Goal: Information Seeking & Learning: Compare options

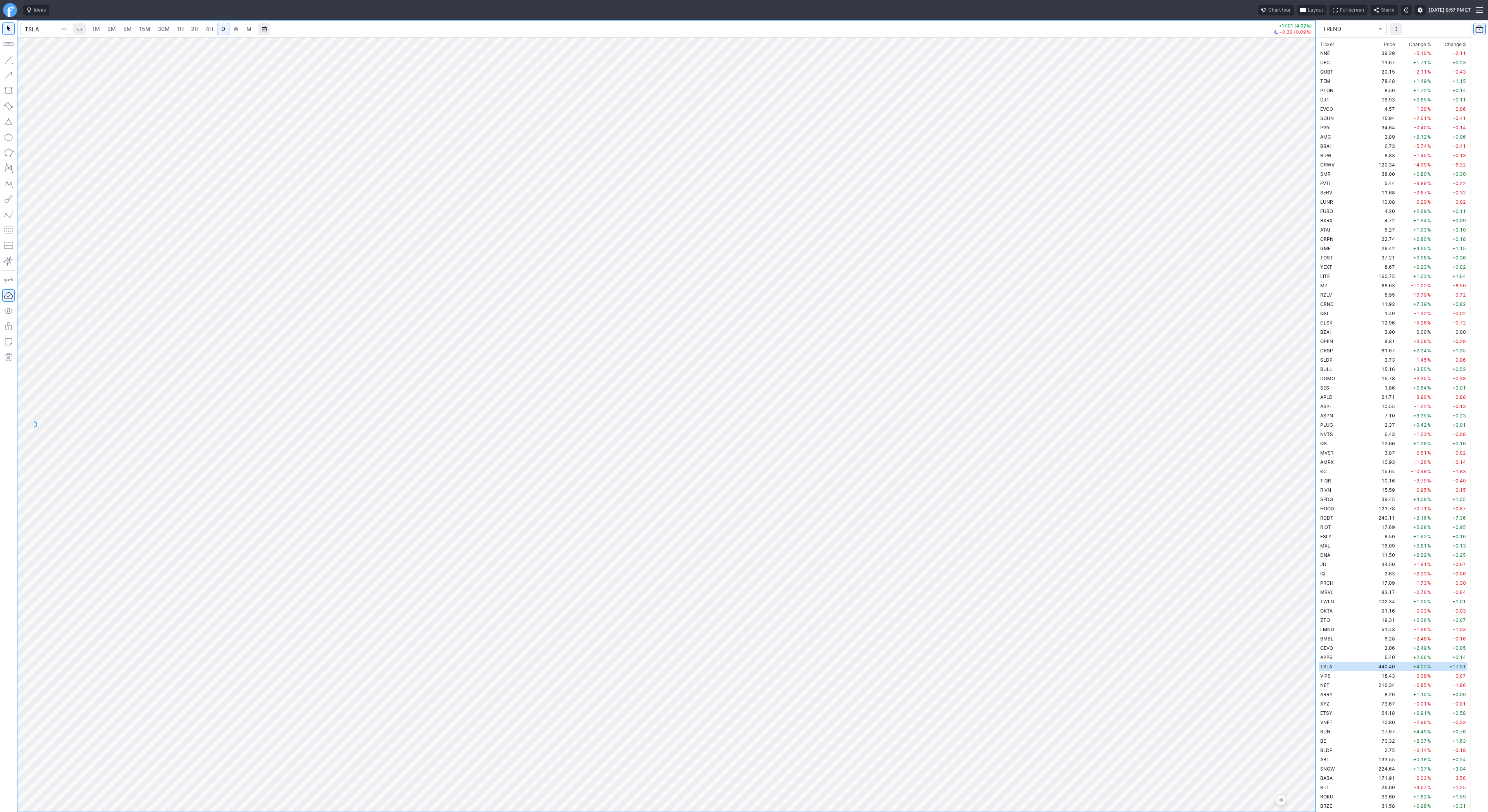
scroll to position [241, 0]
click at [41, 30] on input "Search" at bounding box center [46, 29] width 50 height 12
type input "btcusd"
click at [58, 41] on button "@ BTCUSD Bitcoin / USD Crypto" at bounding box center [105, 46] width 163 height 11
drag, startPoint x: 1307, startPoint y: 212, endPoint x: 1300, endPoint y: 279, distance: 67.4
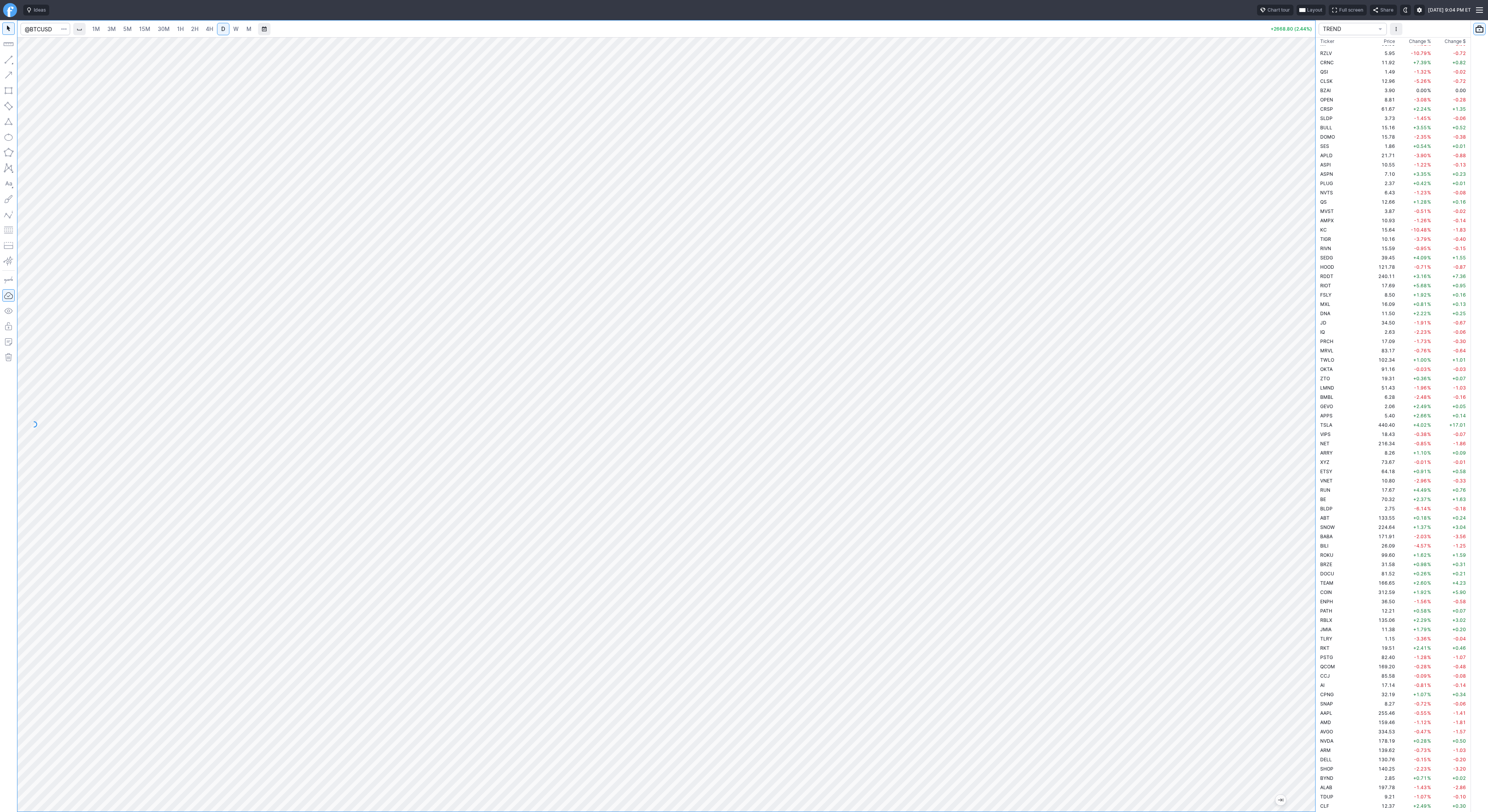
click at [1307, 285] on div at bounding box center [1307, 422] width 17 height 755
click at [46, 34] on input "Search" at bounding box center [46, 29] width 50 height 12
type input "eth"
click at [76, 146] on span "ereum / USD" at bounding box center [72, 143] width 27 height 6
drag, startPoint x: 1315, startPoint y: 221, endPoint x: 1309, endPoint y: 258, distance: 37.5
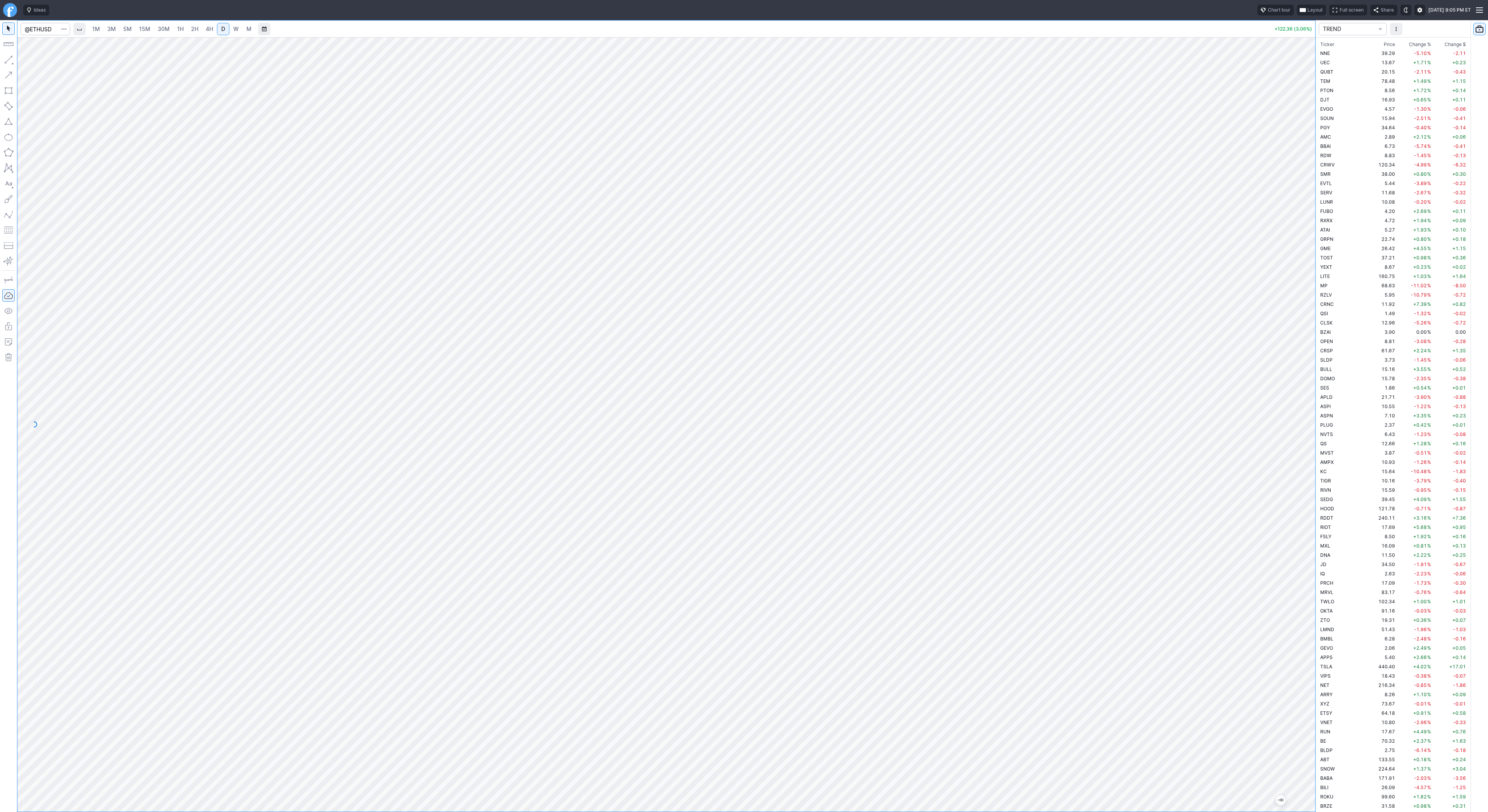
drag, startPoint x: 1303, startPoint y: 240, endPoint x: 1313, endPoint y: 359, distance: 119.4
click at [1314, 360] on div at bounding box center [1307, 422] width 17 height 755
click at [1334, 364] on td "BULL" at bounding box center [1343, 368] width 49 height 9
click at [206, 26] on span "4H" at bounding box center [209, 29] width 7 height 7
drag, startPoint x: 32, startPoint y: 61, endPoint x: 45, endPoint y: 89, distance: 30.9
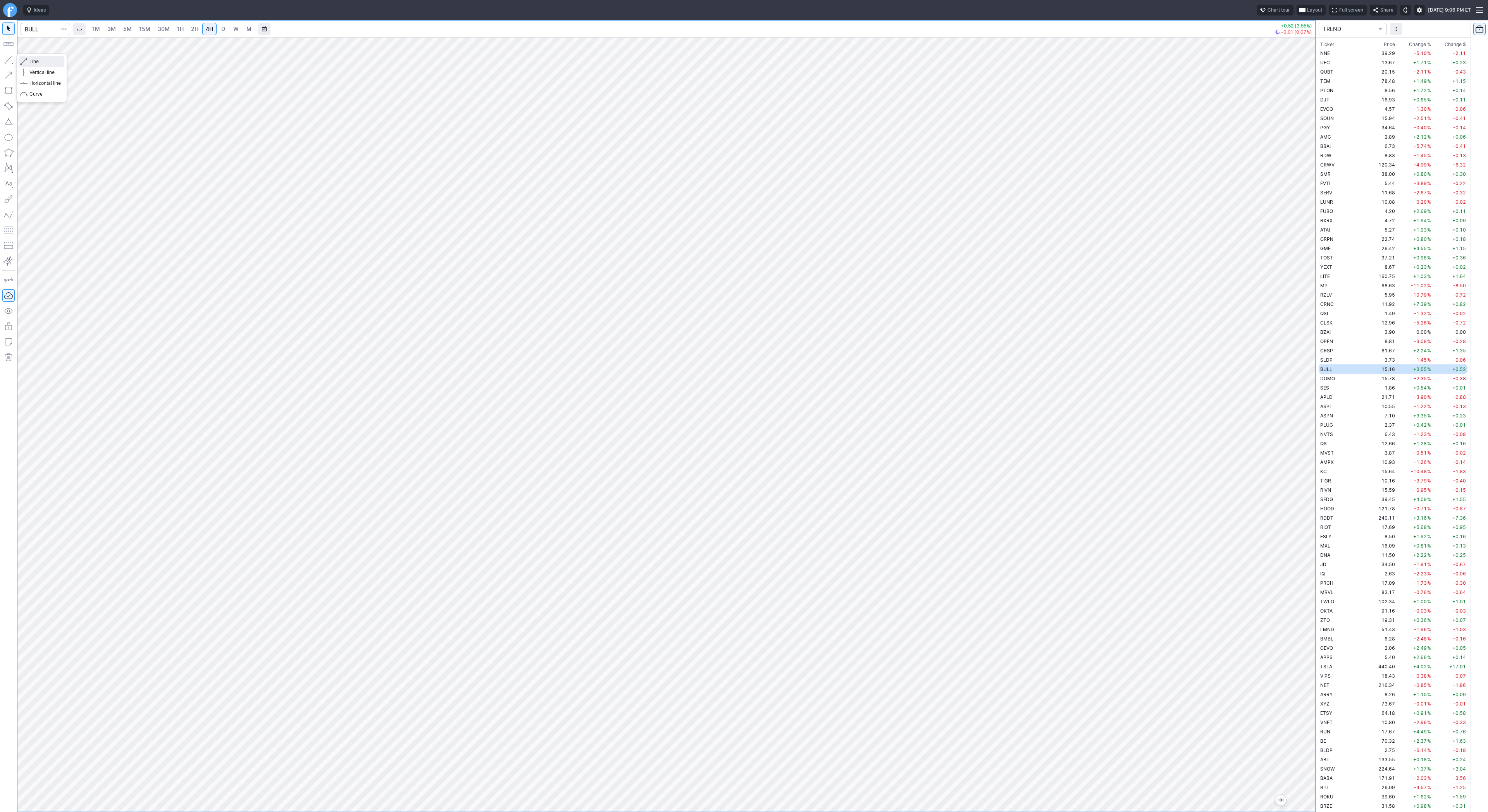
click at [32, 62] on span "Line" at bounding box center [45, 61] width 32 height 7
drag, startPoint x: 4, startPoint y: 56, endPoint x: 7, endPoint y: 78, distance: 22.2
click at [4, 58] on button "button" at bounding box center [8, 59] width 12 height 12
drag, startPoint x: 26, startPoint y: 59, endPoint x: 28, endPoint y: 70, distance: 11.2
click at [27, 59] on span "button" at bounding box center [25, 61] width 5 height 11
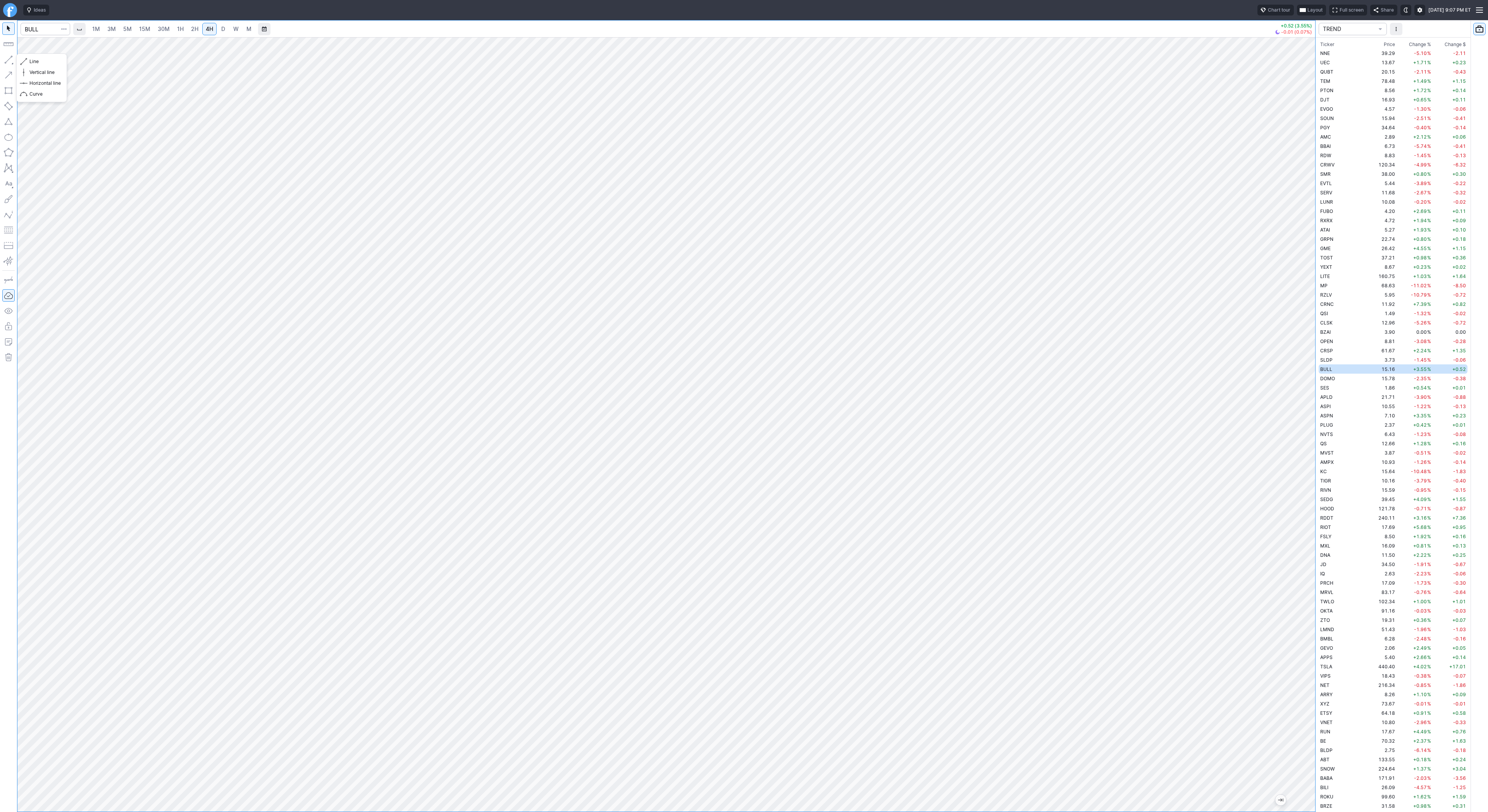
drag, startPoint x: 2, startPoint y: 62, endPoint x: 19, endPoint y: 87, distance: 30.2
click at [2, 63] on button "button" at bounding box center [8, 59] width 12 height 12
click at [29, 60] on span "Line" at bounding box center [45, 61] width 32 height 7
click at [33, 61] on span "Line" at bounding box center [45, 61] width 32 height 7
drag, startPoint x: 28, startPoint y: 61, endPoint x: 37, endPoint y: 87, distance: 27.5
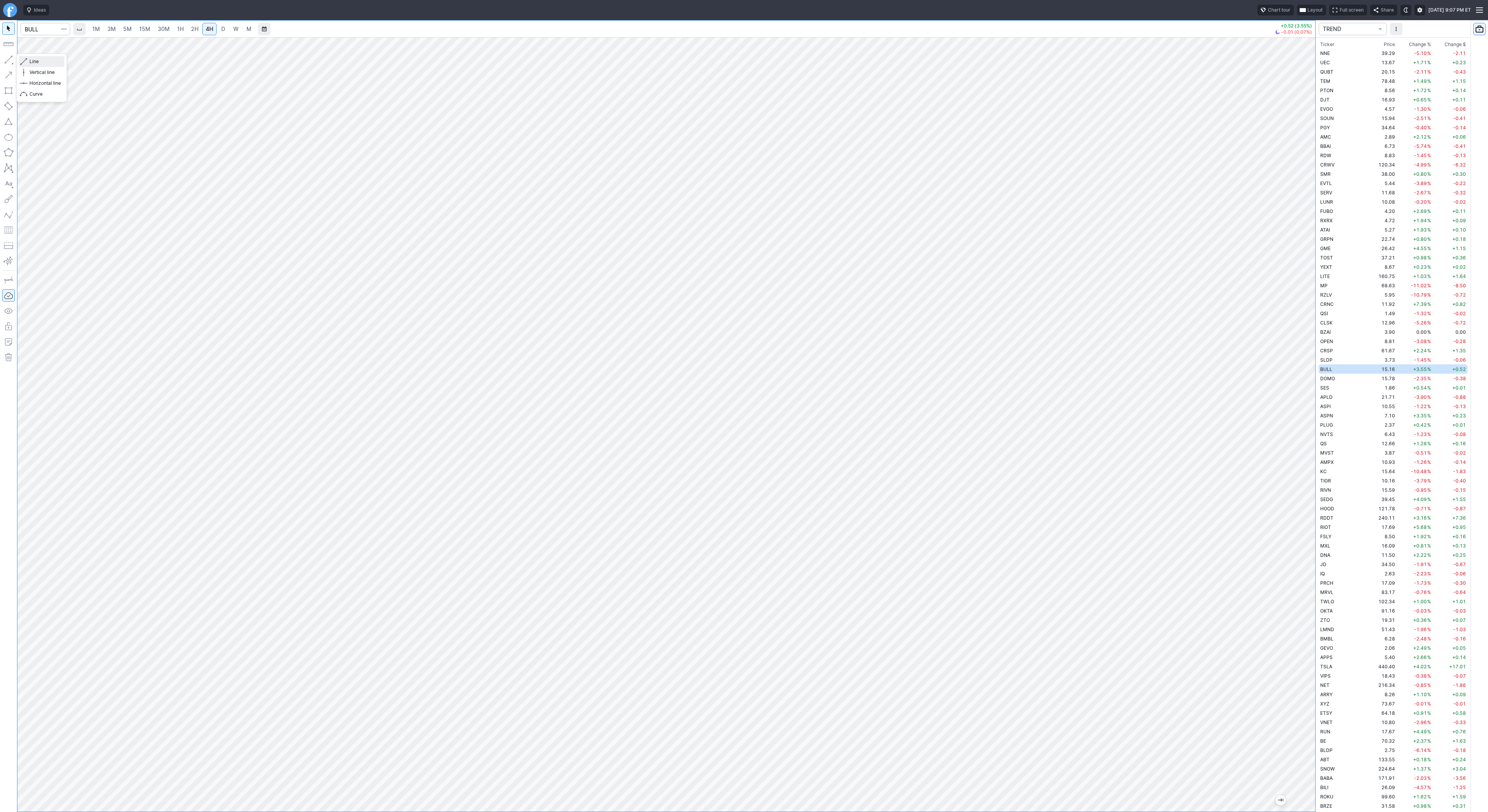
click at [29, 64] on button "Line" at bounding box center [41, 61] width 46 height 11
click at [12, 61] on button "button" at bounding box center [8, 59] width 12 height 12
click at [36, 60] on span "Line" at bounding box center [45, 61] width 32 height 7
click at [27, 59] on span "button" at bounding box center [25, 61] width 5 height 11
drag, startPoint x: 5, startPoint y: 61, endPoint x: 21, endPoint y: 84, distance: 28.0
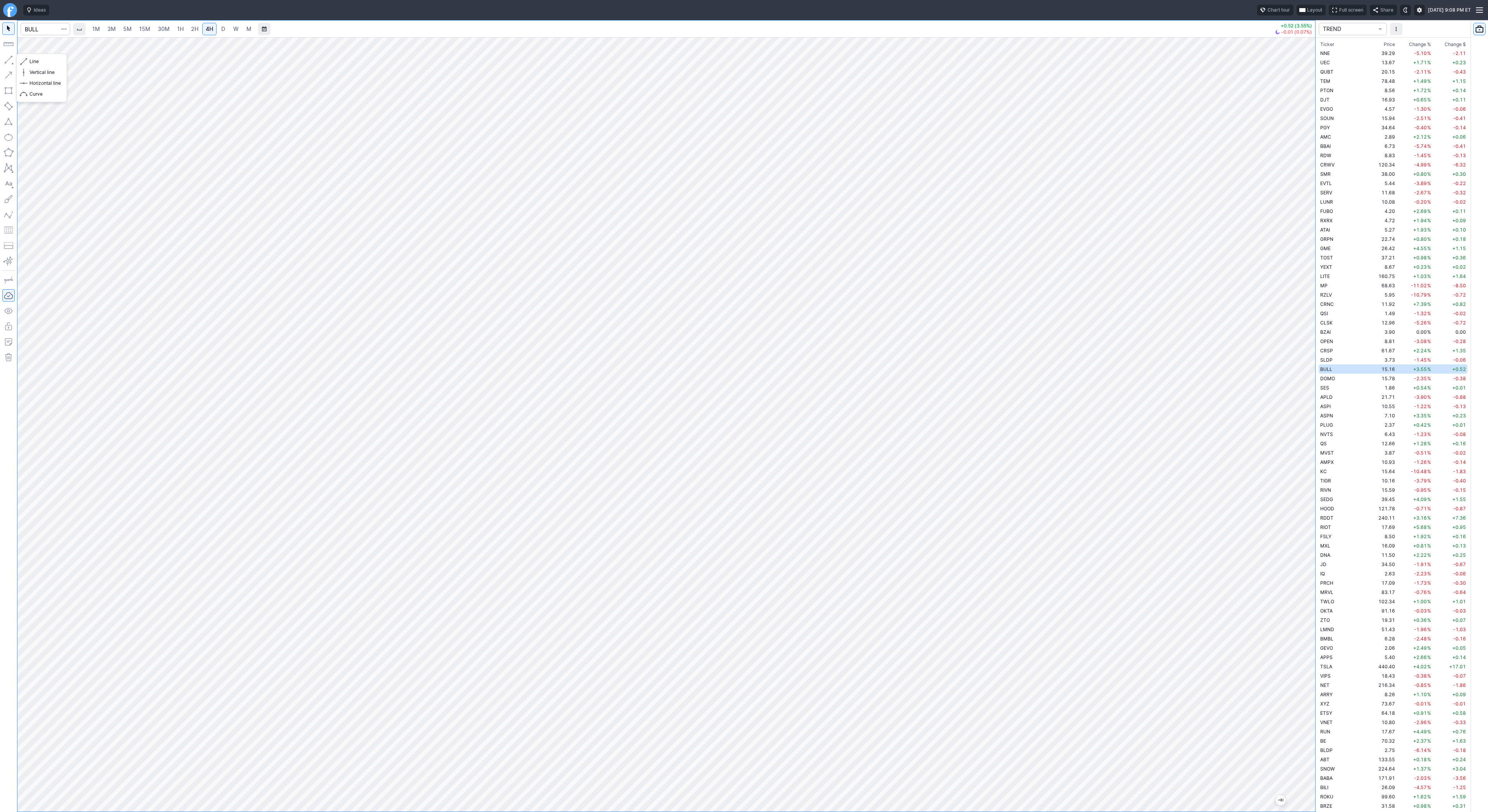
click at [5, 61] on button "button" at bounding box center [8, 59] width 12 height 12
drag, startPoint x: 35, startPoint y: 59, endPoint x: 57, endPoint y: 102, distance: 48.3
click at [34, 61] on span "Line" at bounding box center [45, 61] width 32 height 7
click at [1337, 375] on td "DOMO" at bounding box center [1343, 377] width 49 height 9
click at [1337, 385] on td "SES" at bounding box center [1343, 387] width 49 height 9
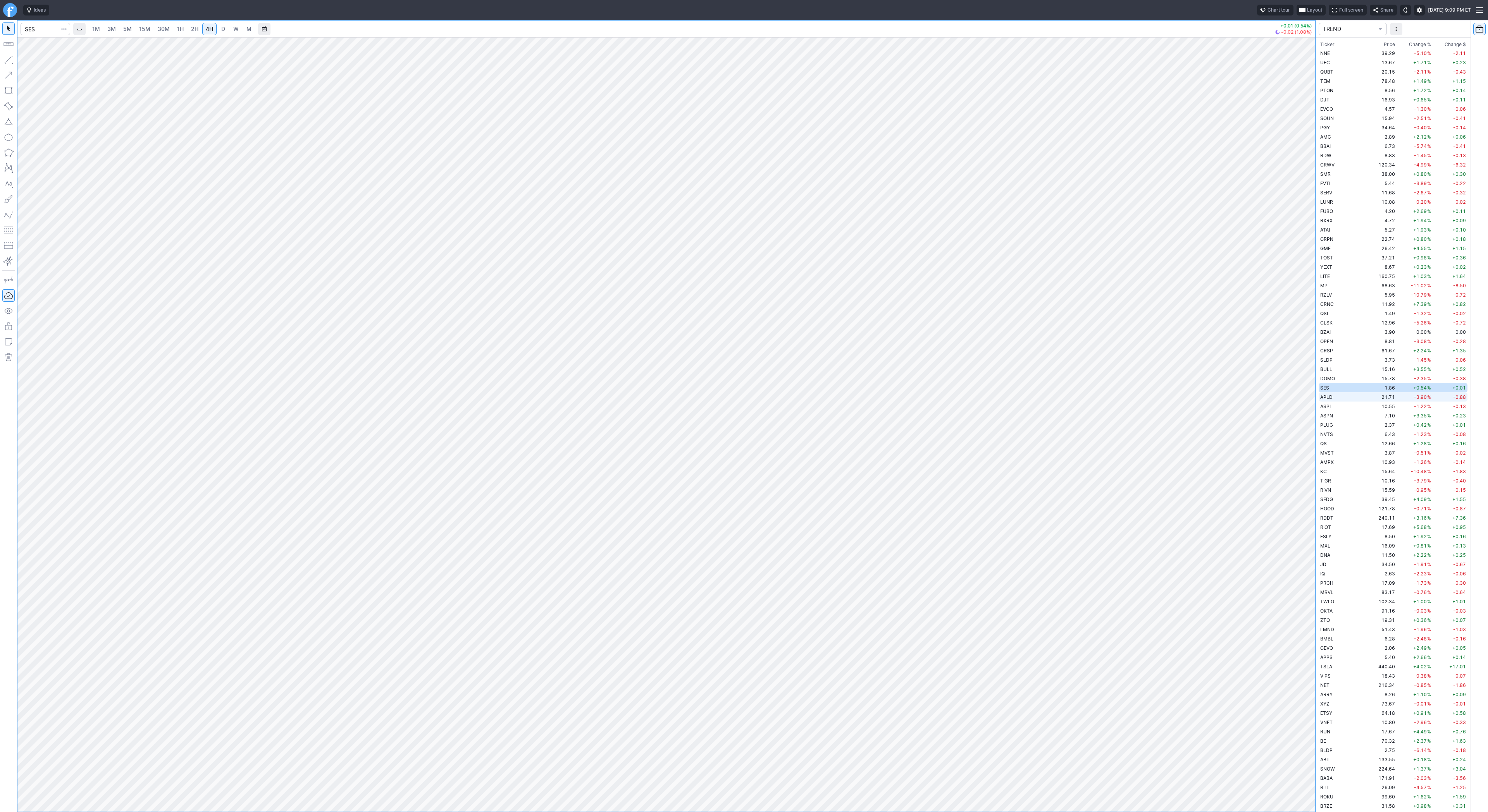
click at [1337, 396] on td "APLD" at bounding box center [1343, 396] width 49 height 9
click at [223, 32] on span "D" at bounding box center [223, 28] width 6 height 7
click at [1340, 402] on td "ASPI" at bounding box center [1343, 406] width 49 height 9
click at [1338, 416] on td "ASPN" at bounding box center [1343, 415] width 49 height 9
click at [1337, 430] on td "NVTS" at bounding box center [1343, 434] width 49 height 9
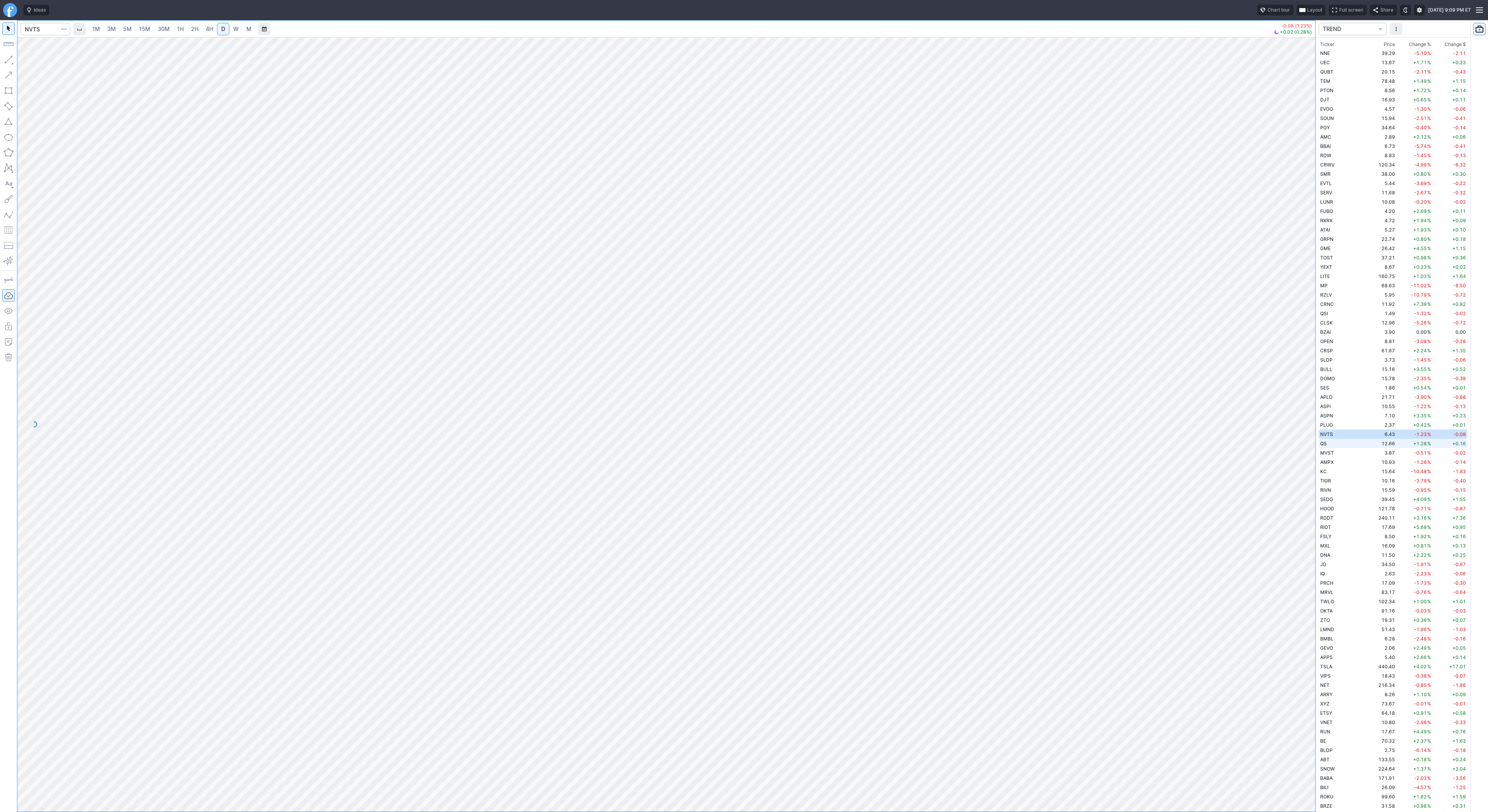
click at [1339, 445] on td "QS" at bounding box center [1343, 443] width 49 height 9
click at [1328, 455] on span "MVST" at bounding box center [1326, 452] width 13 height 6
drag, startPoint x: 26, startPoint y: 61, endPoint x: 33, endPoint y: 92, distance: 31.8
click at [25, 64] on span "button" at bounding box center [25, 61] width 5 height 11
click at [7, 61] on button "button" at bounding box center [8, 59] width 12 height 12
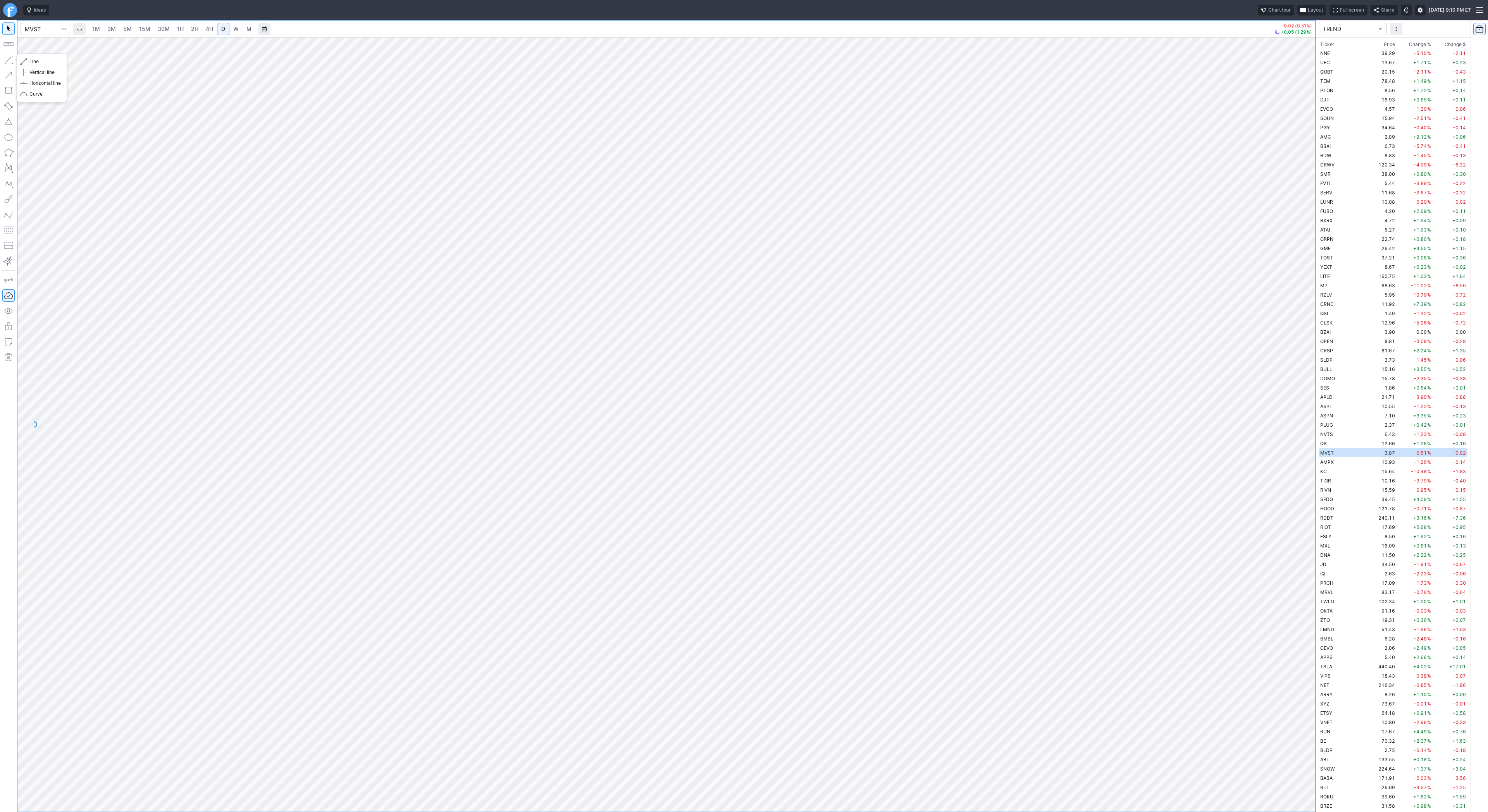
click at [12, 60] on button "button" at bounding box center [8, 59] width 12 height 12
click at [1329, 464] on span "AMPX" at bounding box center [1326, 462] width 13 height 6
click at [11, 61] on button "button" at bounding box center [8, 59] width 12 height 12
drag, startPoint x: 31, startPoint y: 61, endPoint x: 49, endPoint y: 91, distance: 35.0
click at [31, 61] on span "Line" at bounding box center [45, 61] width 32 height 7
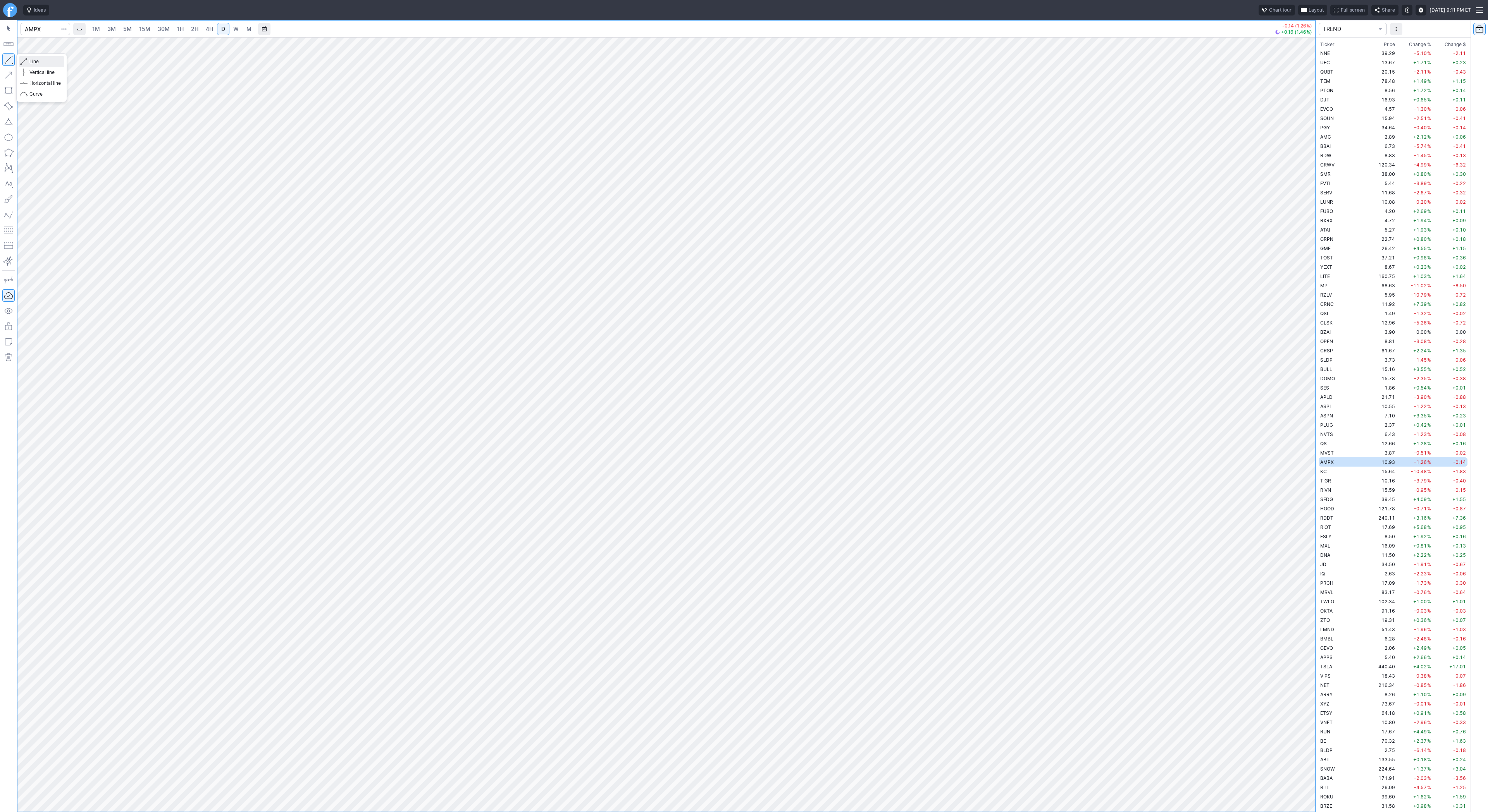
drag, startPoint x: 32, startPoint y: 61, endPoint x: 52, endPoint y: 98, distance: 42.1
click at [32, 66] on button "Line" at bounding box center [41, 61] width 46 height 11
click at [56, 62] on span "Line" at bounding box center [45, 61] width 32 height 7
click at [37, 27] on input "Search" at bounding box center [46, 29] width 50 height 12
type input "bbai"
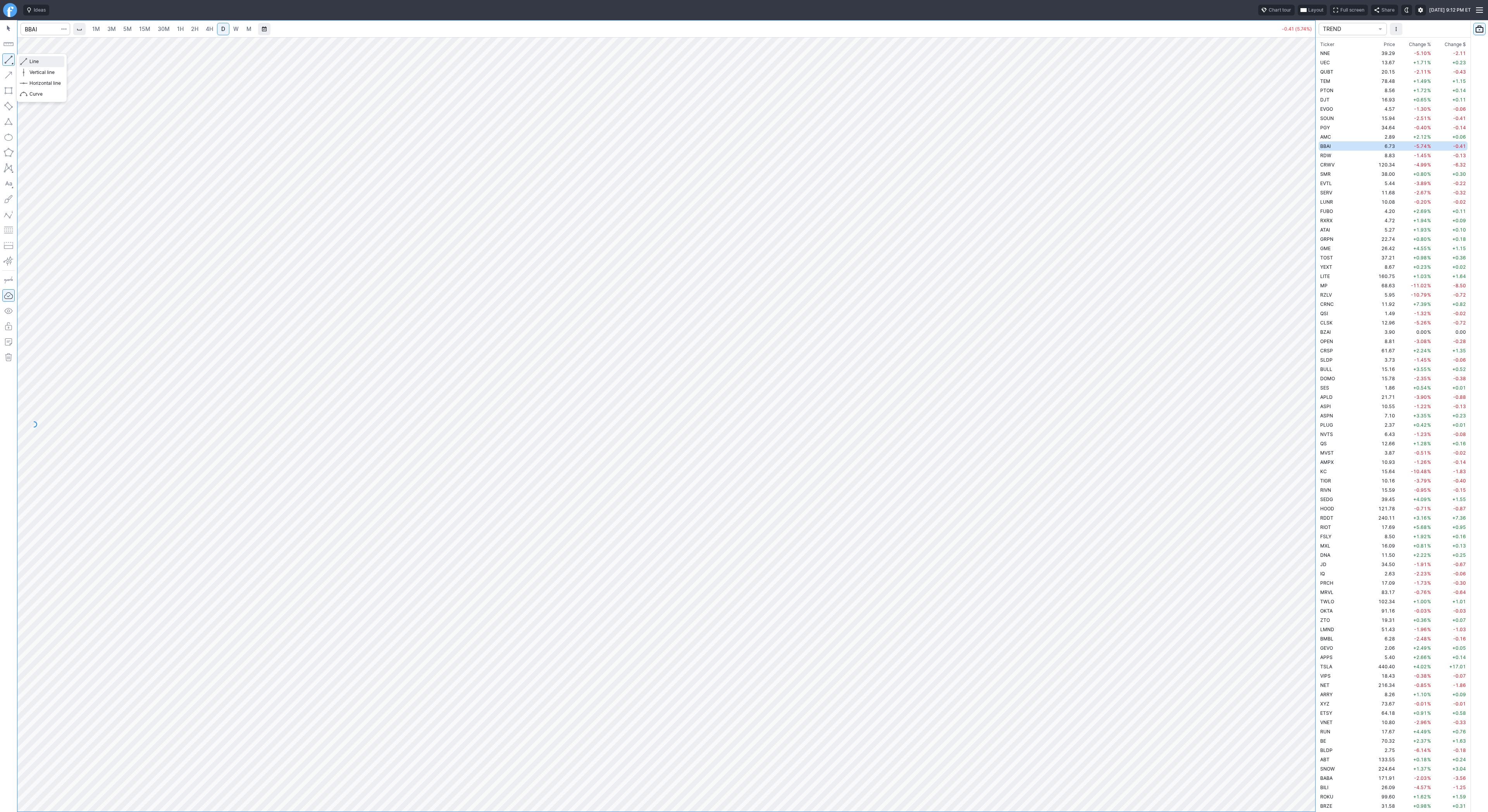
click at [31, 60] on span "Line" at bounding box center [45, 61] width 32 height 7
click at [10, 56] on button "button" at bounding box center [8, 59] width 12 height 12
click at [35, 61] on span "Line" at bounding box center [45, 61] width 32 height 7
click at [27, 61] on button "Line" at bounding box center [41, 61] width 46 height 11
click at [1331, 157] on td "RDW" at bounding box center [1343, 155] width 49 height 9
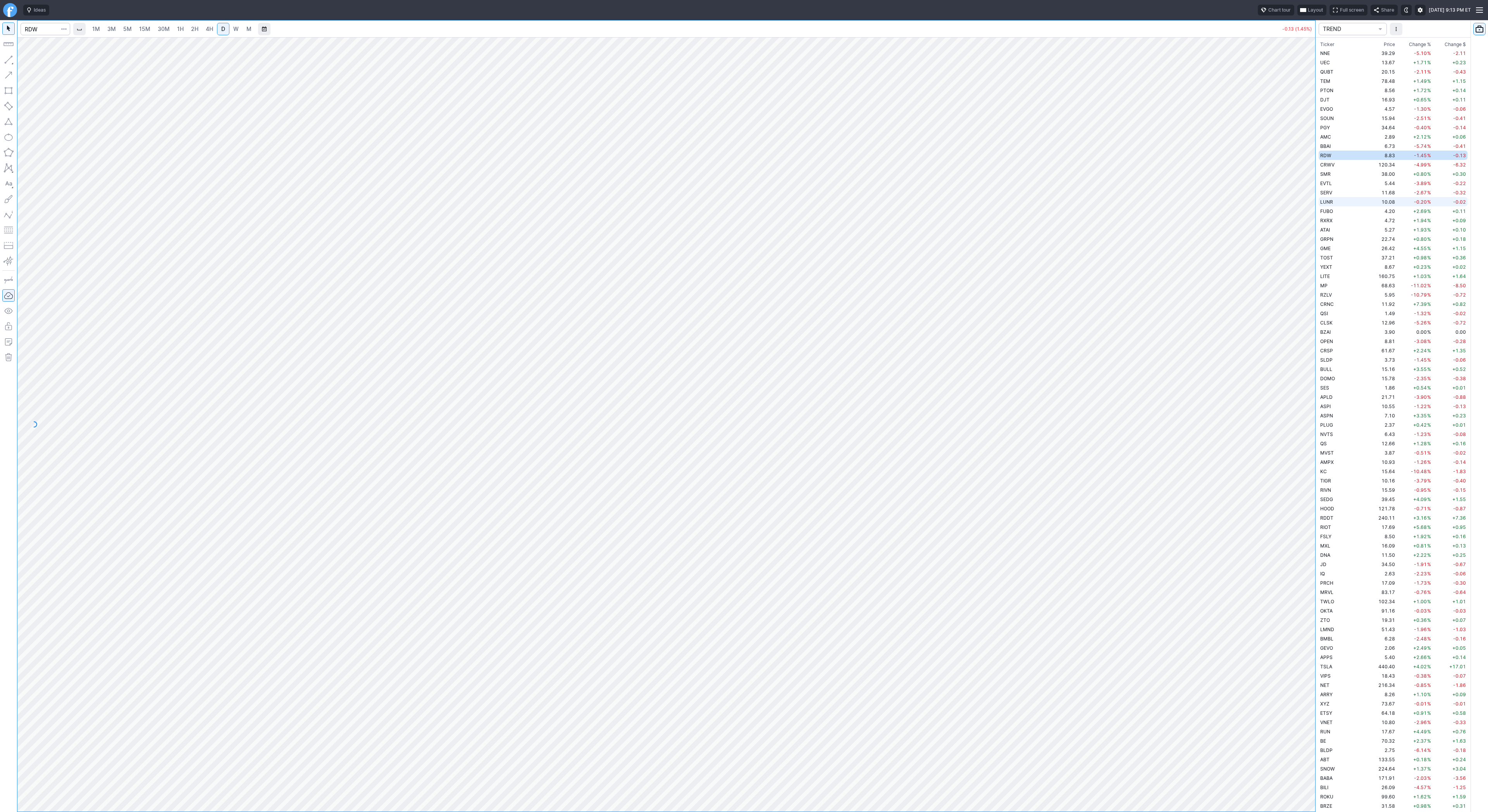
click at [1337, 200] on td "LUNR" at bounding box center [1343, 202] width 49 height 9
click at [1333, 208] on td "FUBO" at bounding box center [1343, 211] width 49 height 9
click at [28, 62] on button "Line" at bounding box center [41, 61] width 46 height 11
click at [29, 60] on button "Line" at bounding box center [41, 61] width 46 height 11
click at [32, 61] on span "Line" at bounding box center [45, 61] width 32 height 7
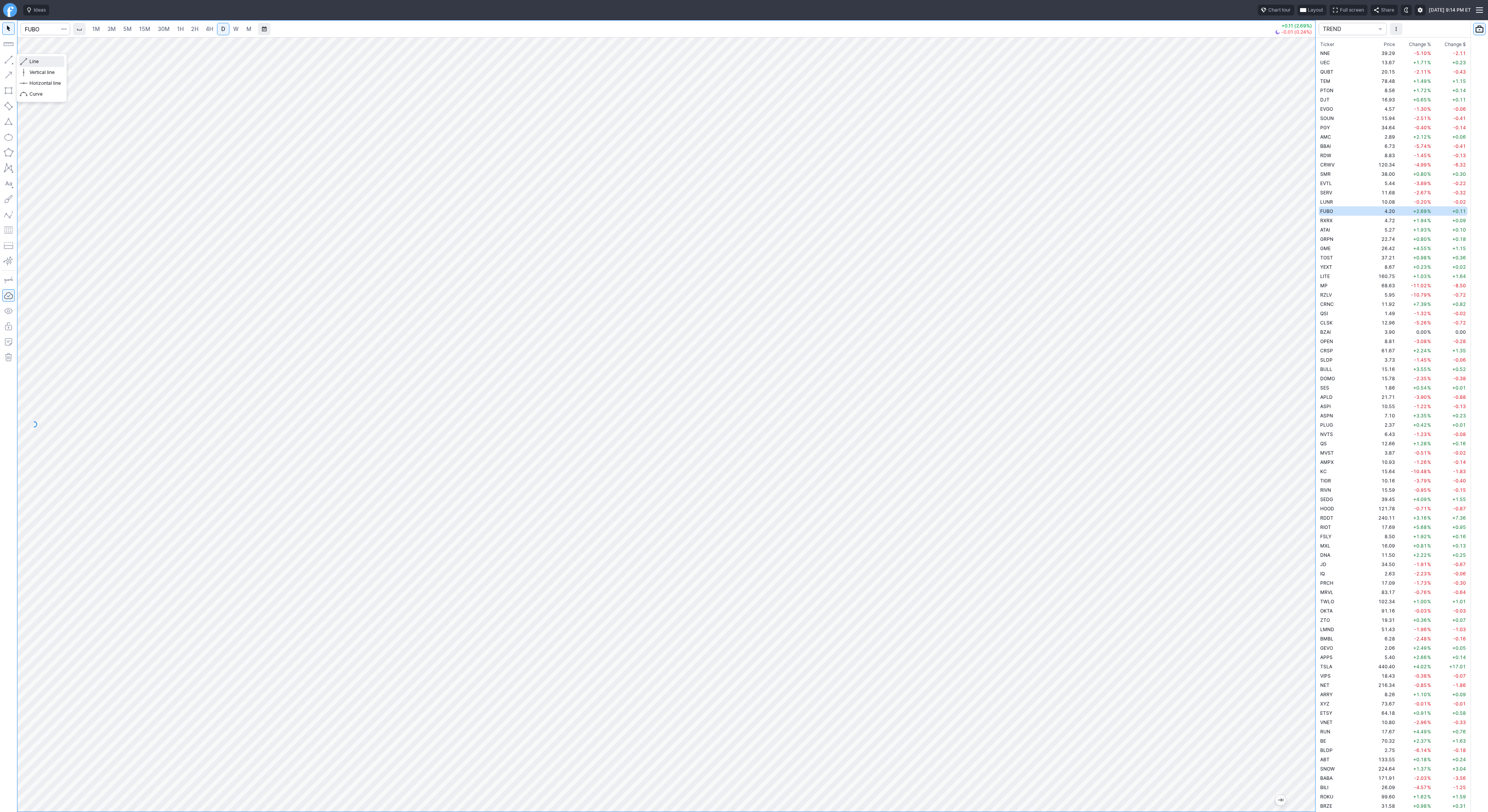
drag, startPoint x: 40, startPoint y: 62, endPoint x: 64, endPoint y: 94, distance: 40.0
click at [40, 65] on span "Line" at bounding box center [45, 61] width 32 height 7
click at [1341, 224] on td "RXRX" at bounding box center [1343, 220] width 49 height 9
drag, startPoint x: 38, startPoint y: 63, endPoint x: 39, endPoint y: 78, distance: 15.0
click at [38, 63] on span "Line" at bounding box center [45, 61] width 32 height 7
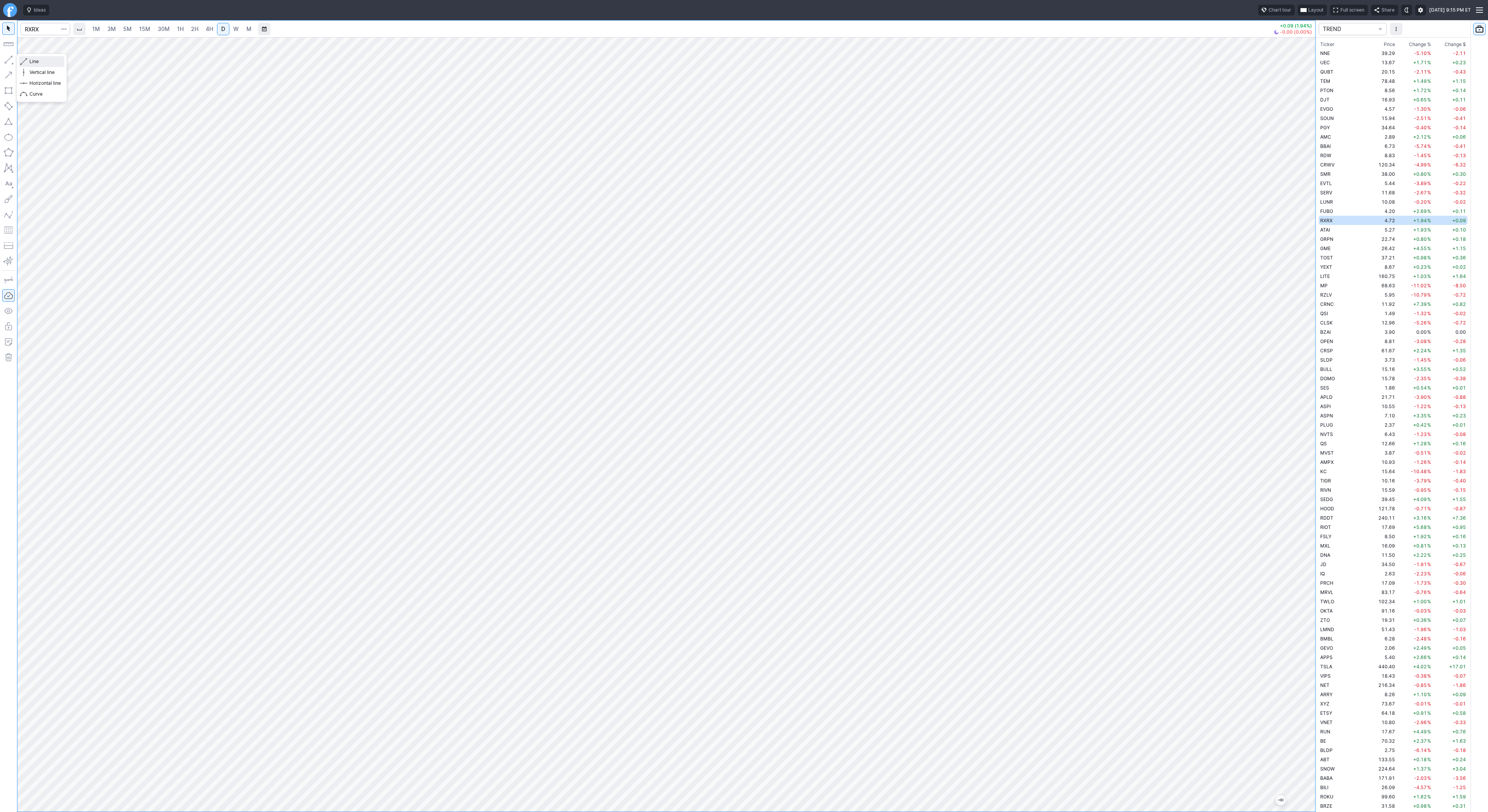
drag, startPoint x: 41, startPoint y: 62, endPoint x: 51, endPoint y: 82, distance: 22.4
click at [41, 63] on span "Line" at bounding box center [45, 61] width 32 height 7
drag, startPoint x: 34, startPoint y: 62, endPoint x: 59, endPoint y: 98, distance: 43.8
click at [34, 64] on span "Line" at bounding box center [45, 61] width 32 height 7
drag, startPoint x: 38, startPoint y: 66, endPoint x: 48, endPoint y: 77, distance: 14.9
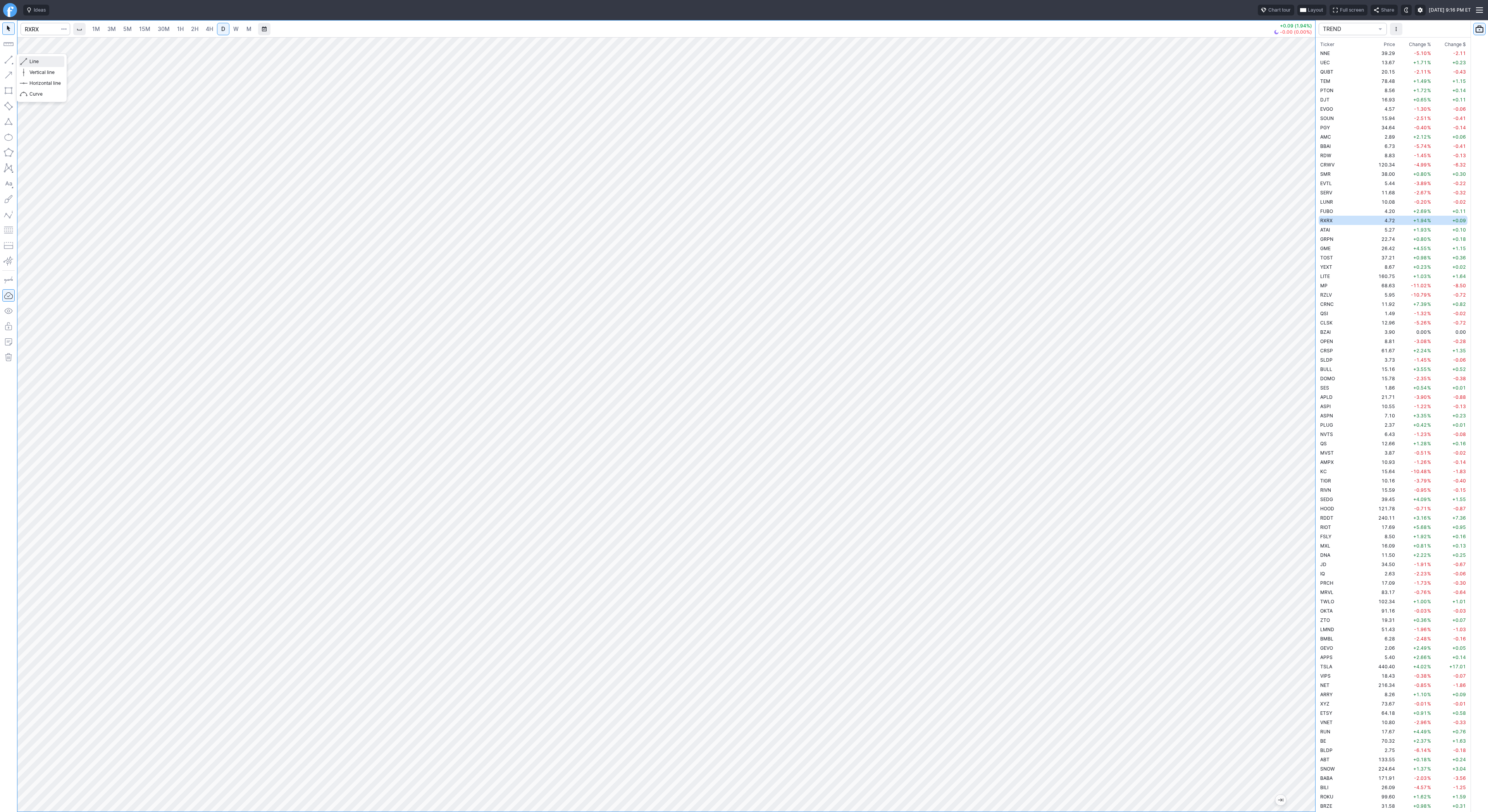
click at [38, 66] on button "Line" at bounding box center [41, 61] width 46 height 11
click at [1335, 247] on td "GME" at bounding box center [1343, 248] width 49 height 9
click at [40, 62] on span "Line" at bounding box center [45, 61] width 32 height 7
drag, startPoint x: 29, startPoint y: 59, endPoint x: 35, endPoint y: 75, distance: 17.1
click at [29, 60] on span "Line" at bounding box center [45, 61] width 32 height 7
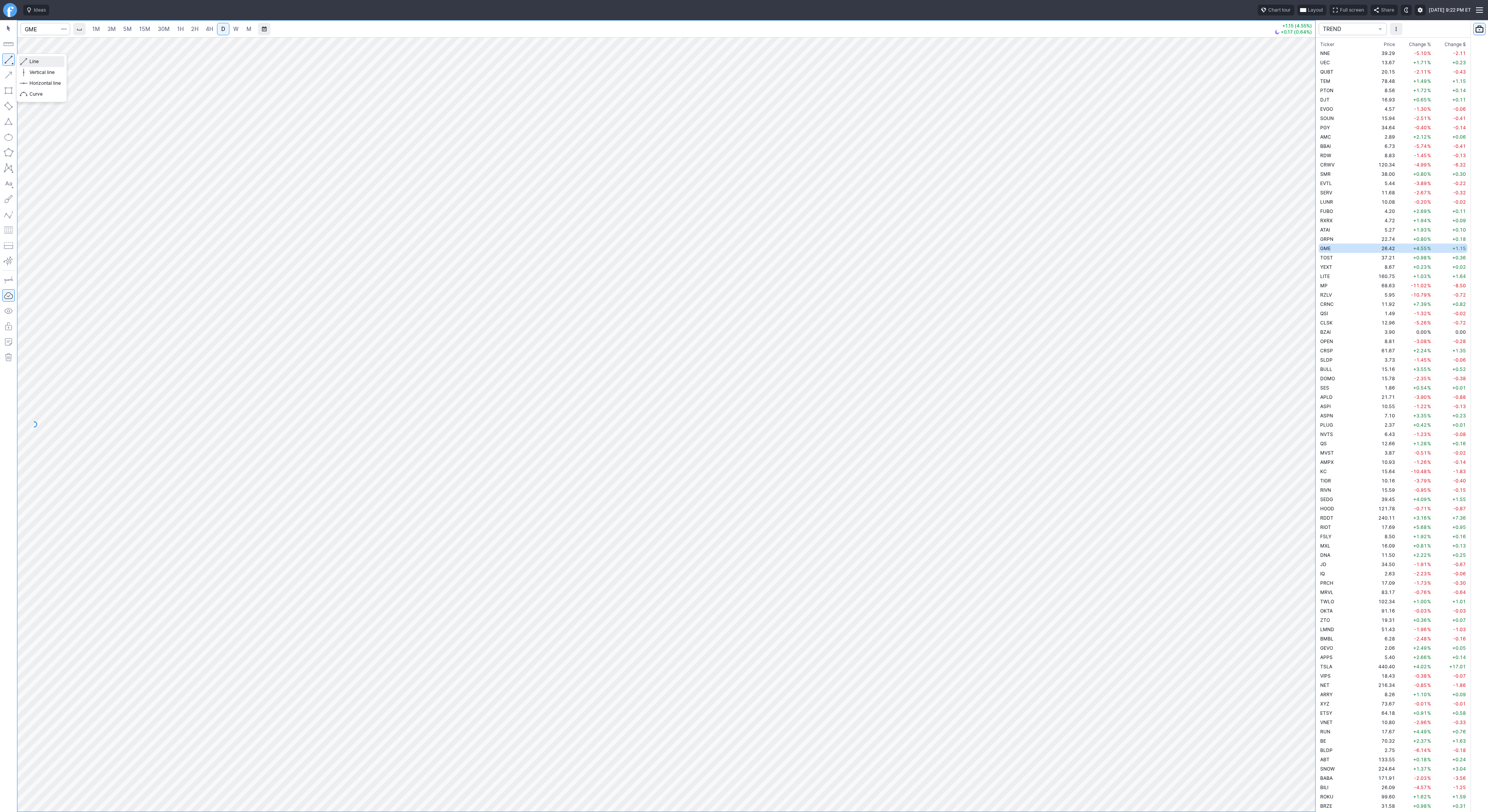
click at [33, 61] on span "Line" at bounding box center [45, 61] width 32 height 7
click at [28, 61] on button "Line" at bounding box center [41, 61] width 46 height 11
click at [38, 26] on input "Search" at bounding box center [46, 29] width 50 height 12
type input "eth"
click at [78, 146] on span "ereum / USD" at bounding box center [72, 143] width 27 height 6
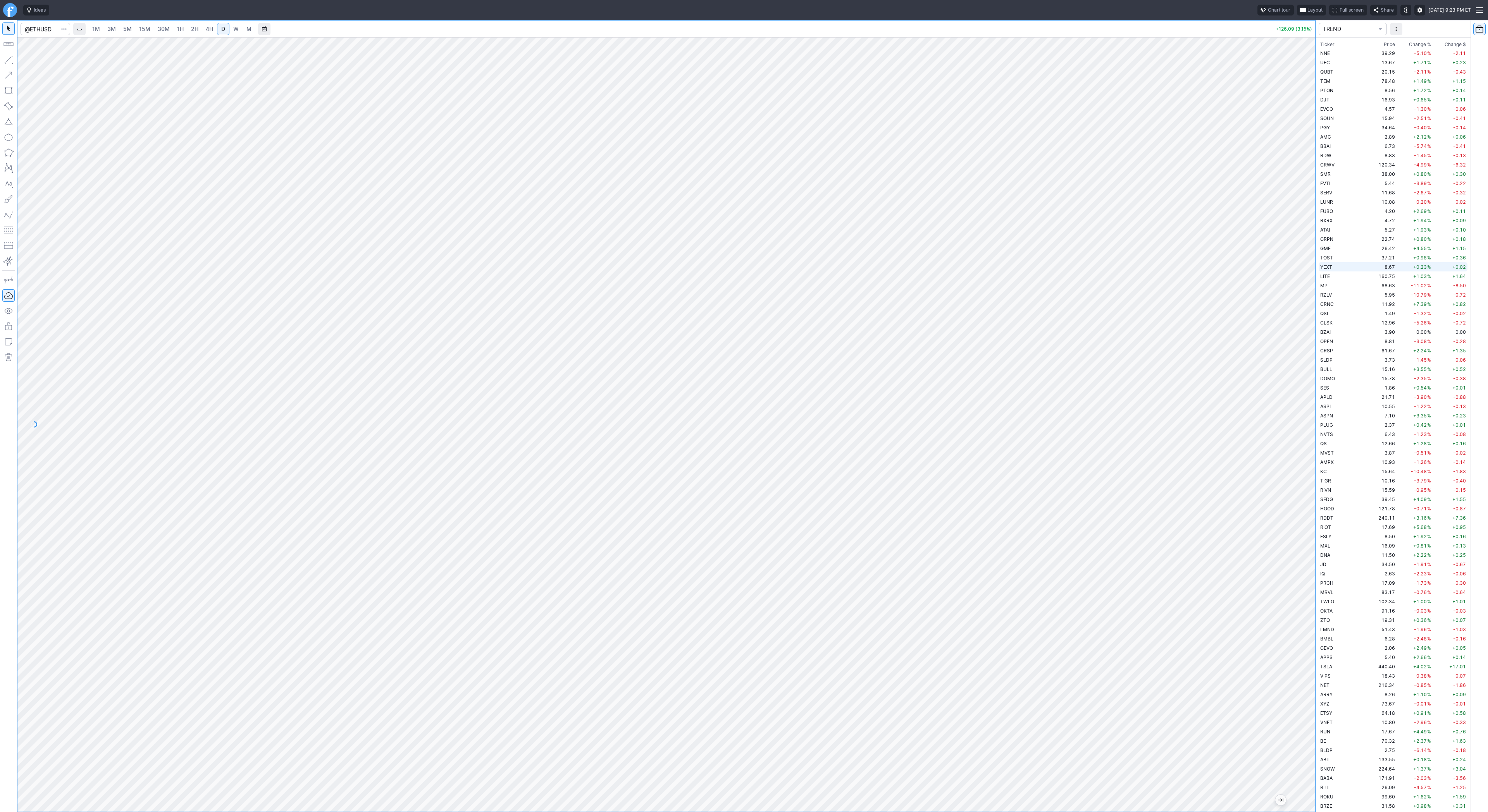
click at [1324, 265] on div "1M 3M 5M 15M 30M 1H 2H 4H D W M +126.09 (3.15%) TREND Ticker Price Chg.% Change…" at bounding box center [744, 416] width 1488 height 792
click at [1266, 323] on div at bounding box center [666, 425] width 1297 height 775
click at [203, 31] on link "4H" at bounding box center [209, 29] width 14 height 12
drag, startPoint x: 22, startPoint y: 61, endPoint x: 27, endPoint y: 64, distance: 5.8
click at [22, 61] on span "button" at bounding box center [25, 61] width 5 height 11
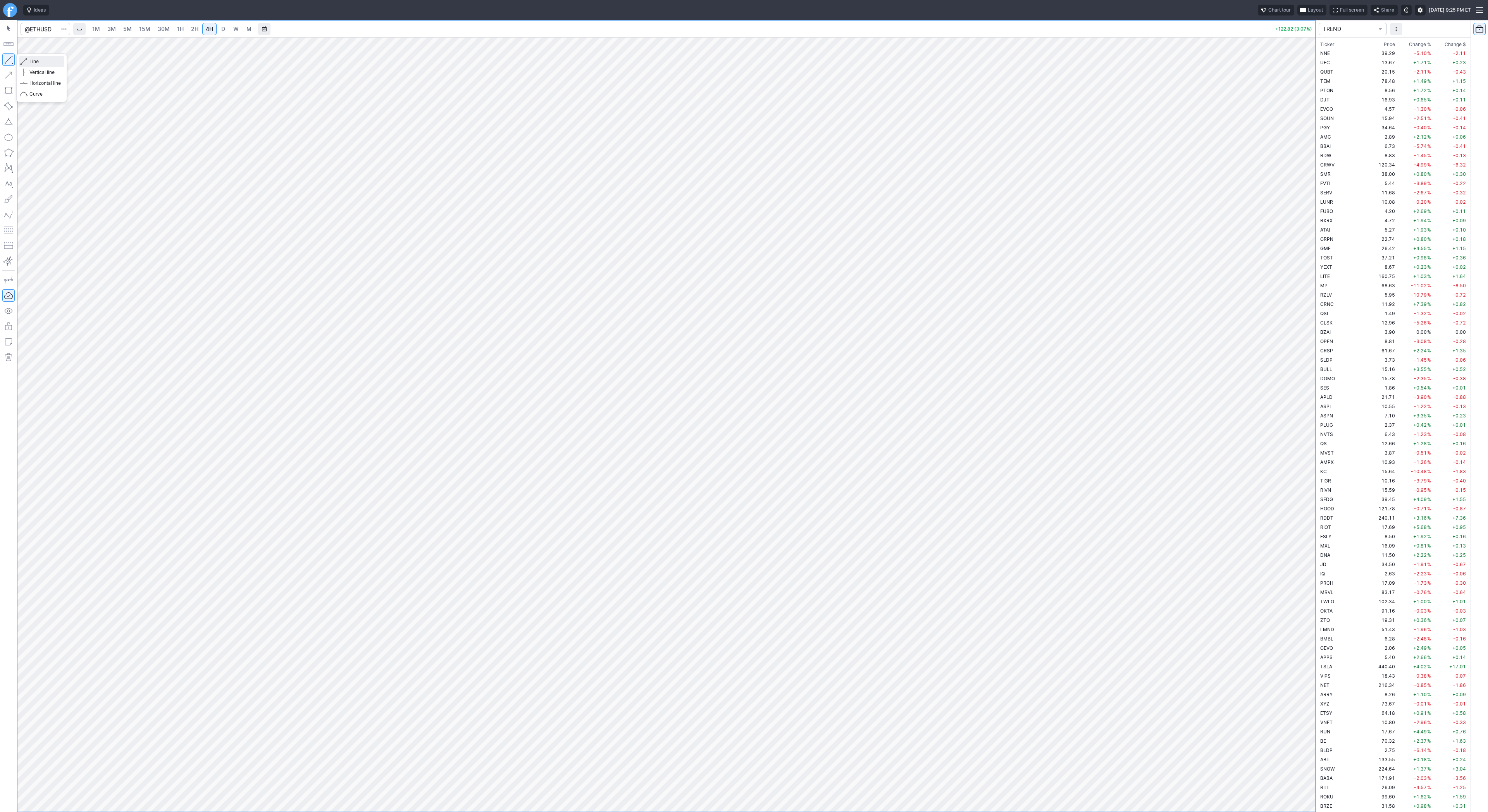
click at [22, 58] on button "Line" at bounding box center [41, 61] width 46 height 11
click at [1314, 372] on div at bounding box center [1307, 422] width 17 height 755
drag, startPoint x: 8, startPoint y: 63, endPoint x: 14, endPoint y: 96, distance: 33.5
click at [8, 63] on button "button" at bounding box center [8, 59] width 12 height 12
drag, startPoint x: 1312, startPoint y: 377, endPoint x: 1305, endPoint y: 326, distance: 51.5
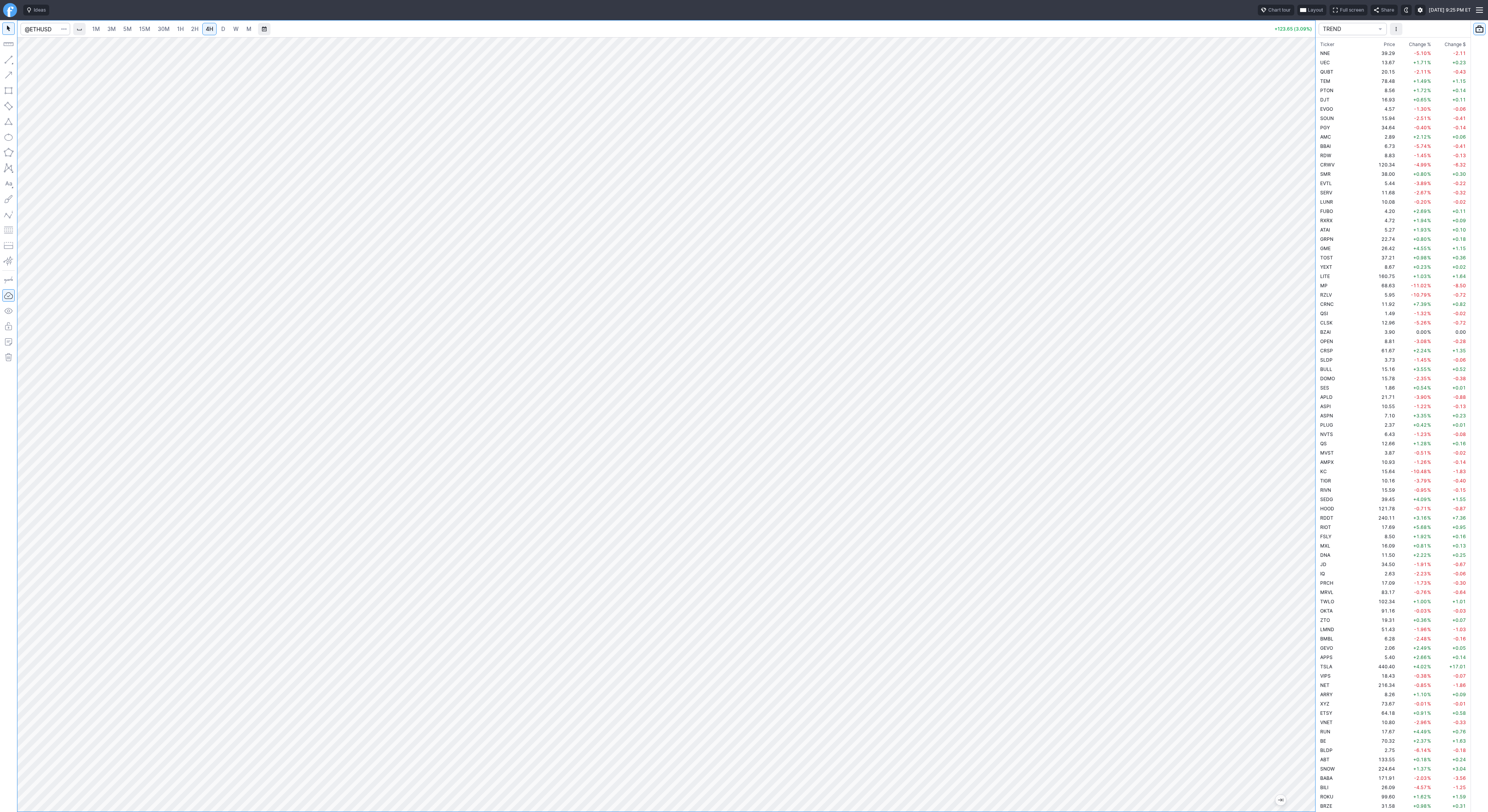
click at [1305, 326] on div at bounding box center [1307, 422] width 17 height 755
click at [12, 68] on div at bounding box center [8, 416] width 17 height 792
click at [46, 30] on input "Search" at bounding box center [46, 29] width 50 height 12
click at [37, 27] on input "Search" at bounding box center [46, 29] width 50 height 12
type input "bmnr"
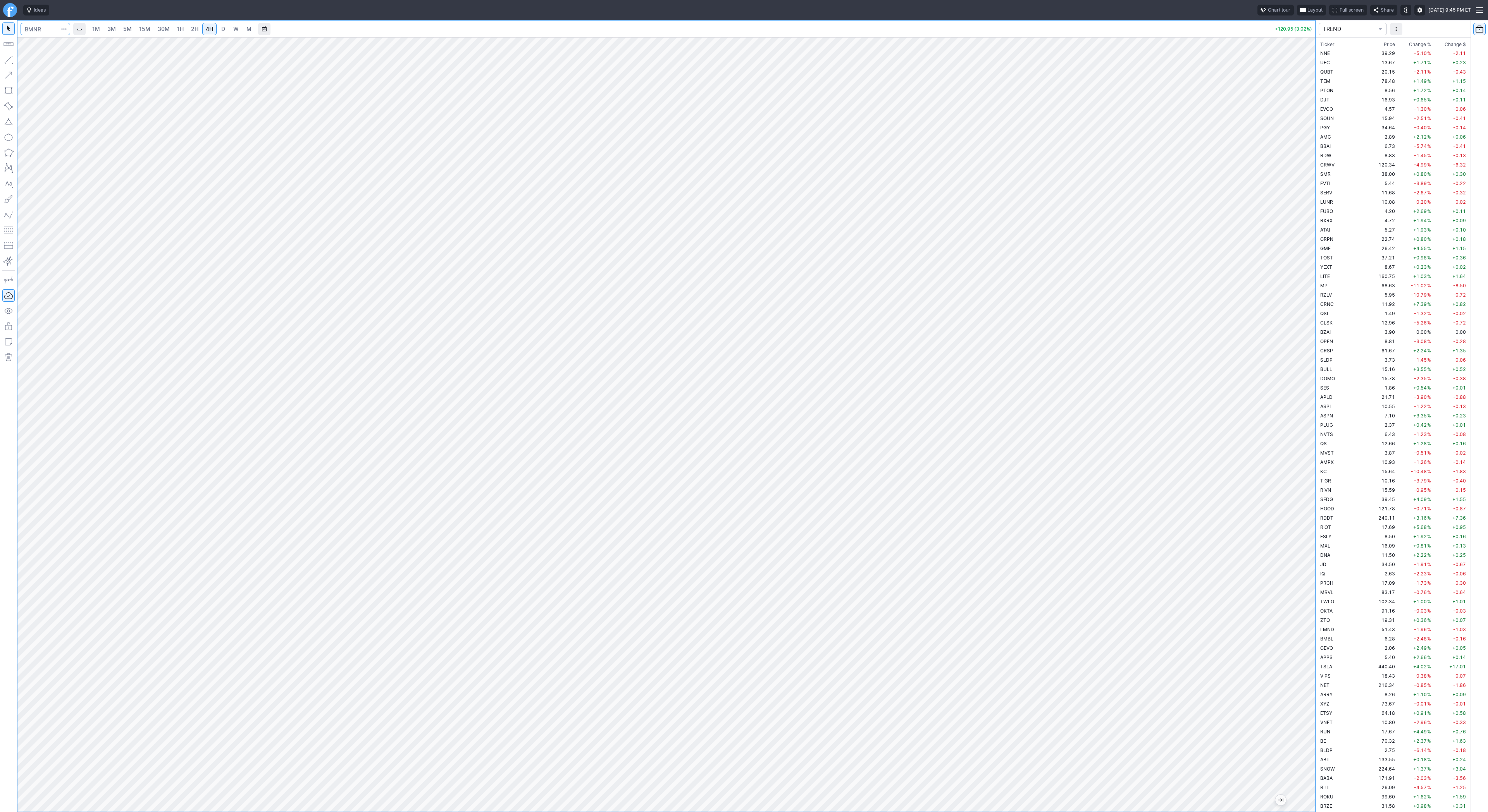
scroll to position [1682, 0]
click at [194, 27] on span "2H" at bounding box center [194, 29] width 7 height 7
drag, startPoint x: 38, startPoint y: 62, endPoint x: 43, endPoint y: 97, distance: 35.4
click at [38, 63] on span "Line" at bounding box center [45, 61] width 32 height 7
drag, startPoint x: 7, startPoint y: 57, endPoint x: 12, endPoint y: 76, distance: 19.6
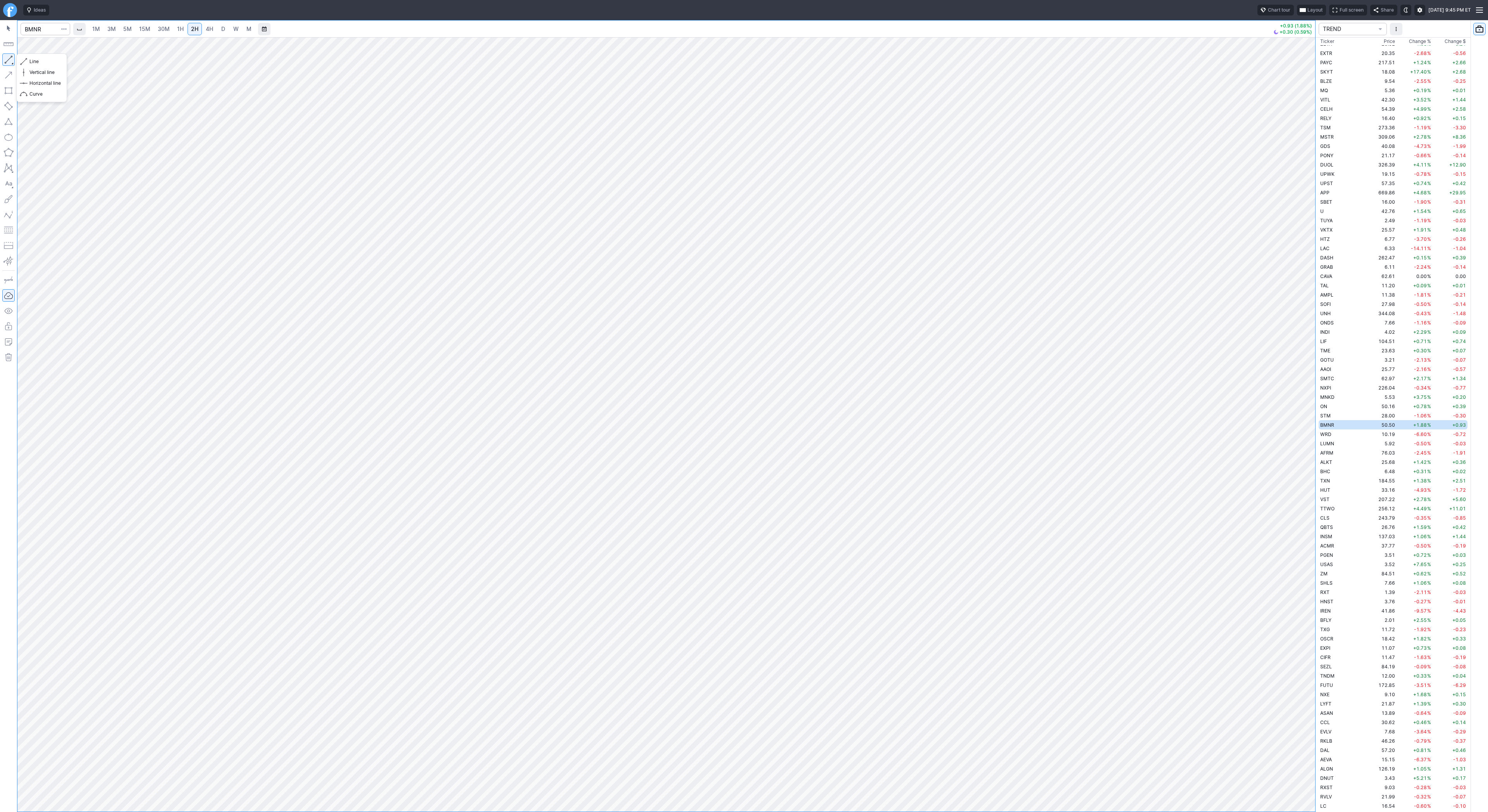
click at [7, 59] on button "button" at bounding box center [8, 59] width 12 height 12
drag, startPoint x: 29, startPoint y: 62, endPoint x: 32, endPoint y: 81, distance: 19.2
click at [29, 63] on span "Line" at bounding box center [45, 61] width 32 height 7
click at [9, 60] on button "button" at bounding box center [8, 59] width 12 height 12
click at [46, 29] on input "Search" at bounding box center [46, 29] width 50 height 12
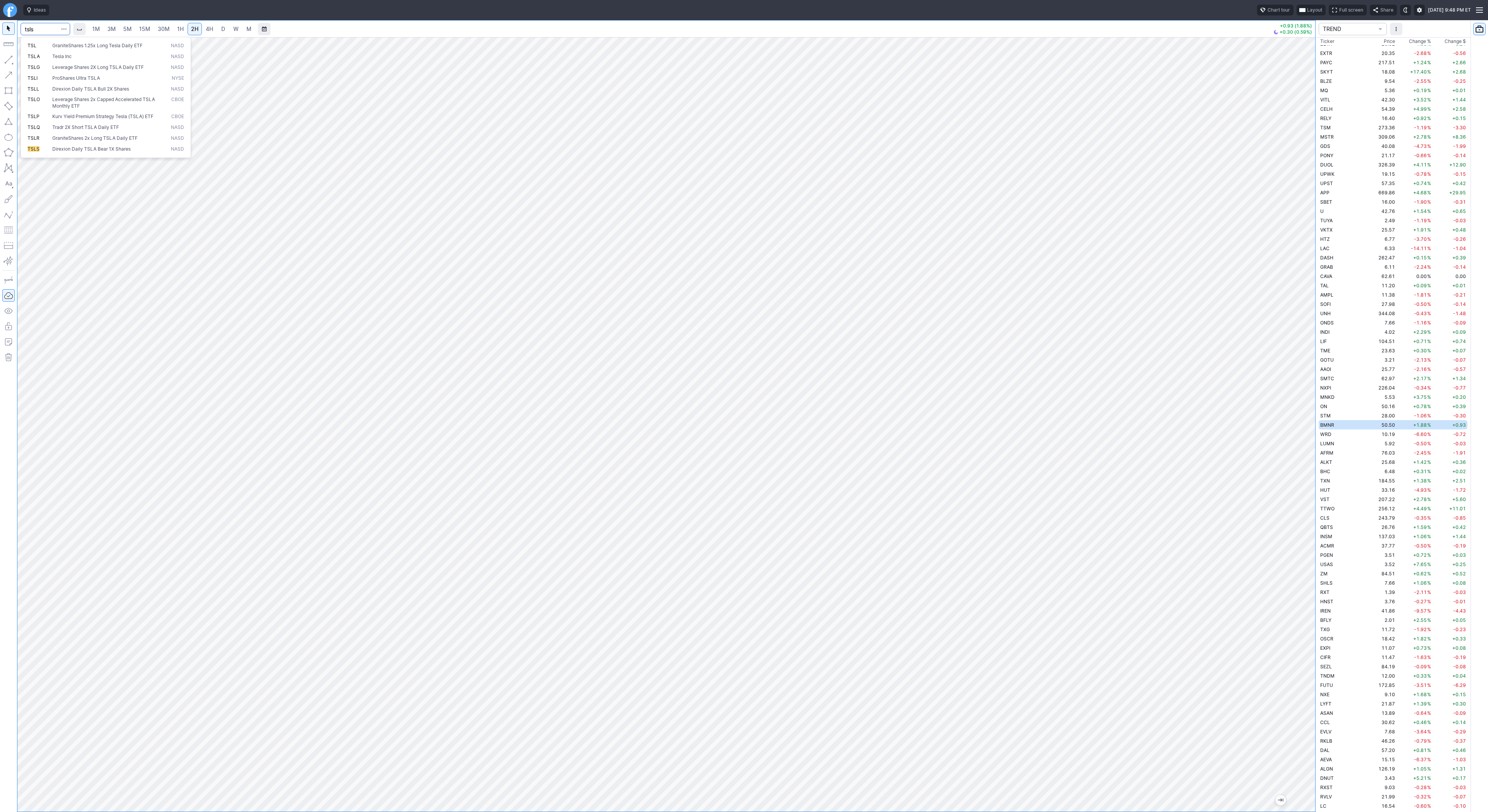
type input "tsls"
drag, startPoint x: 1310, startPoint y: 423, endPoint x: 1310, endPoint y: 496, distance: 73.0
click at [1312, 498] on div at bounding box center [1307, 422] width 17 height 755
drag, startPoint x: 27, startPoint y: 61, endPoint x: 57, endPoint y: 96, distance: 46.1
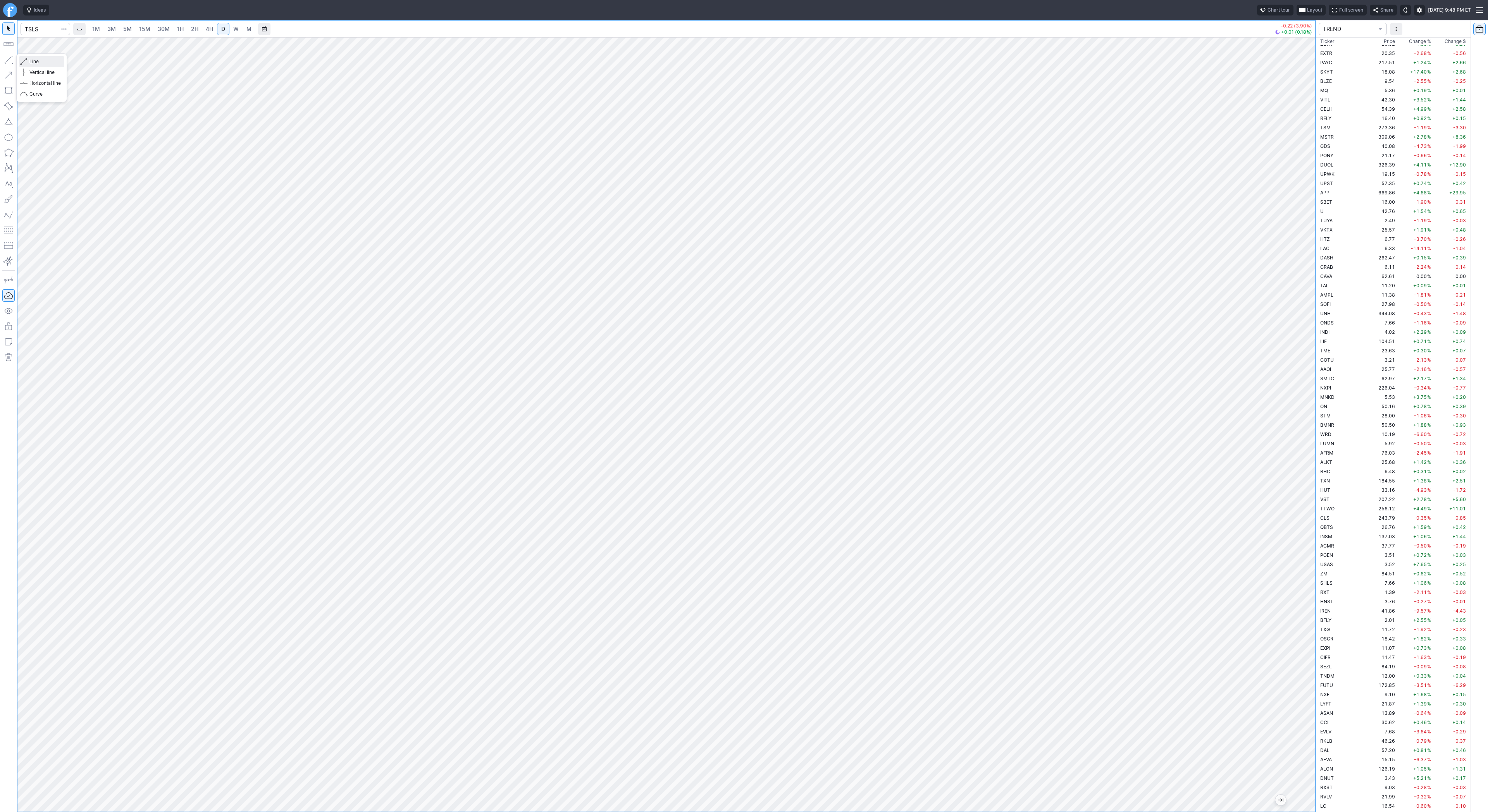
click at [27, 61] on button "Line" at bounding box center [41, 61] width 46 height 11
click at [34, 60] on span "Line" at bounding box center [45, 61] width 32 height 7
click at [1, 59] on div at bounding box center [8, 416] width 17 height 792
click at [37, 61] on span "Line" at bounding box center [45, 61] width 32 height 7
click at [10, 60] on button "button" at bounding box center [8, 59] width 12 height 12
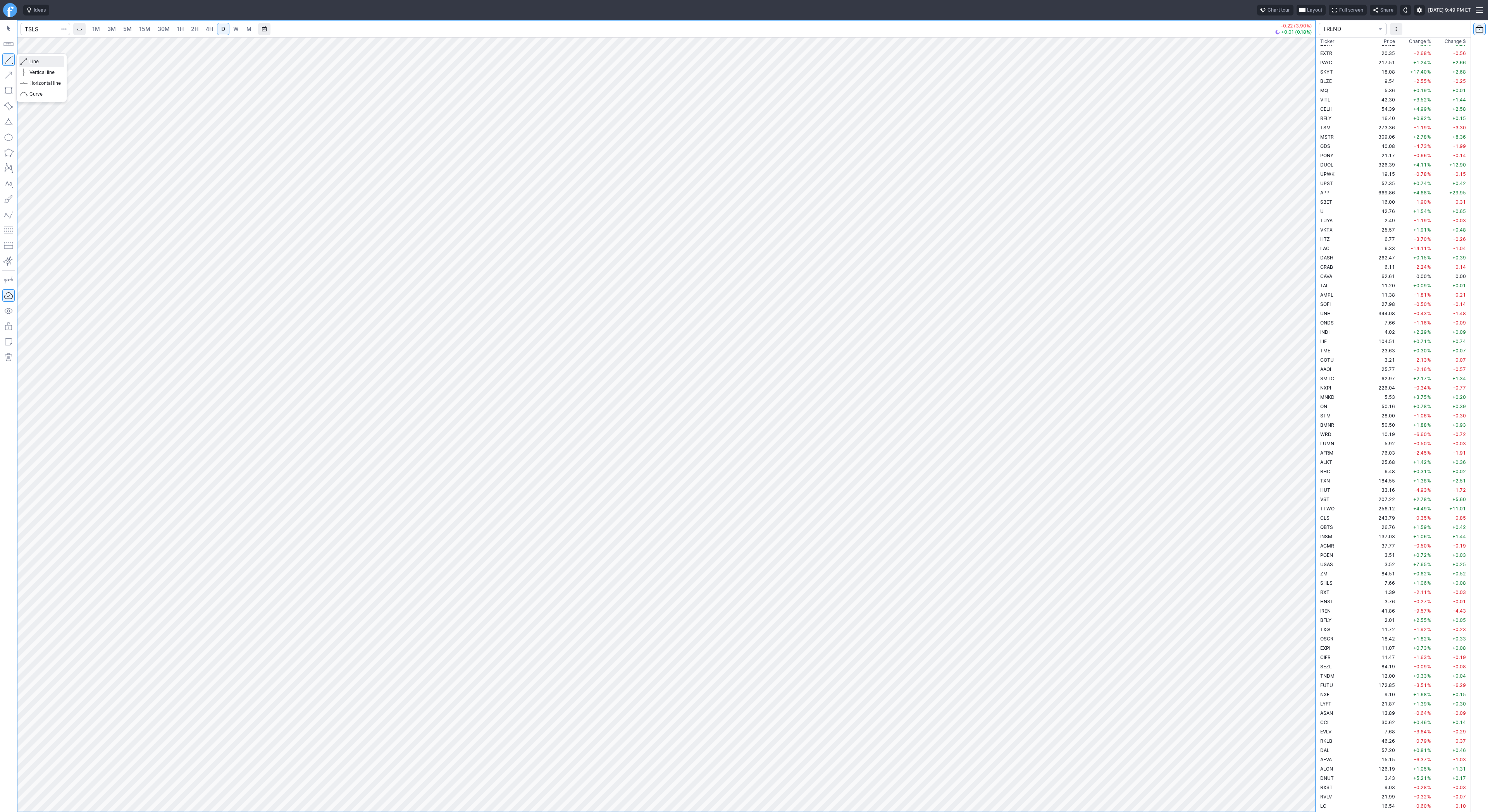
click at [37, 61] on span "Line" at bounding box center [45, 61] width 32 height 7
click at [4, 62] on button "button" at bounding box center [8, 59] width 12 height 12
click at [35, 61] on span "Line" at bounding box center [45, 61] width 32 height 7
drag, startPoint x: 3, startPoint y: 58, endPoint x: 42, endPoint y: 83, distance: 46.3
click at [4, 58] on button "button" at bounding box center [8, 59] width 12 height 12
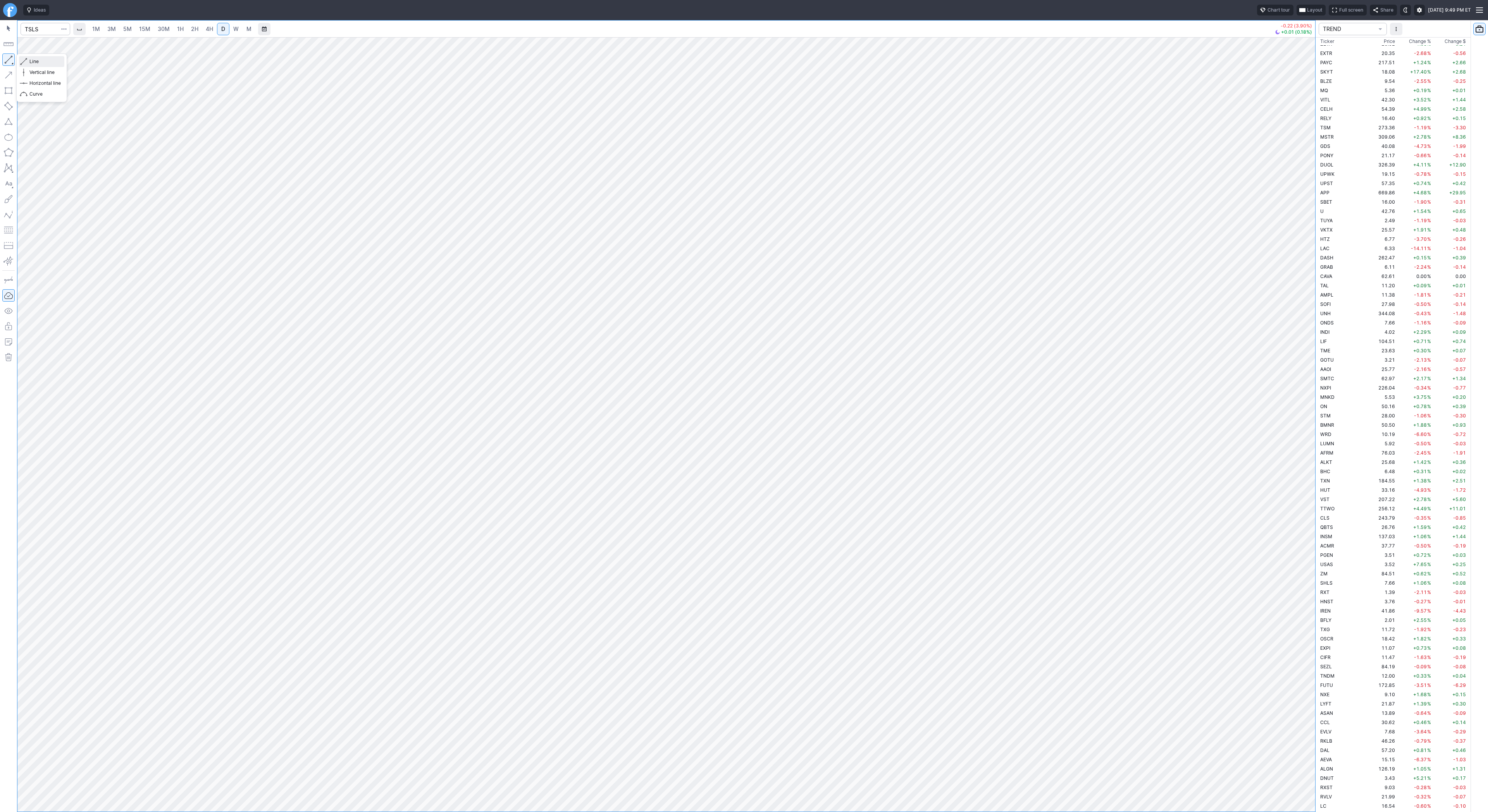
drag, startPoint x: 46, startPoint y: 61, endPoint x: 62, endPoint y: 79, distance: 24.1
click at [46, 62] on span "Line" at bounding box center [45, 61] width 32 height 7
click at [7, 58] on button "button" at bounding box center [8, 59] width 12 height 12
drag, startPoint x: 1309, startPoint y: 584, endPoint x: 1319, endPoint y: 430, distance: 154.3
click at [1319, 430] on div "1M 3M 5M 15M 30M 1H 2H 4H D W M -0.22 (3.90%) +0.01 (0.18%) TREND Ticker Price …" at bounding box center [744, 416] width 1488 height 792
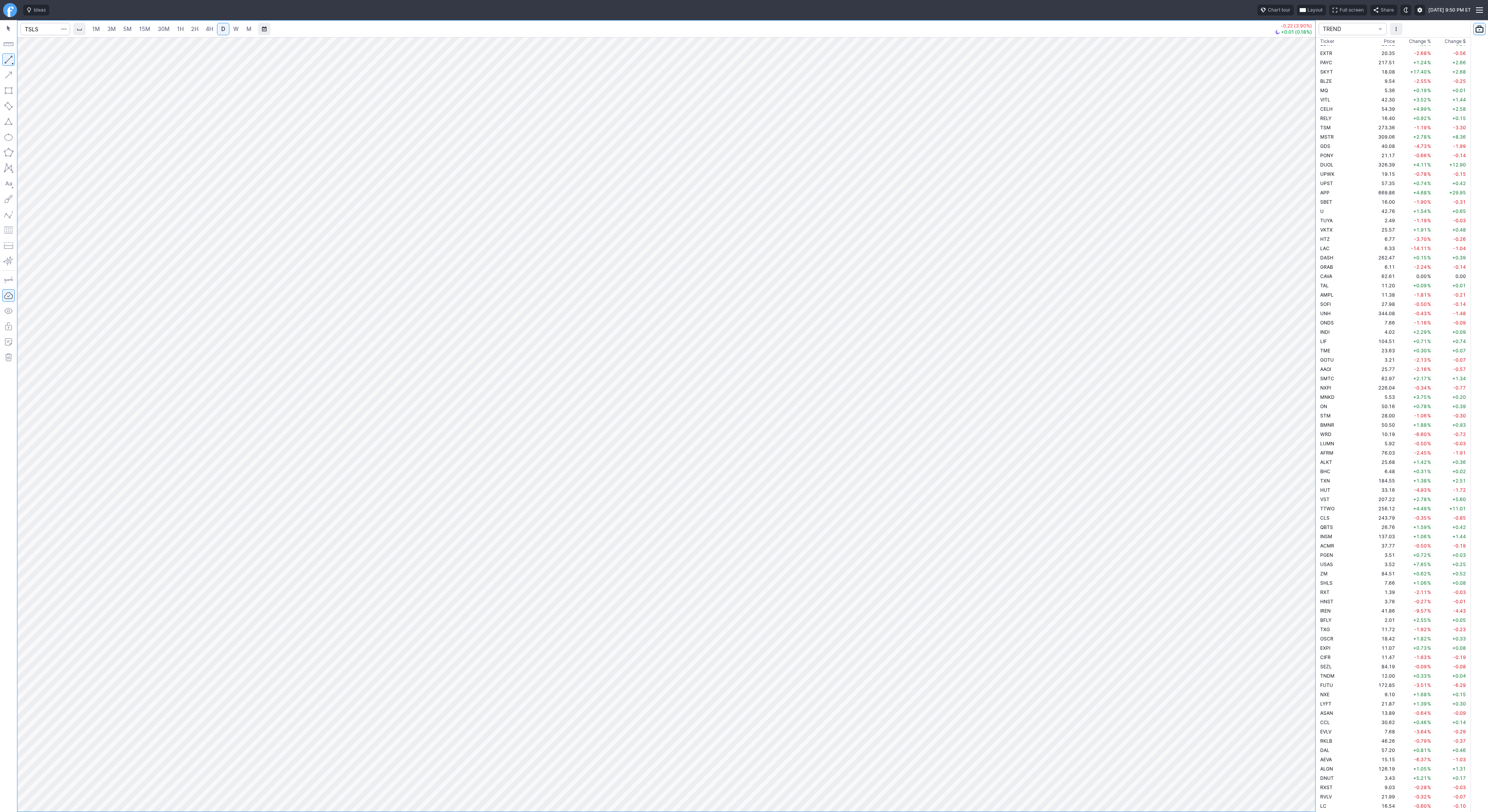
click at [2, 59] on button "button" at bounding box center [8, 59] width 12 height 12
click at [29, 60] on span "Line" at bounding box center [45, 61] width 32 height 7
click at [7, 59] on button "button" at bounding box center [8, 59] width 12 height 12
click at [40, 62] on span "Line" at bounding box center [45, 61] width 32 height 7
click at [37, 29] on input "Search" at bounding box center [46, 29] width 50 height 12
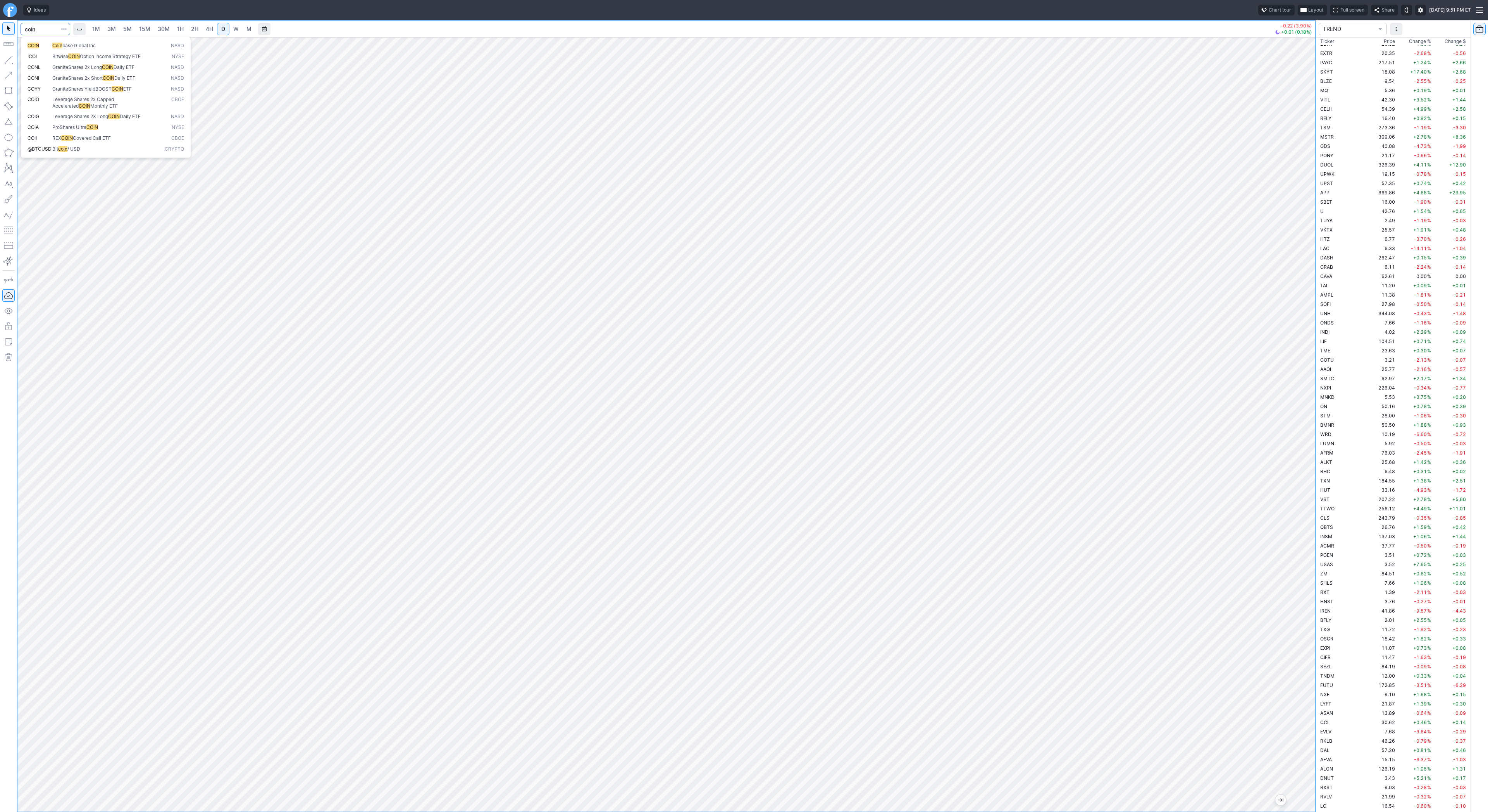
type input "coin"
click at [42, 64] on span "Line" at bounding box center [45, 61] width 32 height 7
drag, startPoint x: 30, startPoint y: 60, endPoint x: 60, endPoint y: 93, distance: 44.6
click at [30, 61] on span "Line" at bounding box center [45, 61] width 32 height 7
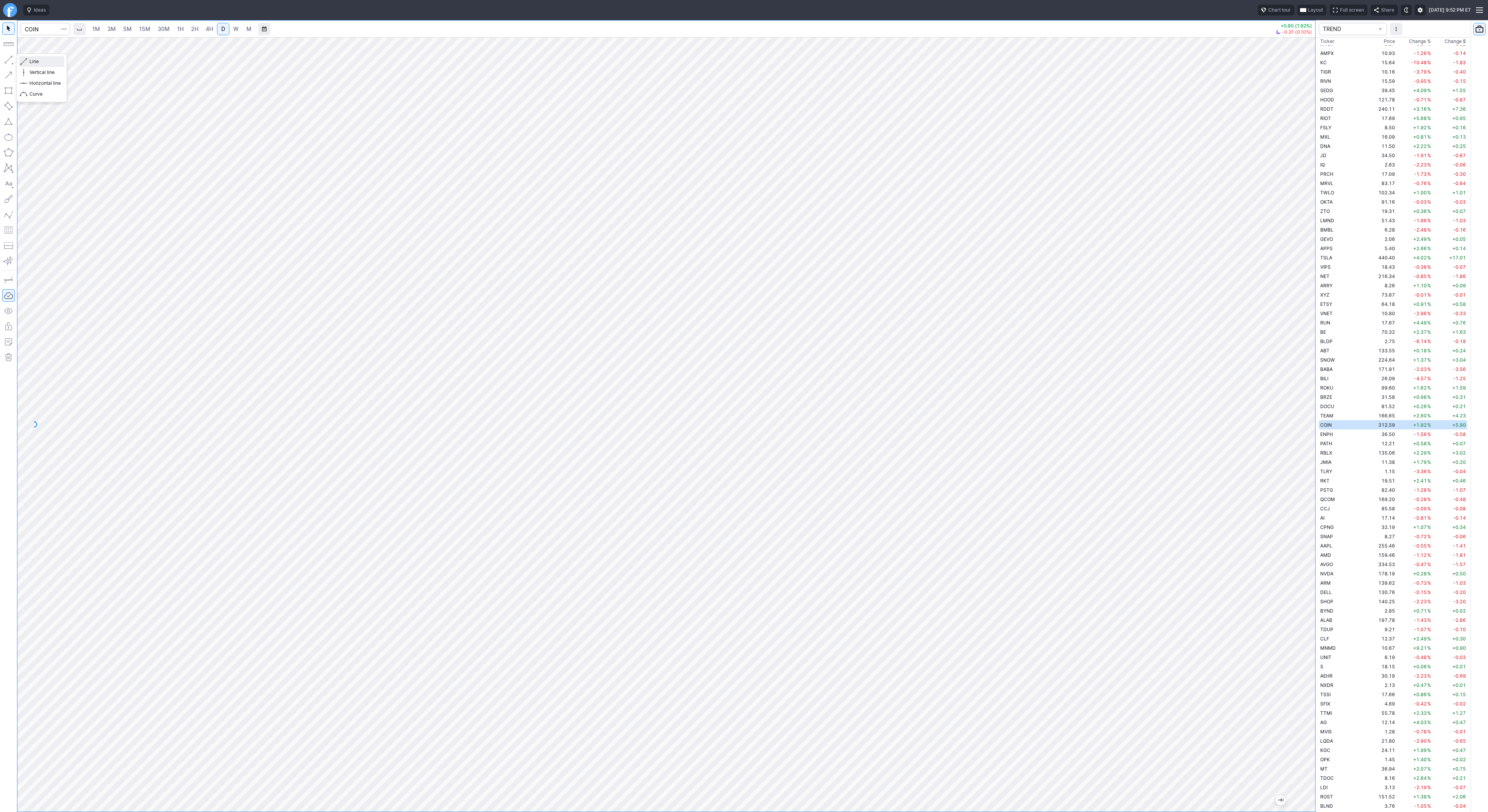
drag, startPoint x: 46, startPoint y: 63, endPoint x: 49, endPoint y: 71, distance: 8.5
click at [46, 64] on span "Line" at bounding box center [45, 61] width 32 height 7
click at [206, 27] on span "4H" at bounding box center [209, 29] width 7 height 7
click at [30, 60] on span "Line" at bounding box center [45, 61] width 32 height 7
click at [8, 60] on button "button" at bounding box center [8, 59] width 12 height 12
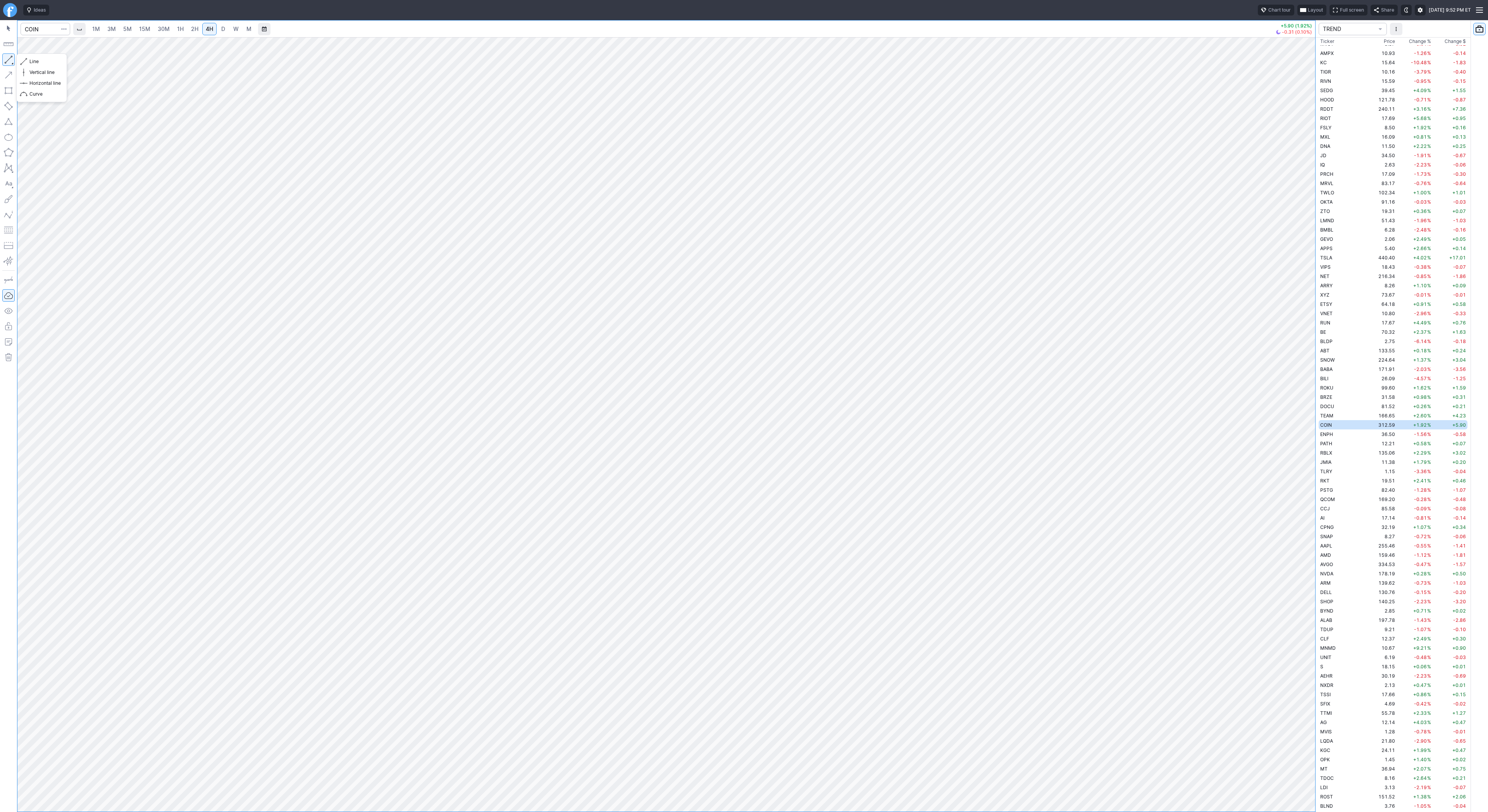
click at [7, 61] on button "button" at bounding box center [8, 59] width 12 height 12
drag, startPoint x: 49, startPoint y: 64, endPoint x: 66, endPoint y: 86, distance: 27.8
click at [49, 65] on span "Line" at bounding box center [45, 61] width 32 height 7
click at [35, 63] on span "Line" at bounding box center [45, 61] width 32 height 7
click at [222, 27] on span "D" at bounding box center [223, 29] width 4 height 7
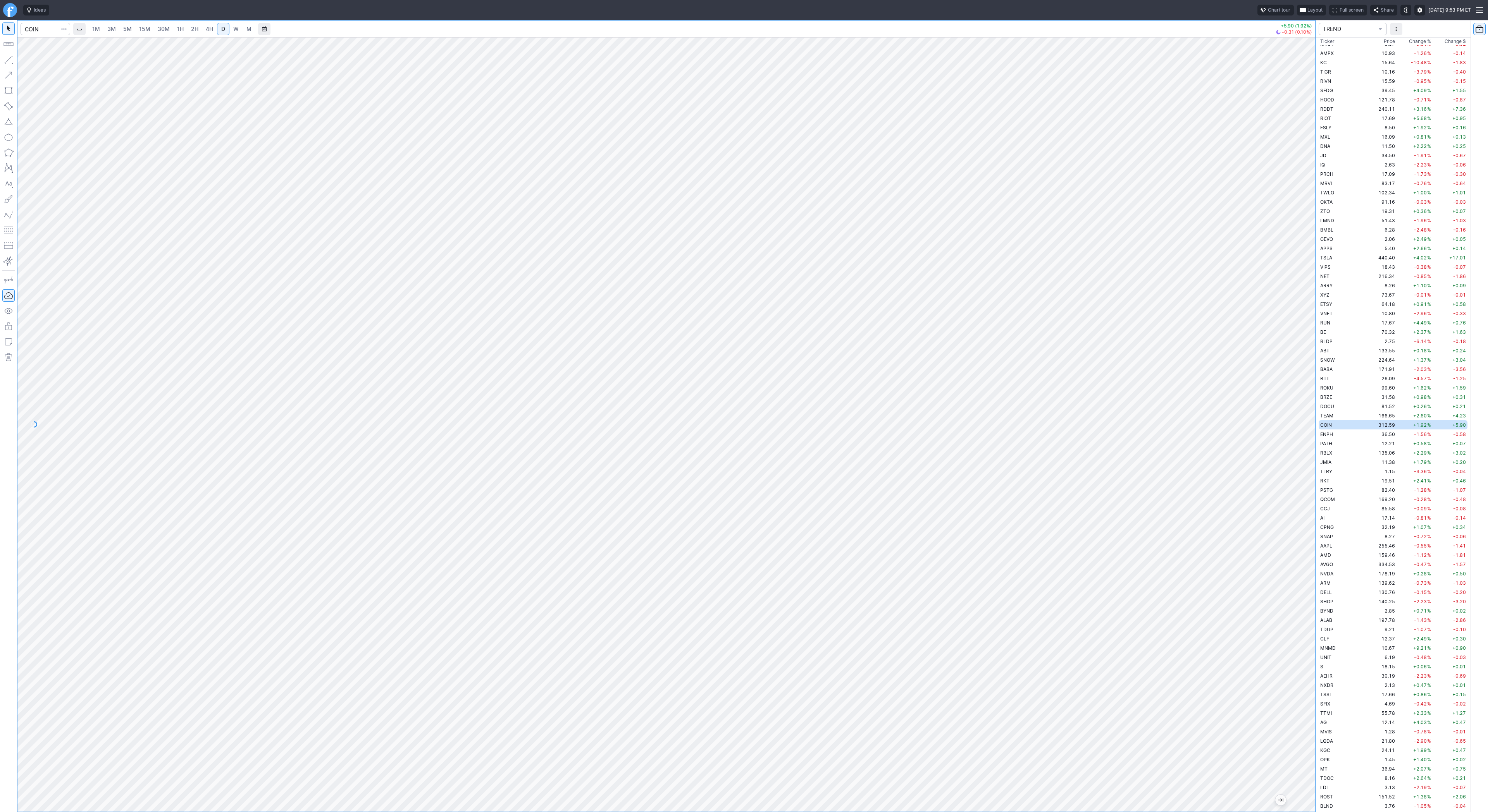
drag, startPoint x: 1304, startPoint y: 425, endPoint x: 1298, endPoint y: 425, distance: 6.0
click at [1303, 430] on div at bounding box center [1307, 422] width 17 height 755
drag, startPoint x: 9, startPoint y: 63, endPoint x: 13, endPoint y: 80, distance: 17.5
click at [9, 66] on button "button" at bounding box center [8, 59] width 12 height 12
click at [83, 119] on body "Ideas Chart tour Layout Full screen Share Sun SEP 28 2025 9:53 PM ET 1M 3M 5M 1…" at bounding box center [744, 406] width 1488 height 812
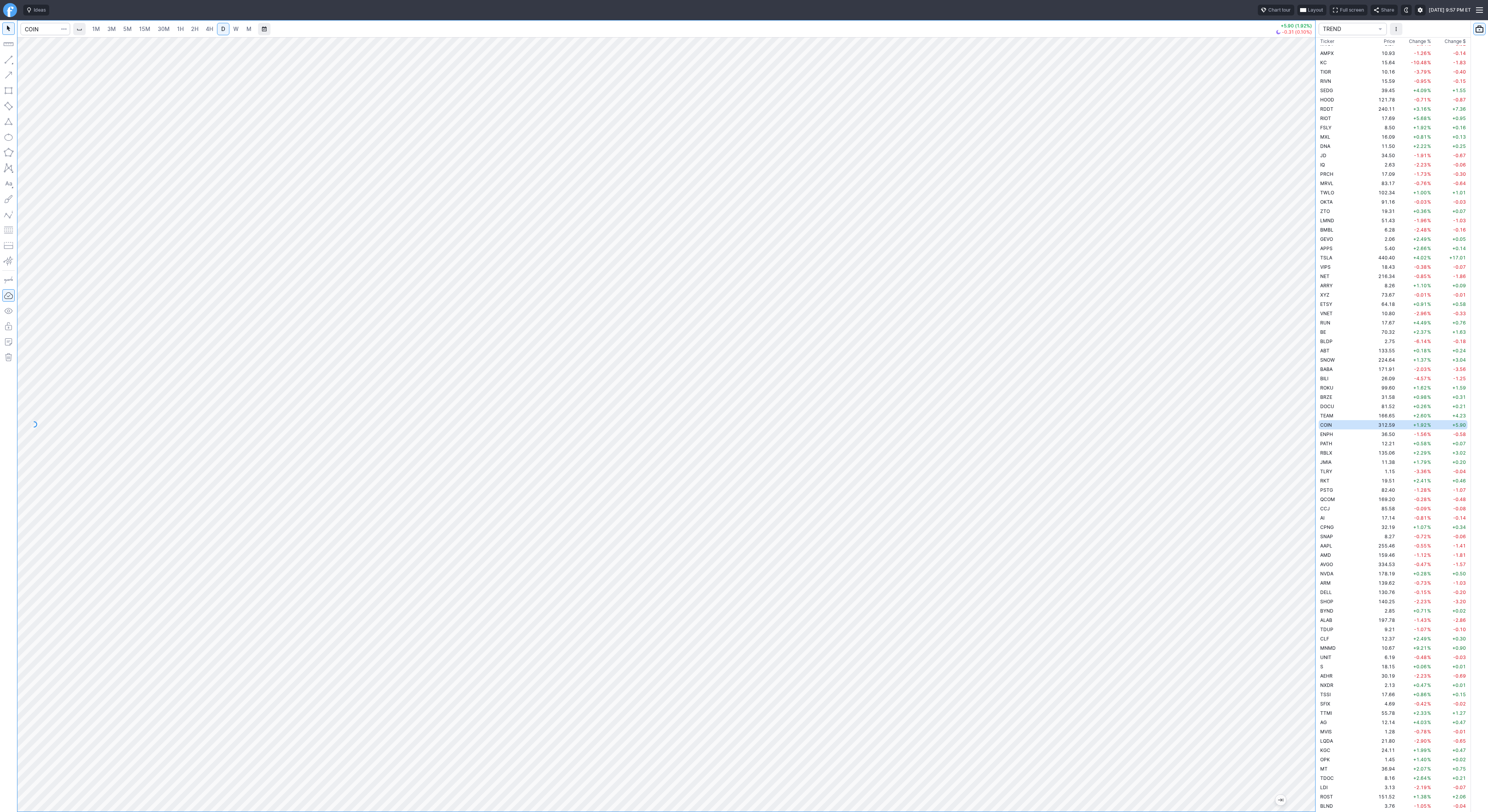
click at [207, 32] on span "4H" at bounding box center [209, 28] width 7 height 7
drag, startPoint x: 42, startPoint y: 62, endPoint x: 46, endPoint y: 72, distance: 10.8
click at [42, 64] on span "Line" at bounding box center [45, 61] width 32 height 7
drag, startPoint x: 10, startPoint y: 58, endPoint x: 23, endPoint y: 67, distance: 15.8
click at [10, 58] on button "button" at bounding box center [8, 59] width 12 height 12
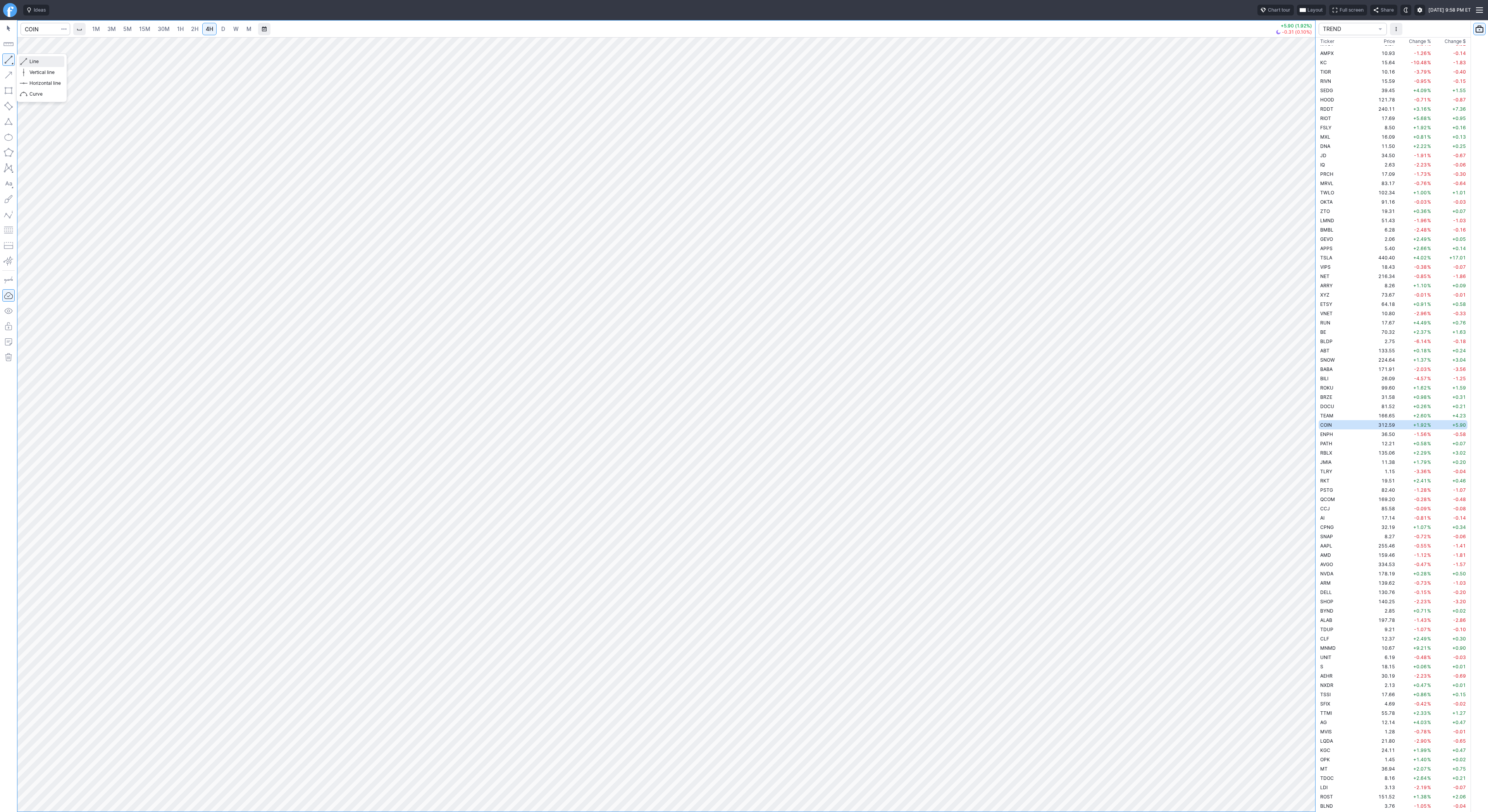
click at [40, 60] on span "Line" at bounding box center [45, 61] width 32 height 7
click at [37, 61] on span "Line" at bounding box center [45, 61] width 32 height 7
click at [1332, 434] on span "ENPH" at bounding box center [1325, 434] width 12 height 6
click at [1334, 462] on td "JMIA" at bounding box center [1343, 461] width 49 height 9
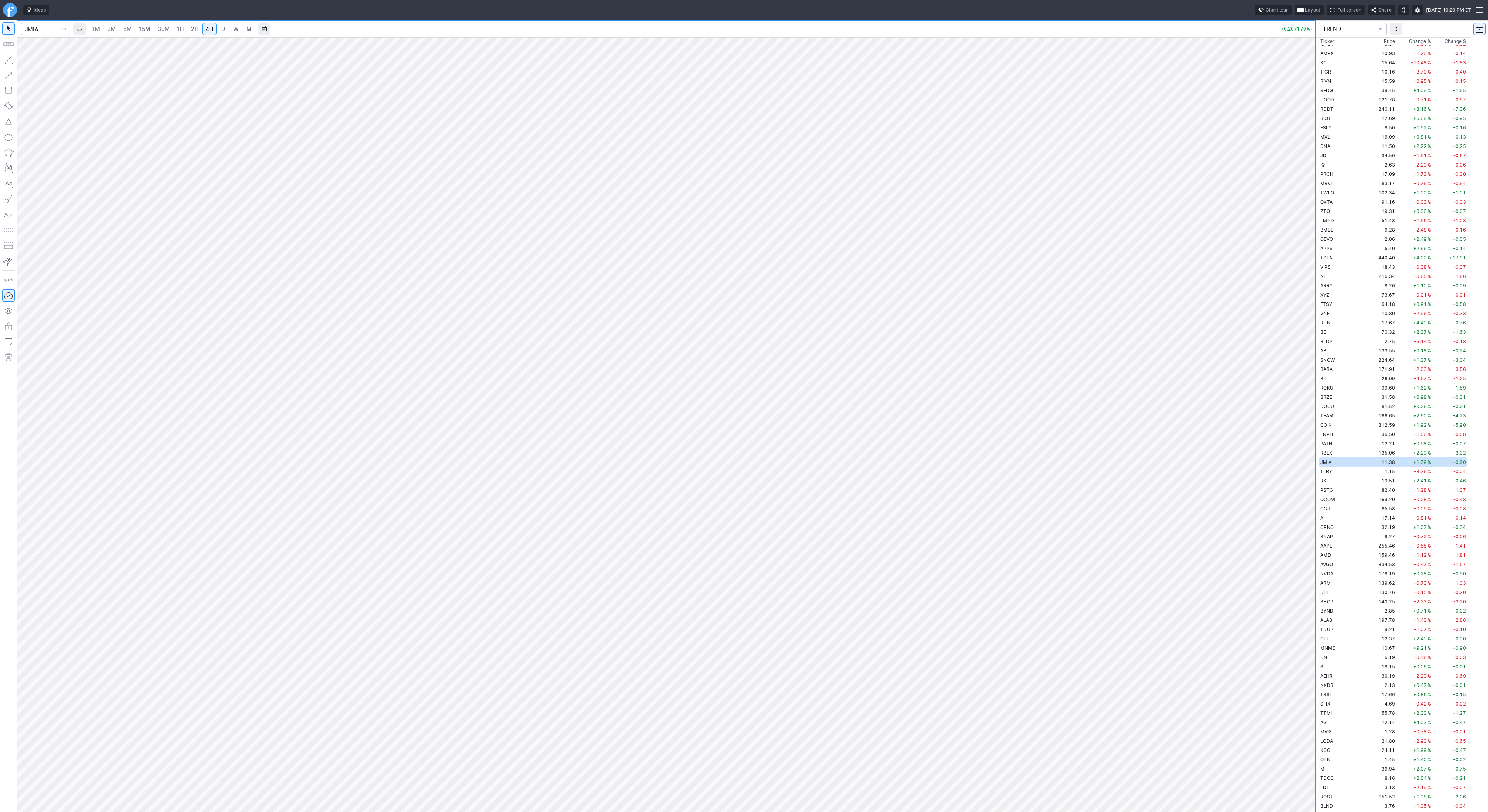
click at [222, 29] on span "D" at bounding box center [223, 29] width 4 height 7
drag, startPoint x: 8, startPoint y: 58, endPoint x: 28, endPoint y: 79, distance: 29.0
click at [11, 61] on button "button" at bounding box center [8, 59] width 12 height 12
click at [50, 28] on input "Search" at bounding box center [46, 29] width 50 height 12
type input "tem"
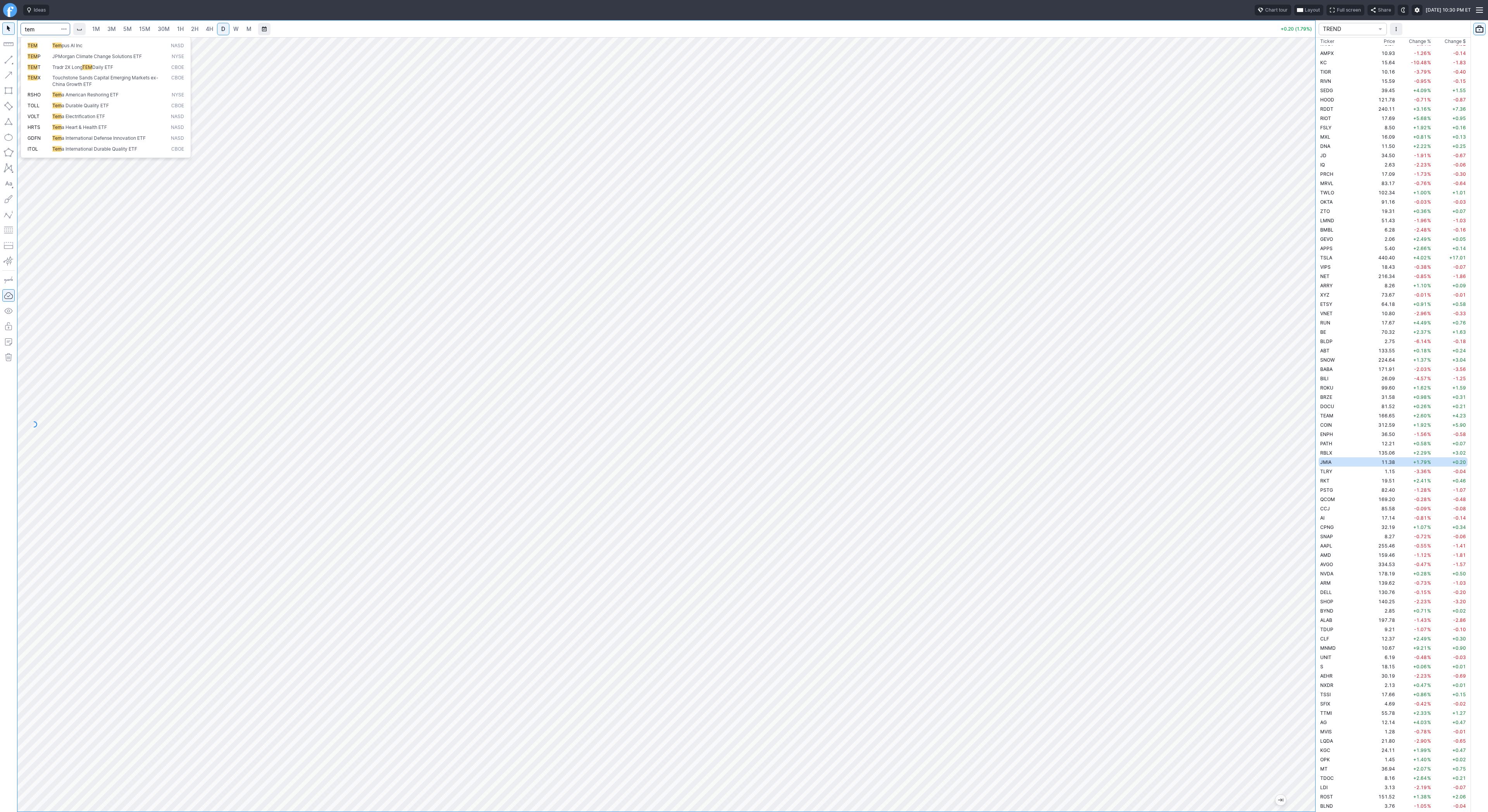
click at [80, 48] on span "pus AI Inc" at bounding box center [71, 45] width 21 height 6
click at [1287, 330] on div at bounding box center [666, 425] width 1297 height 775
click at [1325, 264] on span "YEXT" at bounding box center [1325, 266] width 12 height 6
drag, startPoint x: 36, startPoint y: 58, endPoint x: 60, endPoint y: 86, distance: 36.9
click at [36, 58] on span "Line" at bounding box center [45, 61] width 32 height 7
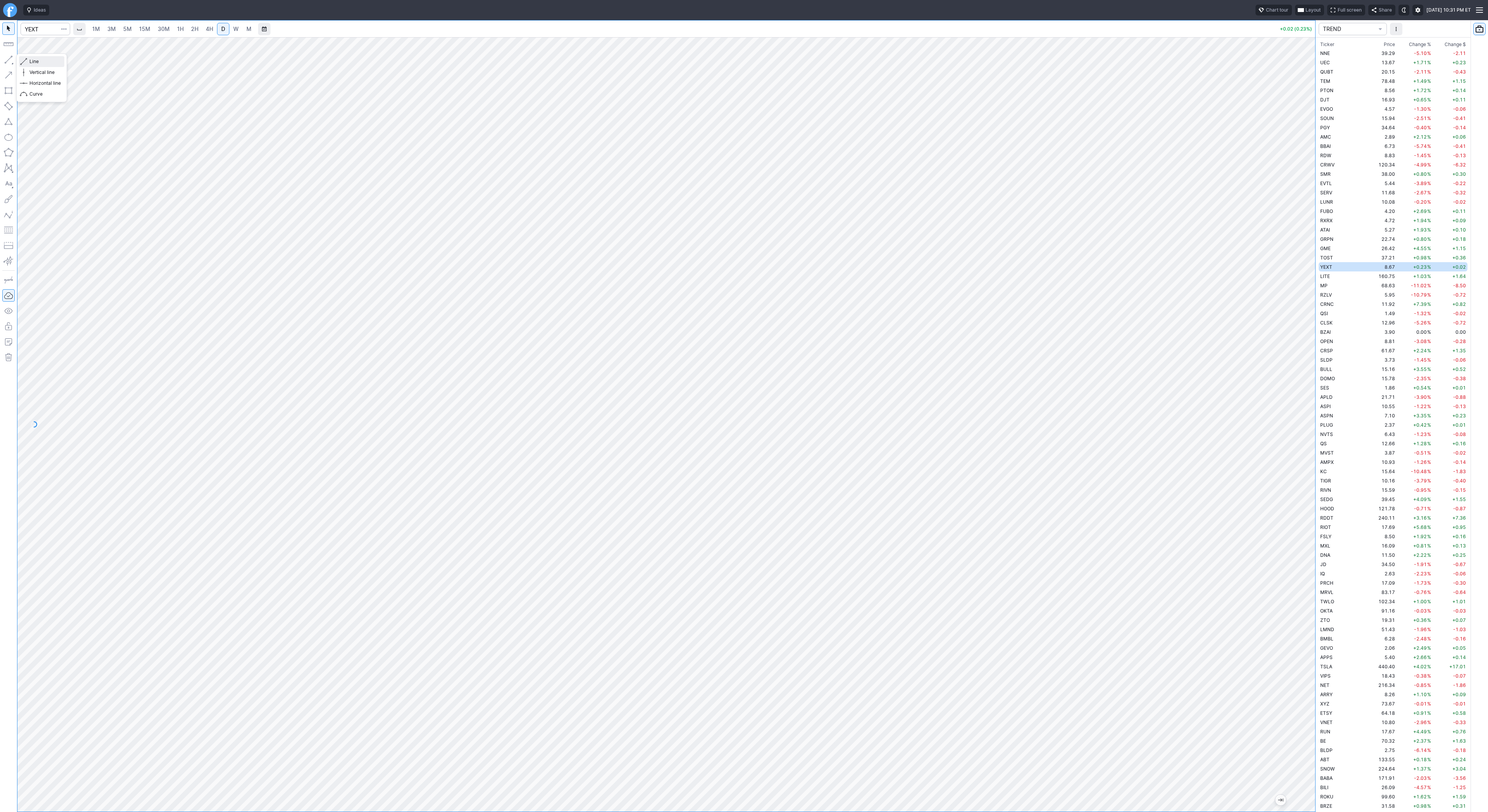
click at [33, 61] on span "Line" at bounding box center [45, 61] width 32 height 7
click at [22, 61] on span "button" at bounding box center [25, 61] width 5 height 11
drag, startPoint x: 5, startPoint y: 56, endPoint x: 27, endPoint y: 79, distance: 31.8
click at [6, 58] on button "button" at bounding box center [8, 59] width 12 height 12
click at [1338, 275] on td "LITE" at bounding box center [1343, 275] width 49 height 9
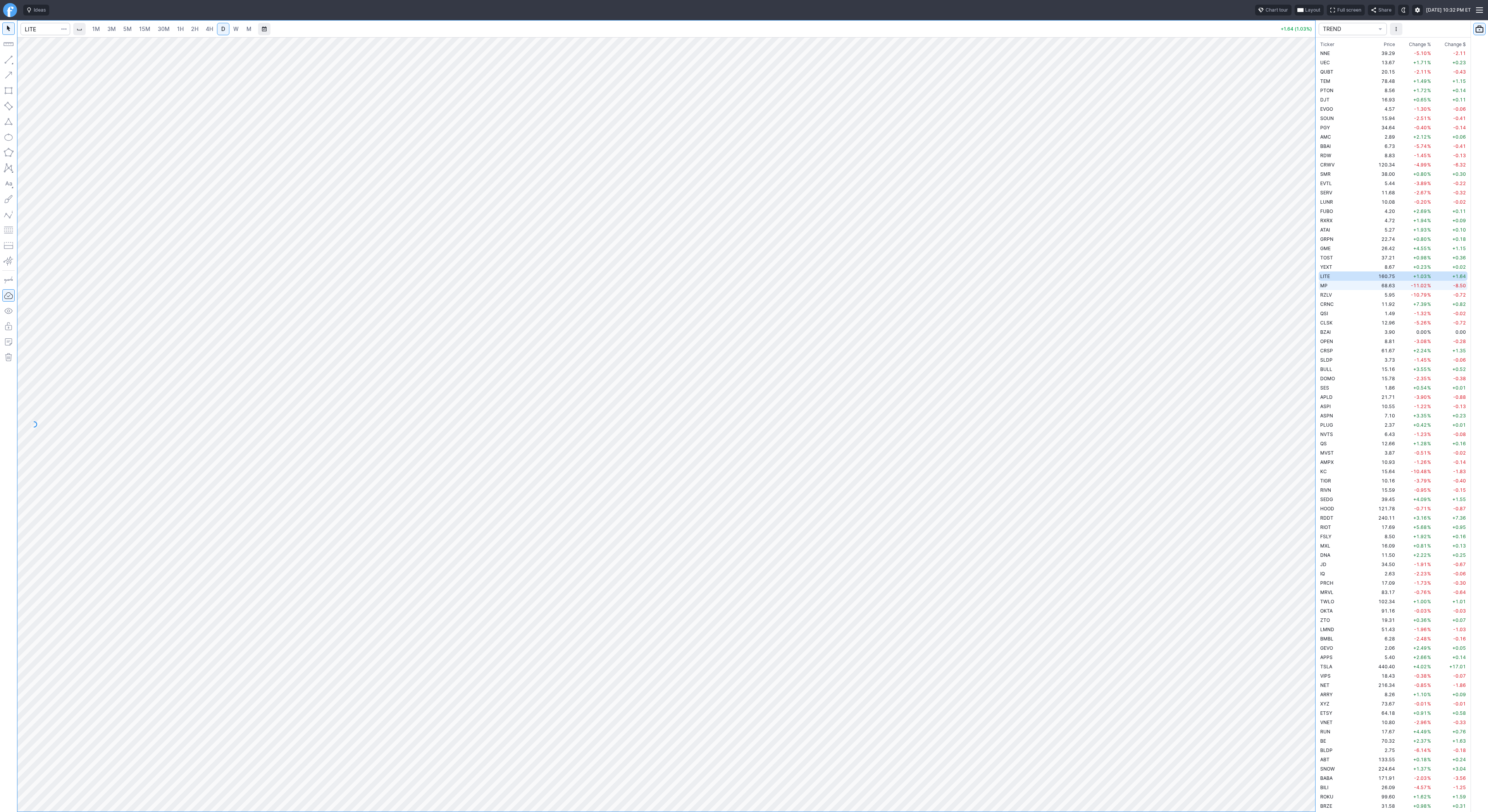
click at [1339, 284] on td "MP" at bounding box center [1343, 284] width 49 height 9
click at [1334, 314] on td "QSI" at bounding box center [1343, 313] width 49 height 9
click at [1334, 321] on td "CLSK" at bounding box center [1343, 322] width 49 height 9
click at [41, 65] on span "Line" at bounding box center [45, 61] width 32 height 7
click at [31, 64] on span "Line" at bounding box center [45, 61] width 32 height 7
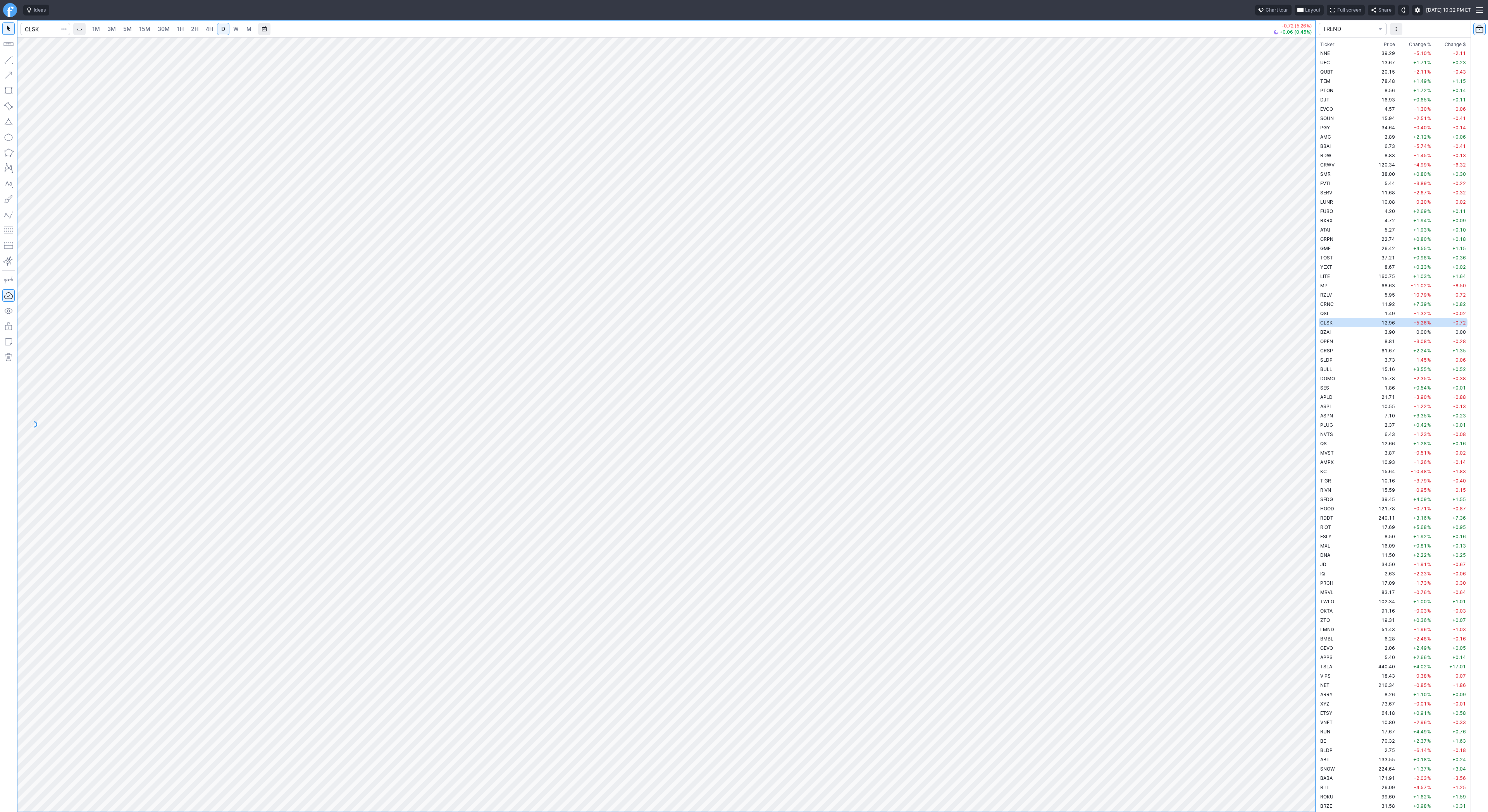
drag, startPoint x: 7, startPoint y: 61, endPoint x: 8, endPoint y: 65, distance: 4.1
click at [7, 62] on button "button" at bounding box center [8, 59] width 12 height 12
drag, startPoint x: 36, startPoint y: 61, endPoint x: 57, endPoint y: 82, distance: 29.7
click at [36, 63] on span "Line" at bounding box center [45, 61] width 32 height 7
click at [1330, 330] on span "BZAI" at bounding box center [1325, 332] width 11 height 6
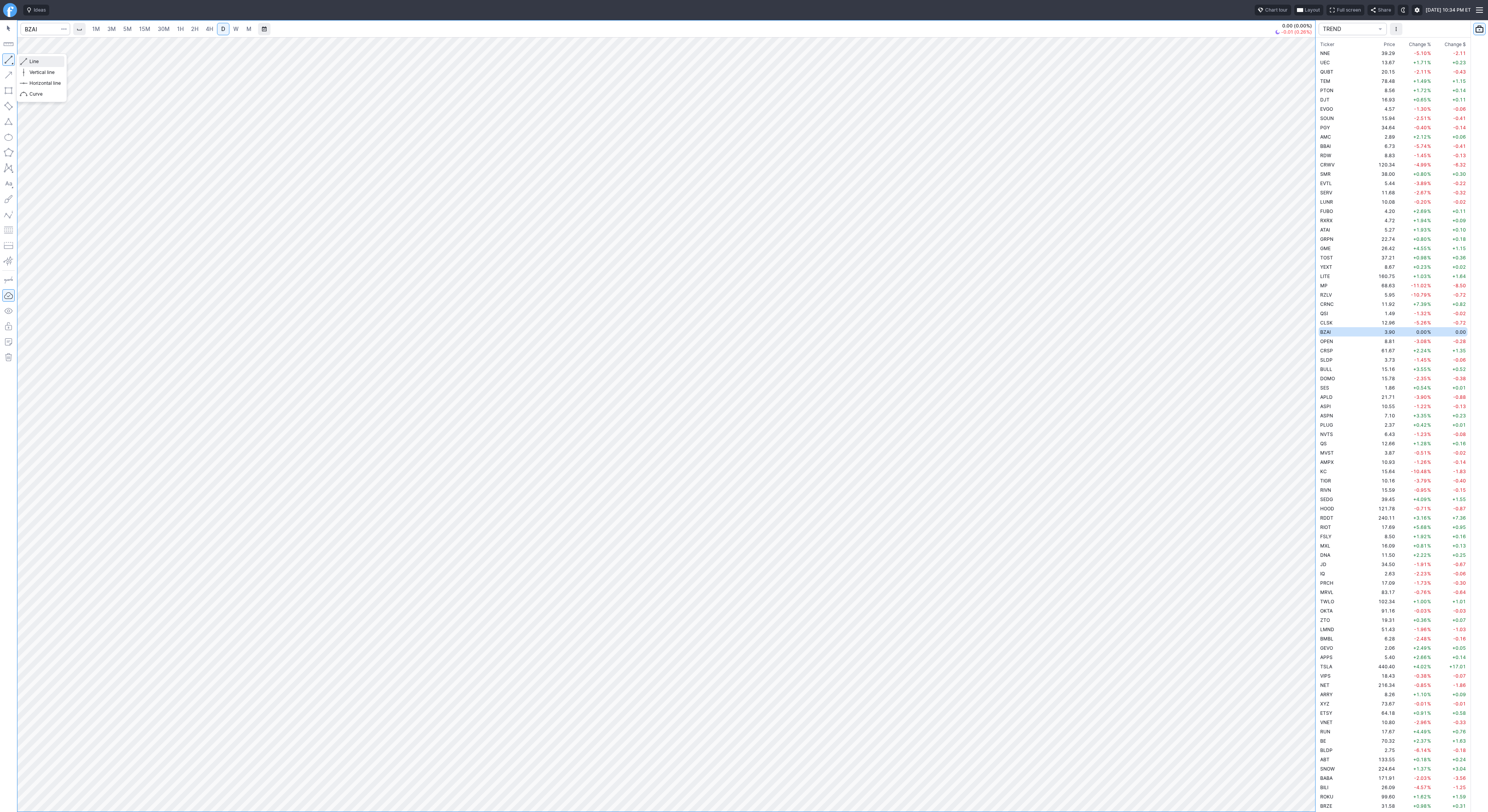
click at [34, 61] on span "Line" at bounding box center [45, 61] width 32 height 7
click at [25, 62] on span "button" at bounding box center [25, 61] width 5 height 11
click at [27, 61] on button "Line" at bounding box center [41, 61] width 46 height 11
drag, startPoint x: 29, startPoint y: 61, endPoint x: 31, endPoint y: 65, distance: 4.5
click at [29, 62] on span "Line" at bounding box center [45, 61] width 32 height 7
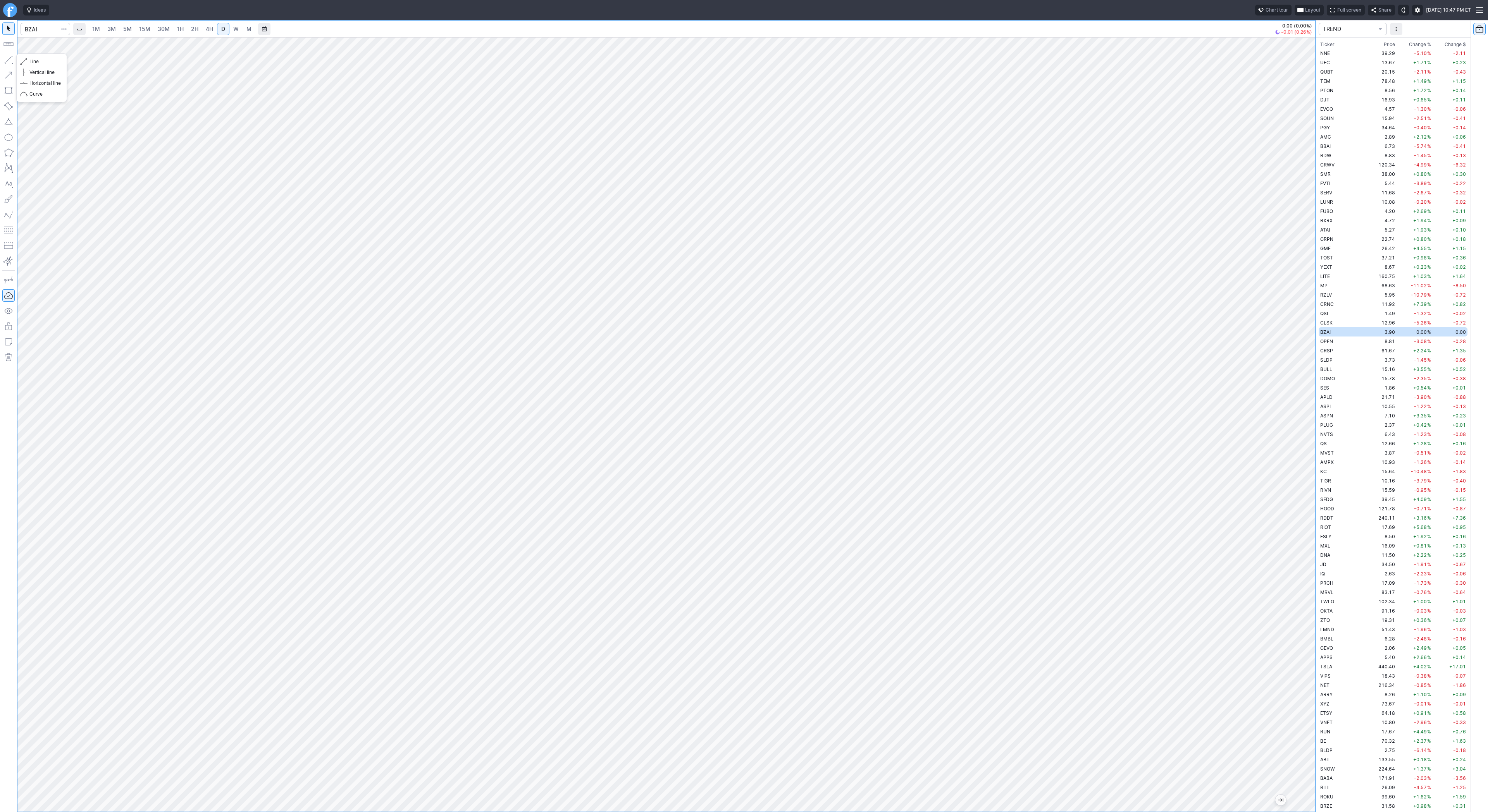
drag, startPoint x: 6, startPoint y: 57, endPoint x: 33, endPoint y: 99, distance: 49.9
click at [6, 60] on button "button" at bounding box center [8, 59] width 12 height 12
click at [1345, 342] on td "OPEN" at bounding box center [1343, 341] width 49 height 9
click at [1343, 349] on td "CRSP" at bounding box center [1343, 350] width 49 height 9
click at [1327, 359] on span "SLDP" at bounding box center [1325, 359] width 12 height 6
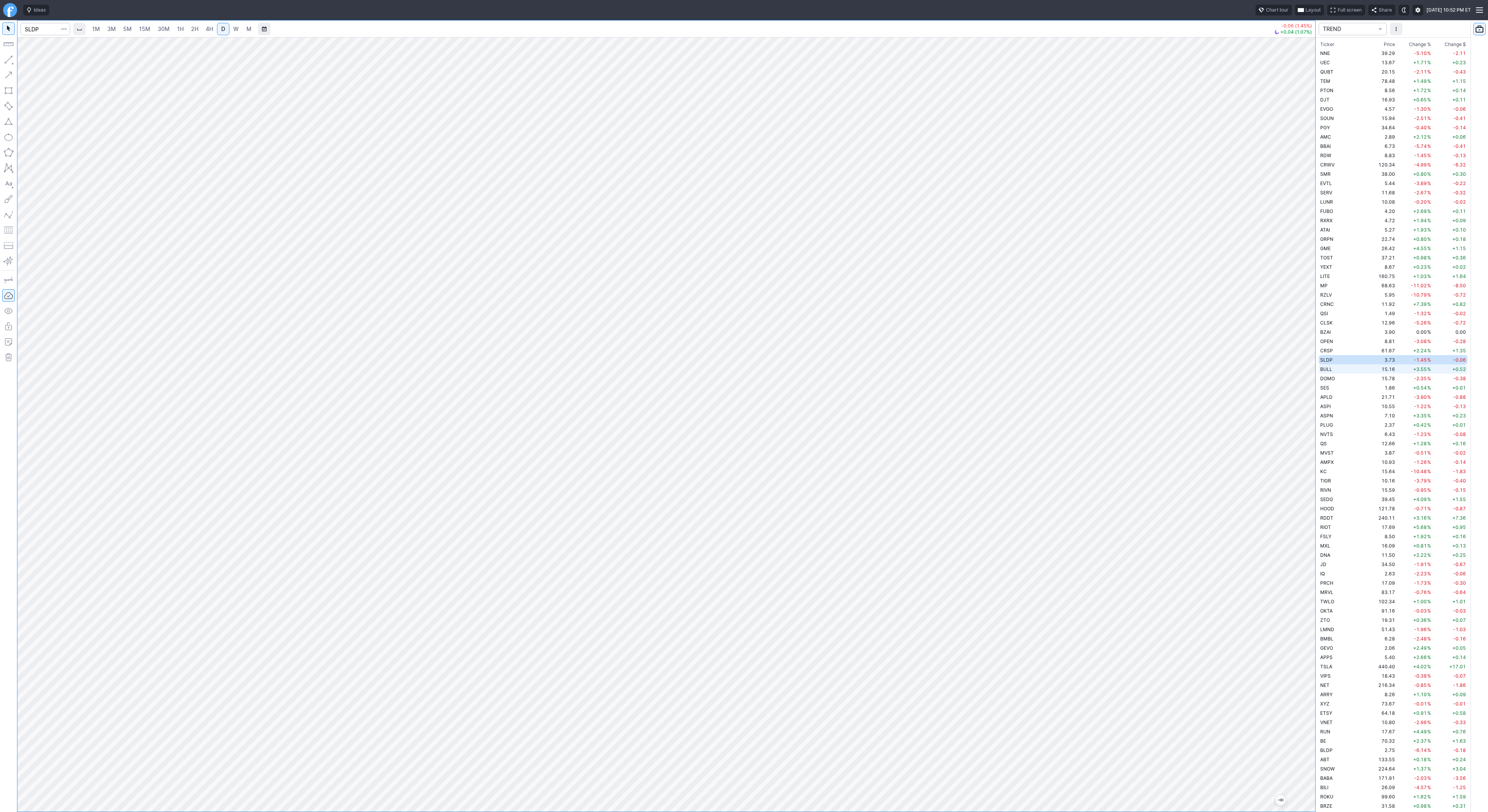
click at [1334, 368] on td "BULL" at bounding box center [1343, 368] width 49 height 9
click at [1367, 382] on td "15.78" at bounding box center [1381, 377] width 29 height 9
click at [1332, 384] on td "SES" at bounding box center [1343, 387] width 49 height 9
click at [33, 61] on span "Line" at bounding box center [45, 61] width 32 height 7
click at [5, 58] on button "button" at bounding box center [8, 59] width 12 height 12
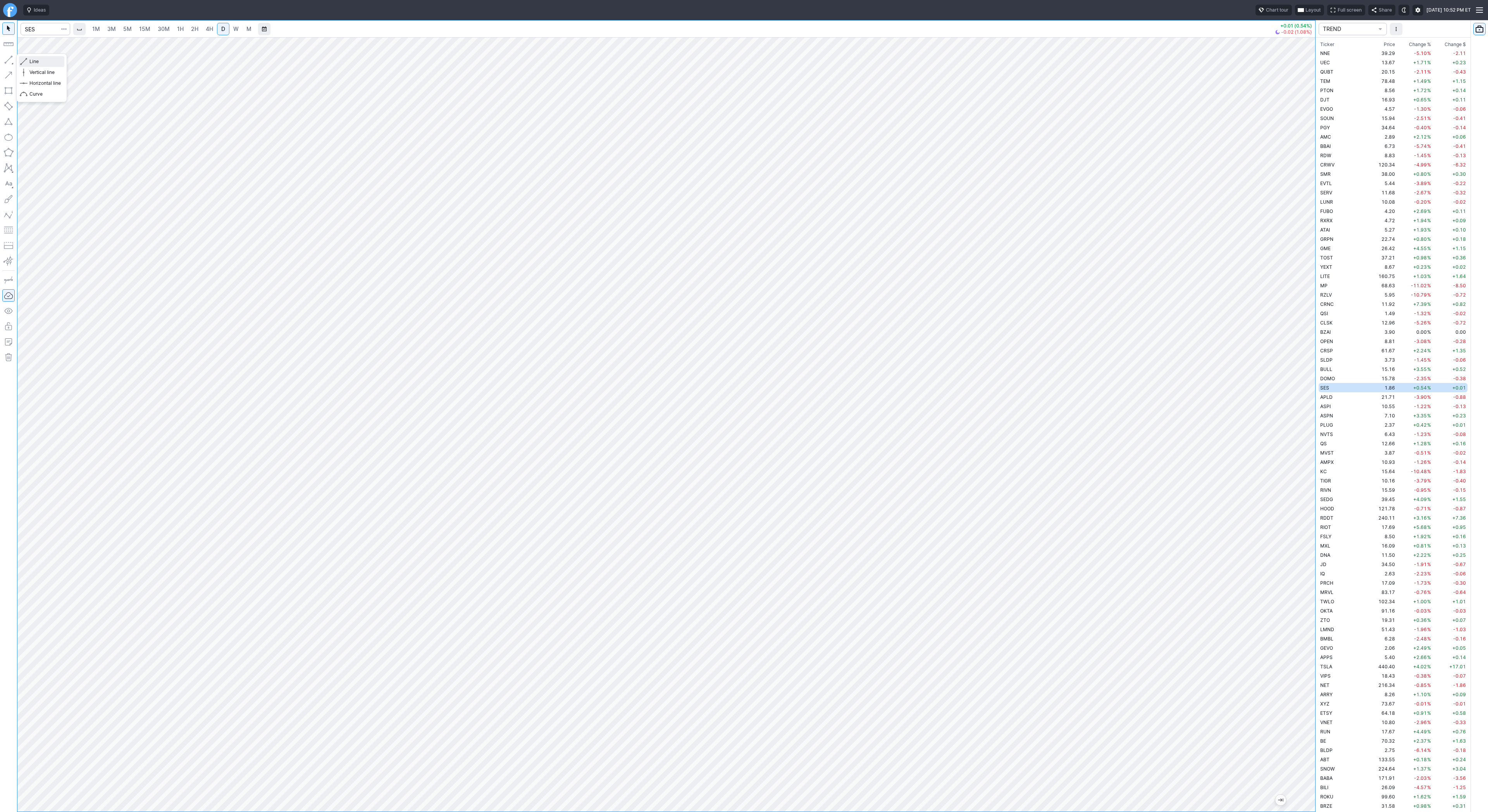
drag, startPoint x: 34, startPoint y: 61, endPoint x: 35, endPoint y: 66, distance: 5.1
click at [35, 64] on span "Line" at bounding box center [45, 61] width 32 height 7
click at [27, 58] on button "Line" at bounding box center [41, 61] width 46 height 11
click at [37, 26] on input "Search" at bounding box center [46, 29] width 50 height 12
type input "coin"
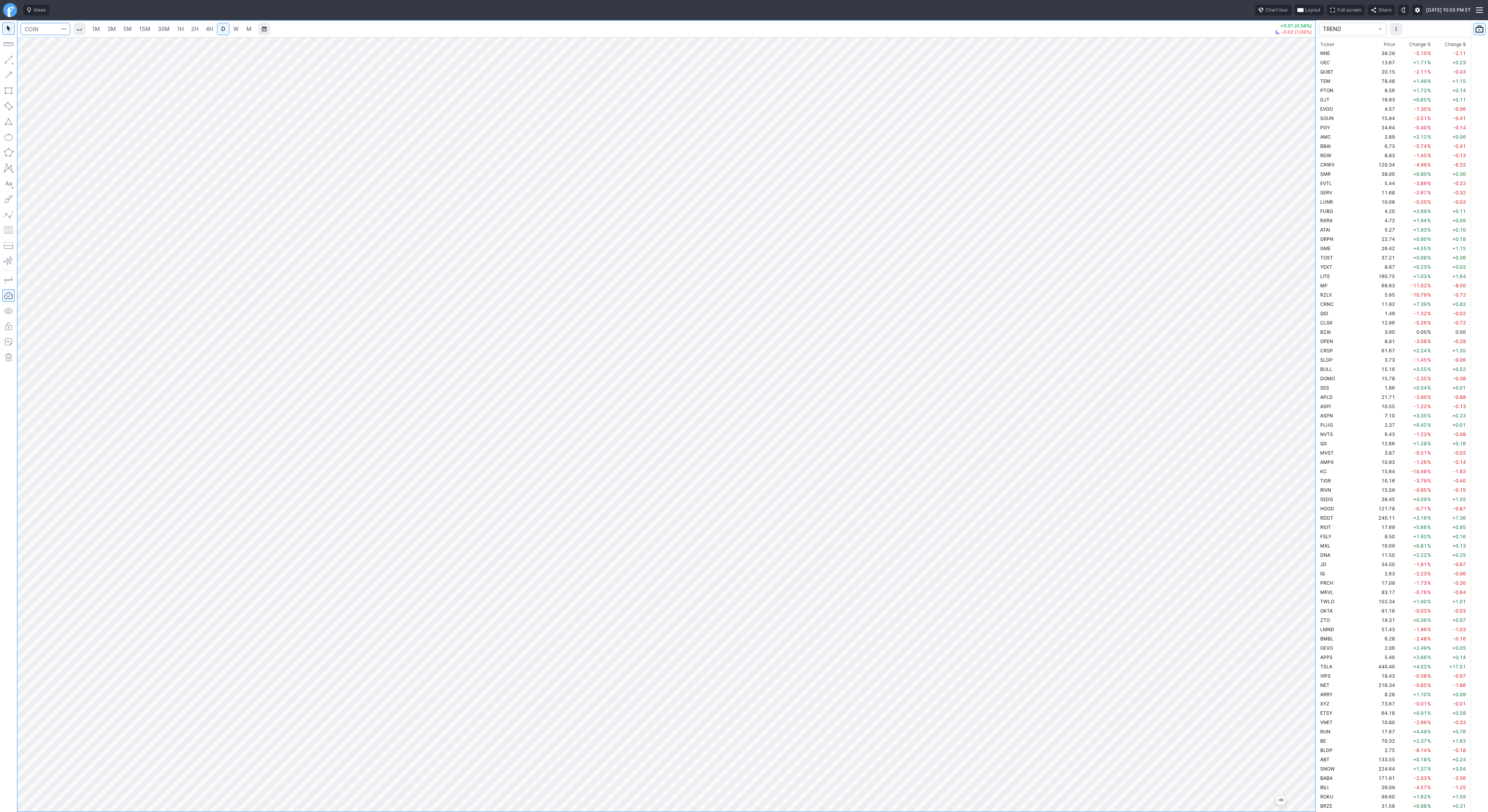
scroll to position [409, 0]
drag, startPoint x: 1318, startPoint y: 424, endPoint x: 1309, endPoint y: 425, distance: 9.1
click at [1320, 439] on div "1M 3M 5M 15M 30M 1H 2H 4H D W M +5.90 (1.92%) -0.31 (0.10%) TREND Ticker Price …" at bounding box center [744, 416] width 1488 height 792
click at [44, 27] on input "Search" at bounding box center [46, 29] width 50 height 12
type input "baba"
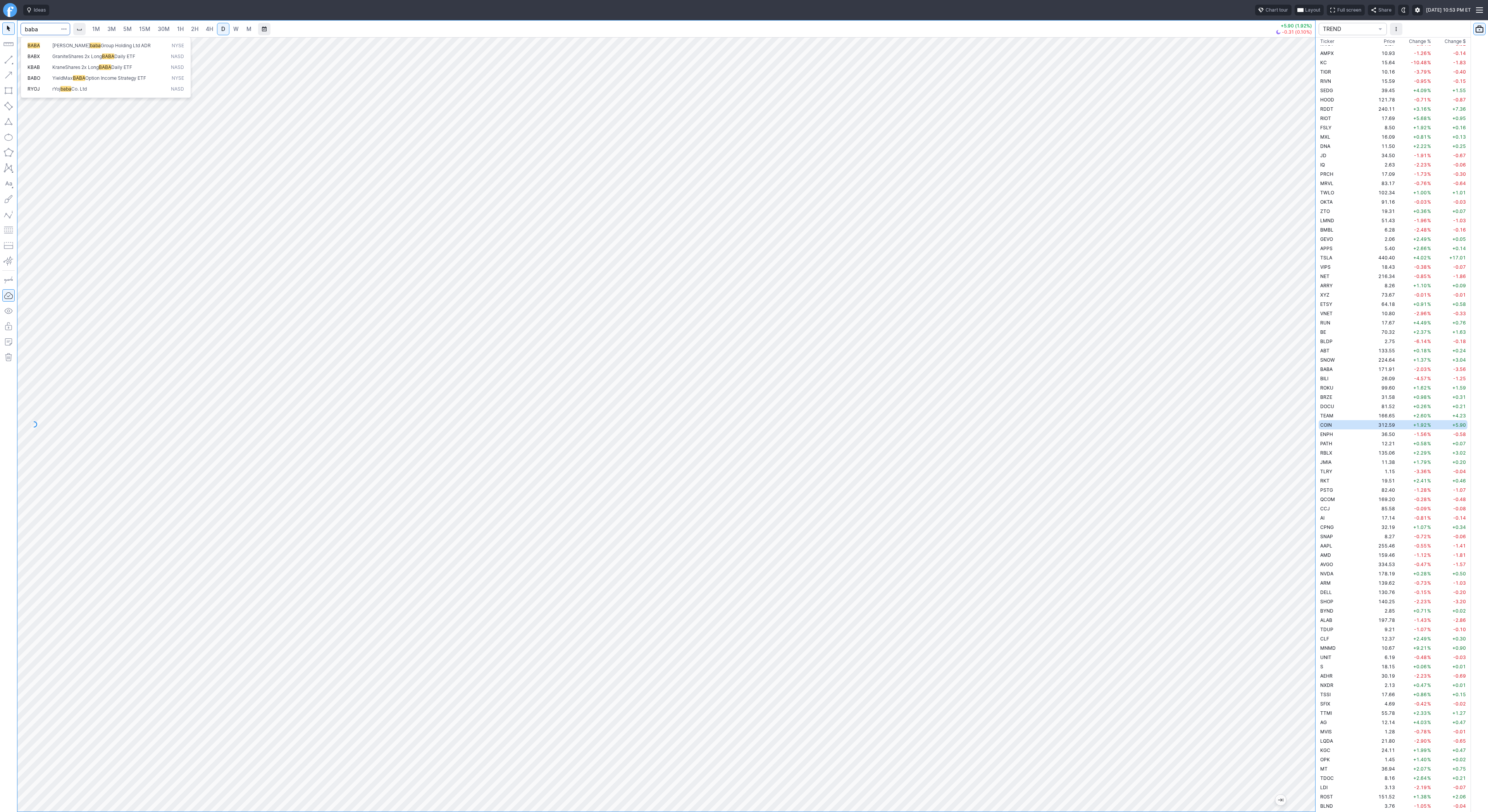
click at [52, 41] on button "BABA Ali baba Group Holding Ltd ADR NYSE" at bounding box center [105, 46] width 163 height 11
drag, startPoint x: 1310, startPoint y: 299, endPoint x: 1299, endPoint y: 338, distance: 40.5
click at [1307, 348] on div at bounding box center [1307, 422] width 17 height 755
click at [41, 29] on input "Search" at bounding box center [46, 29] width 50 height 12
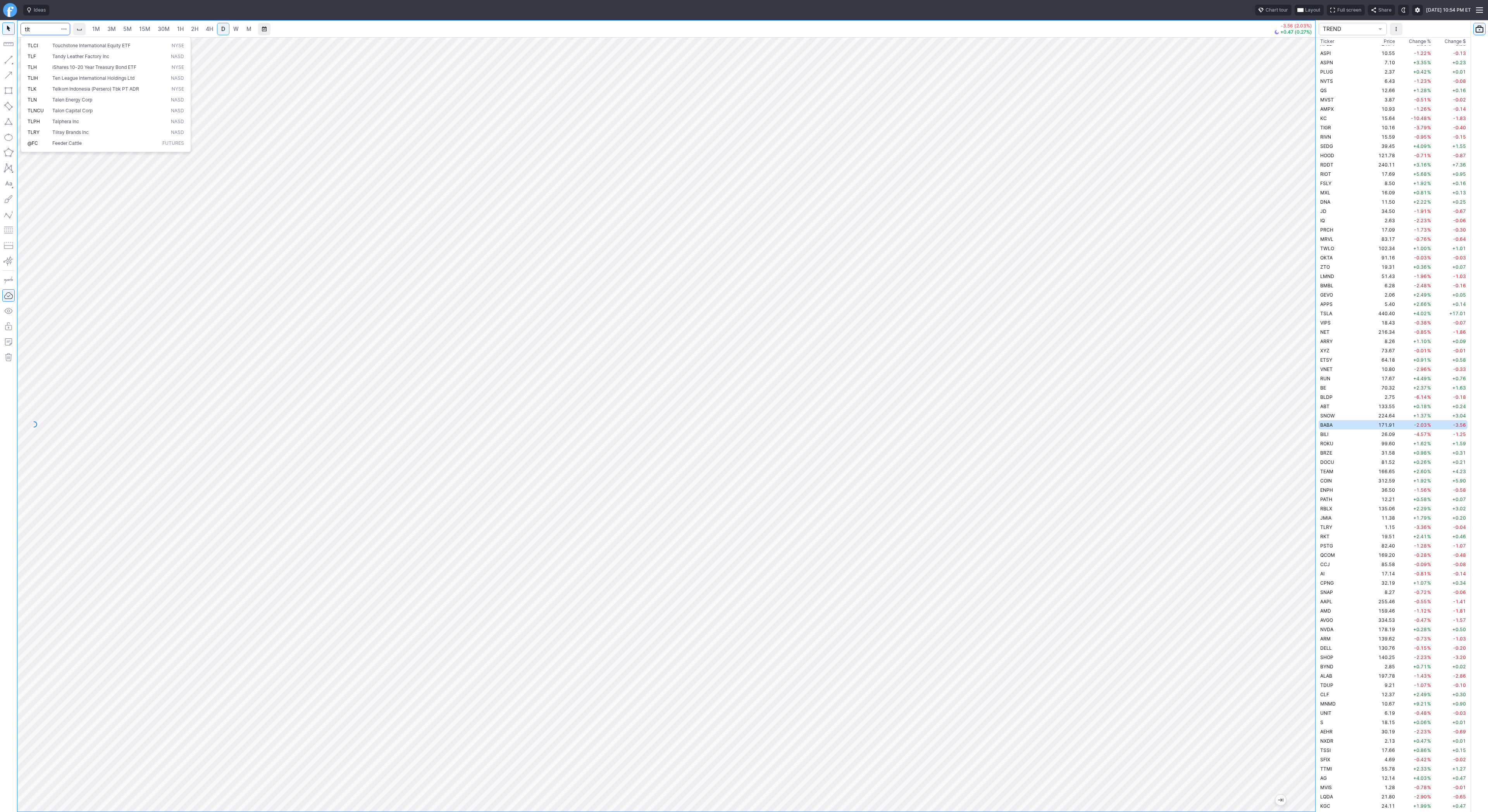
type input "tlt"
click at [32, 61] on span "Line" at bounding box center [45, 61] width 32 height 7
click at [9, 59] on button "button" at bounding box center [8, 59] width 12 height 12
click at [27, 59] on button "Line" at bounding box center [41, 61] width 46 height 11
click at [29, 62] on span "Line" at bounding box center [45, 61] width 32 height 7
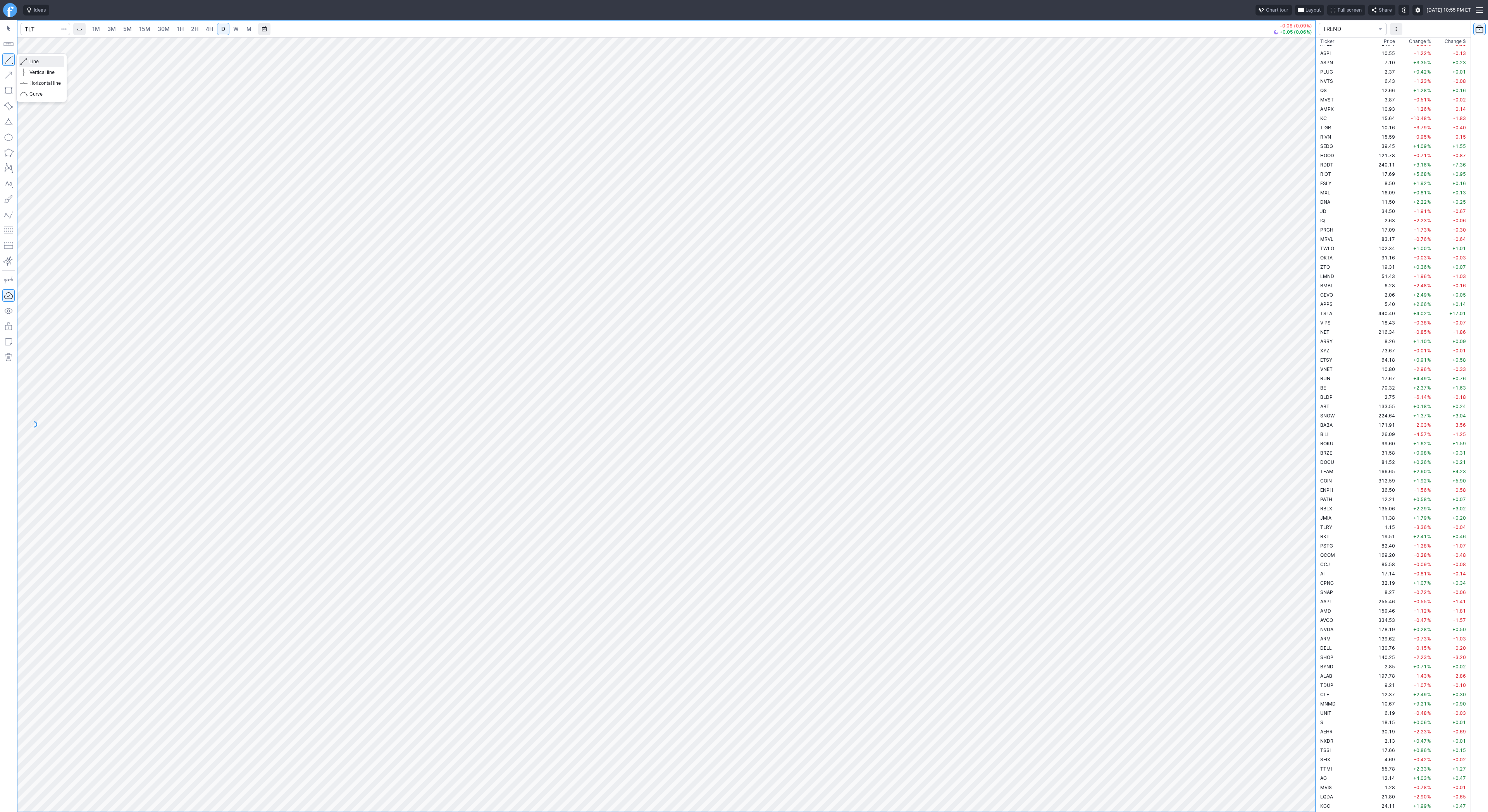
drag, startPoint x: 41, startPoint y: 64, endPoint x: 49, endPoint y: 75, distance: 13.6
click at [41, 65] on span "Line" at bounding box center [45, 61] width 32 height 7
click at [1335, 503] on td "PATH" at bounding box center [1343, 498] width 49 height 9
click at [1341, 573] on td "AI" at bounding box center [1343, 573] width 49 height 9
drag, startPoint x: 1329, startPoint y: 607, endPoint x: 1327, endPoint y: 611, distance: 4.5
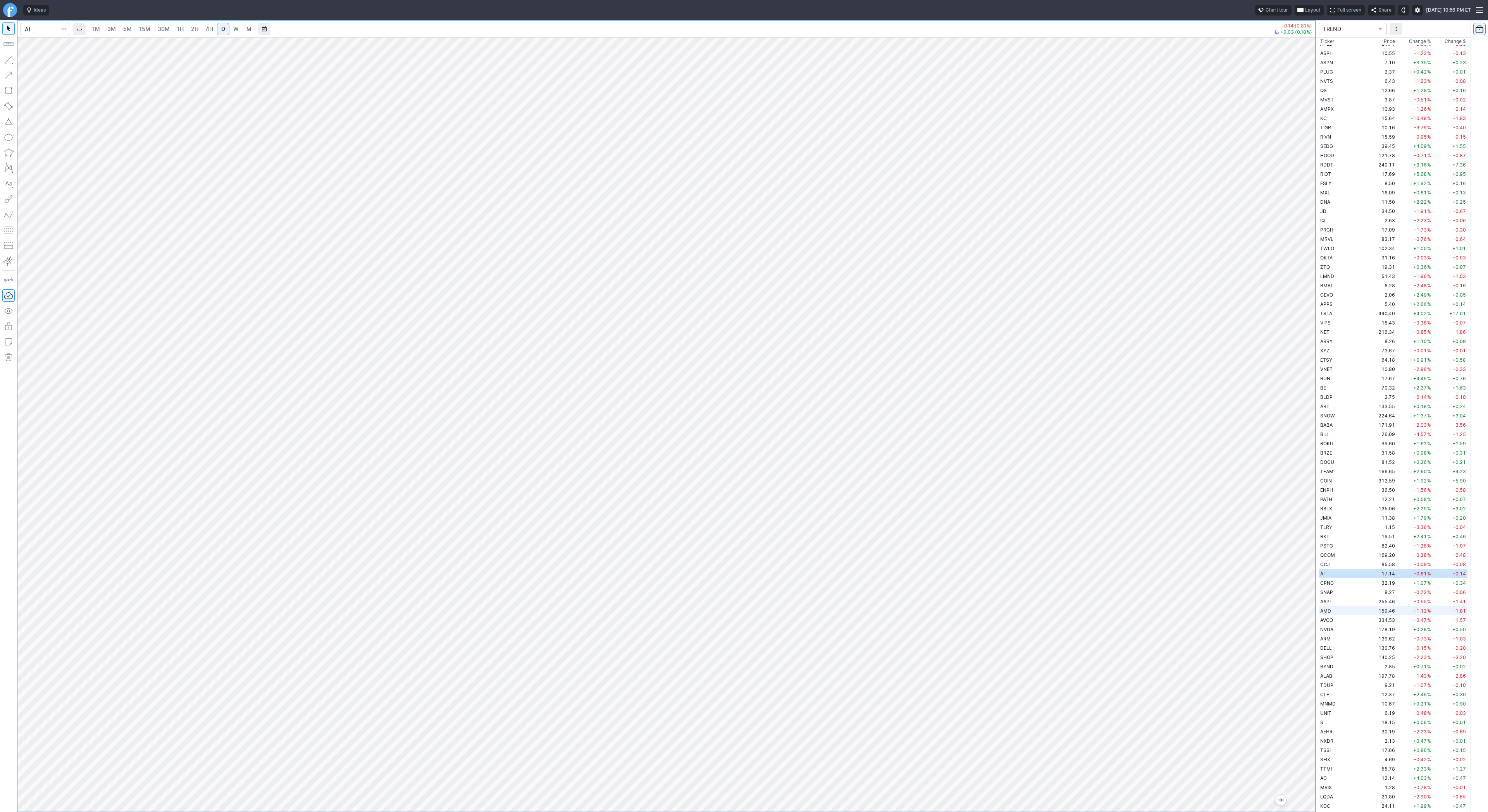
click at [1328, 611] on div "1M 3M 5M 15M 30M 1H 2H 4H D W M -0.14 (0.81%) +0.03 (0.18%) TREND Ticker Price …" at bounding box center [744, 416] width 1488 height 792
click at [42, 64] on span "Line" at bounding box center [45, 61] width 32 height 7
click at [29, 63] on span "Line" at bounding box center [45, 61] width 32 height 7
click at [27, 61] on span "button" at bounding box center [25, 61] width 5 height 11
drag, startPoint x: 27, startPoint y: 61, endPoint x: 34, endPoint y: 65, distance: 8.1
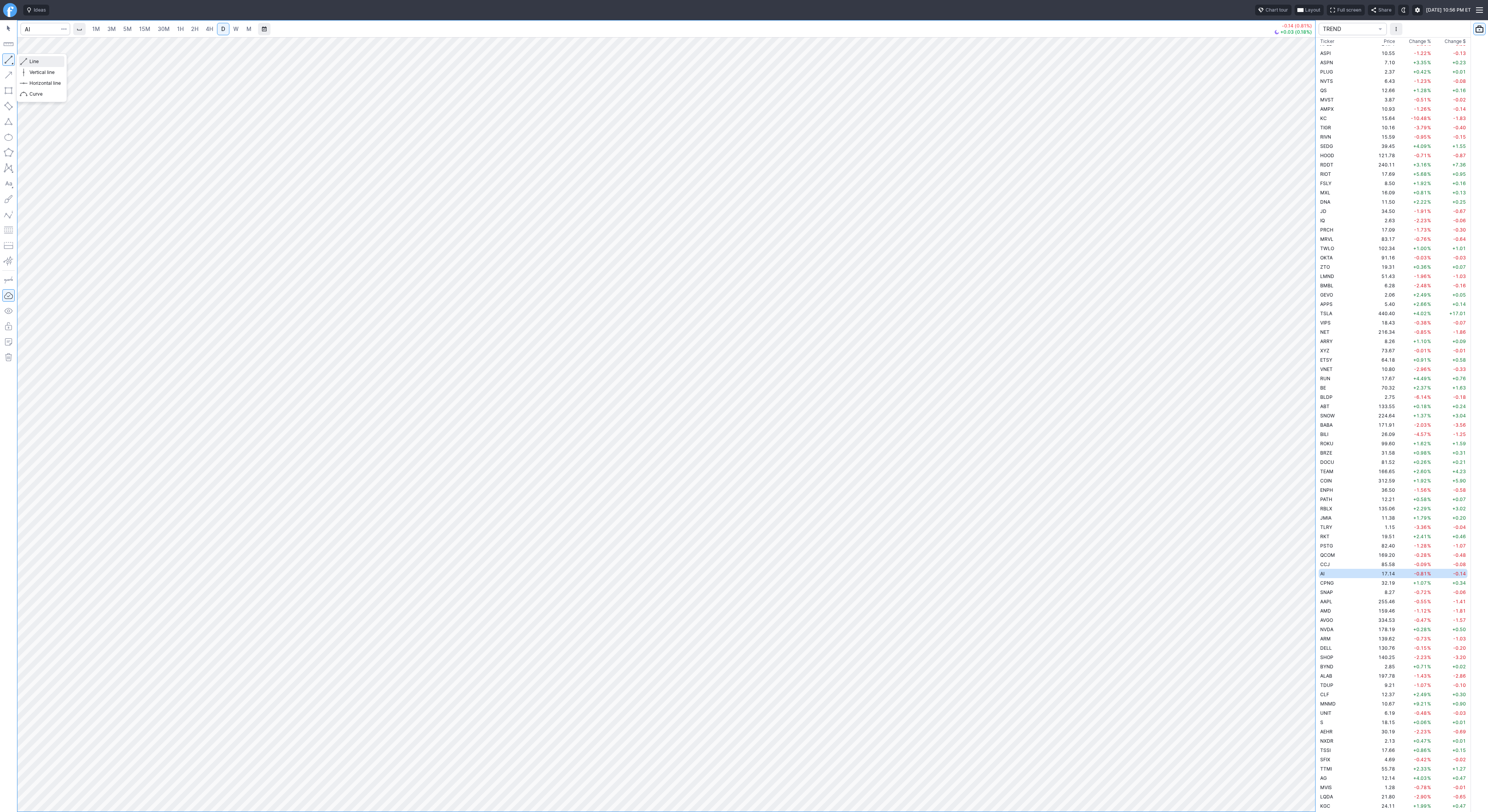
click at [27, 61] on button "Line" at bounding box center [41, 61] width 46 height 11
click at [43, 27] on input "Search" at bounding box center [46, 29] width 50 height 12
type input "soun"
drag, startPoint x: 1310, startPoint y: 381, endPoint x: 1298, endPoint y: 444, distance: 64.1
click at [1299, 444] on div at bounding box center [1307, 422] width 17 height 755
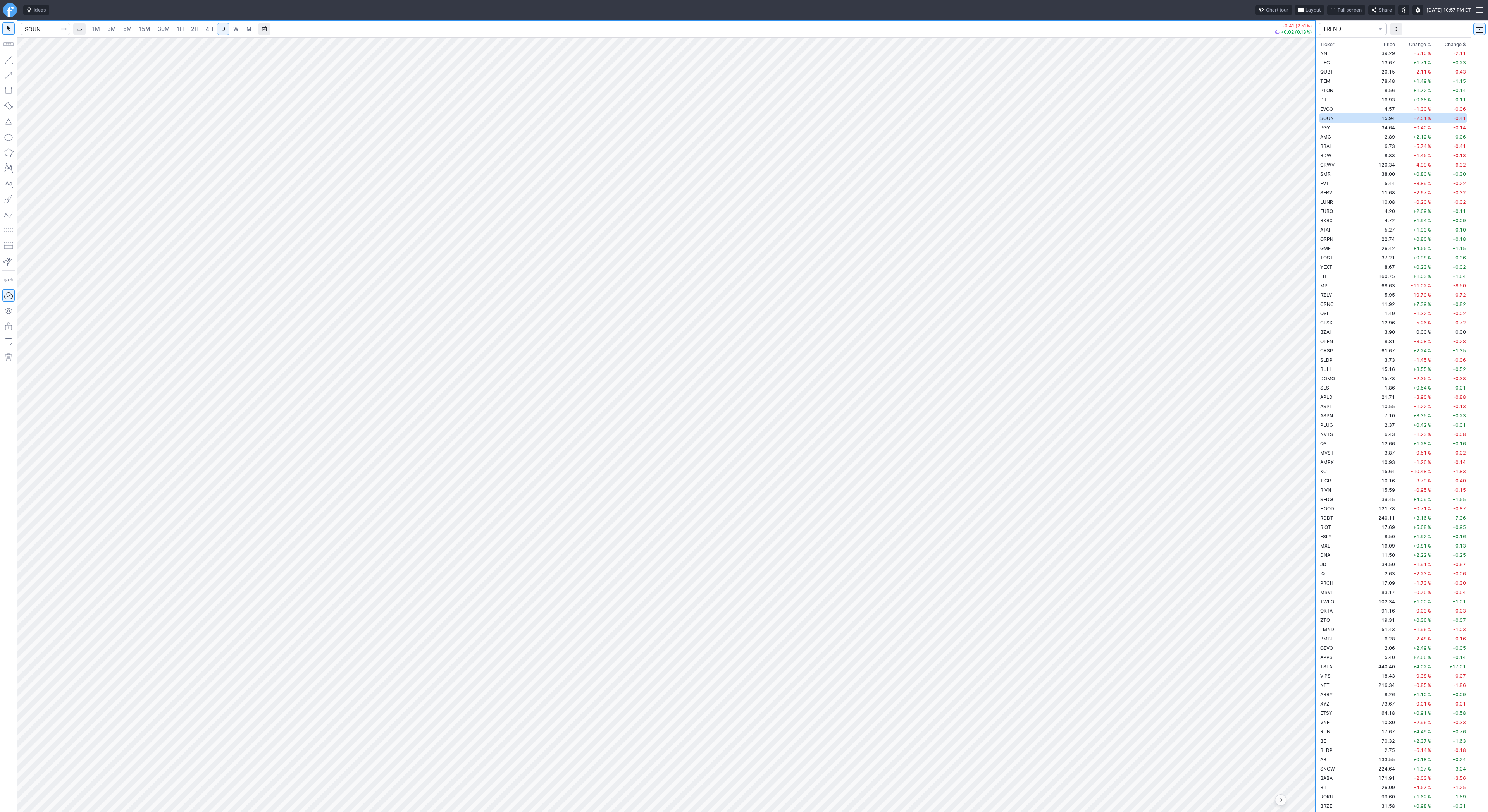
click at [237, 28] on span "W" at bounding box center [236, 29] width 6 height 7
click at [1293, 477] on div at bounding box center [666, 425] width 1297 height 775
click at [9, 58] on button "button" at bounding box center [8, 59] width 12 height 12
drag, startPoint x: 45, startPoint y: 64, endPoint x: 46, endPoint y: 78, distance: 14.0
click at [44, 65] on span "Line" at bounding box center [45, 61] width 32 height 7
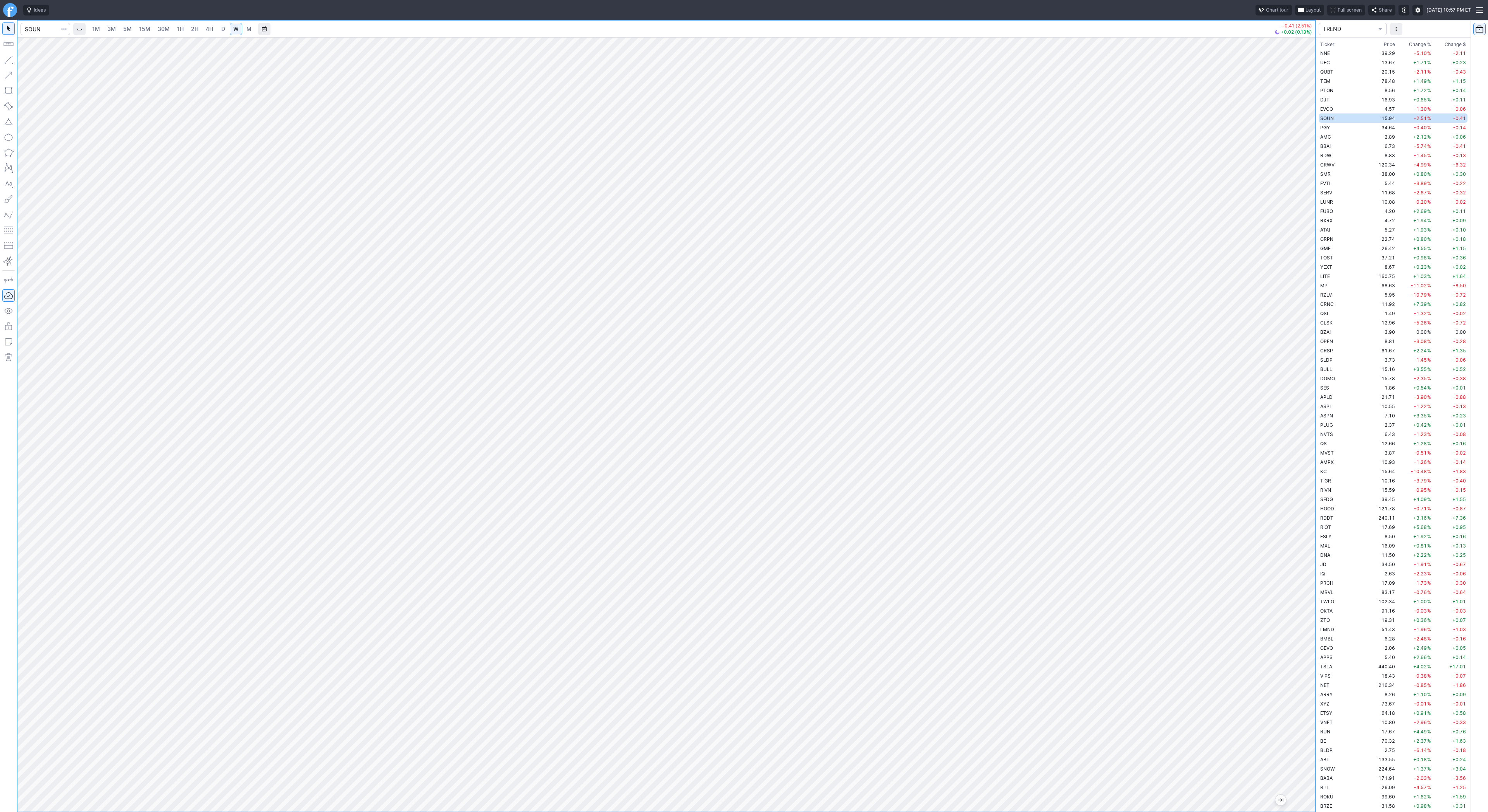
click at [221, 32] on span "D" at bounding box center [223, 28] width 6 height 7
click at [26, 57] on span "button" at bounding box center [25, 61] width 5 height 11
click at [9, 57] on button "button" at bounding box center [8, 59] width 12 height 12
click at [1286, 510] on div at bounding box center [666, 425] width 1297 height 775
drag, startPoint x: 4, startPoint y: 59, endPoint x: 14, endPoint y: 80, distance: 23.3
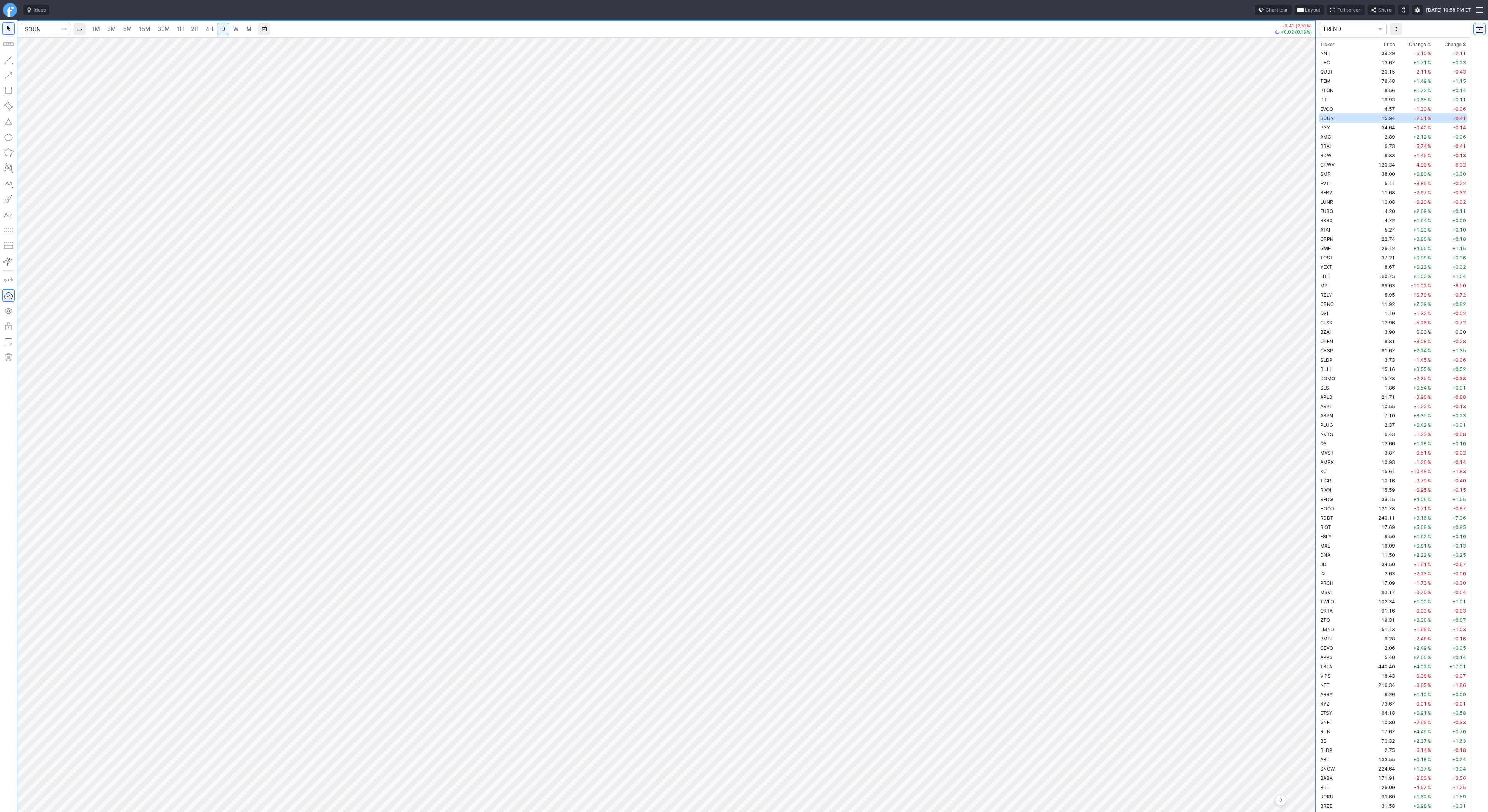
click at [5, 61] on button "button" at bounding box center [8, 59] width 12 height 12
drag, startPoint x: 1309, startPoint y: 280, endPoint x: 1300, endPoint y: 335, distance: 55.7
click at [1300, 337] on div at bounding box center [1307, 422] width 17 height 755
drag, startPoint x: 8, startPoint y: 59, endPoint x: 29, endPoint y: 98, distance: 44.3
click at [8, 60] on button "button" at bounding box center [8, 59] width 12 height 12
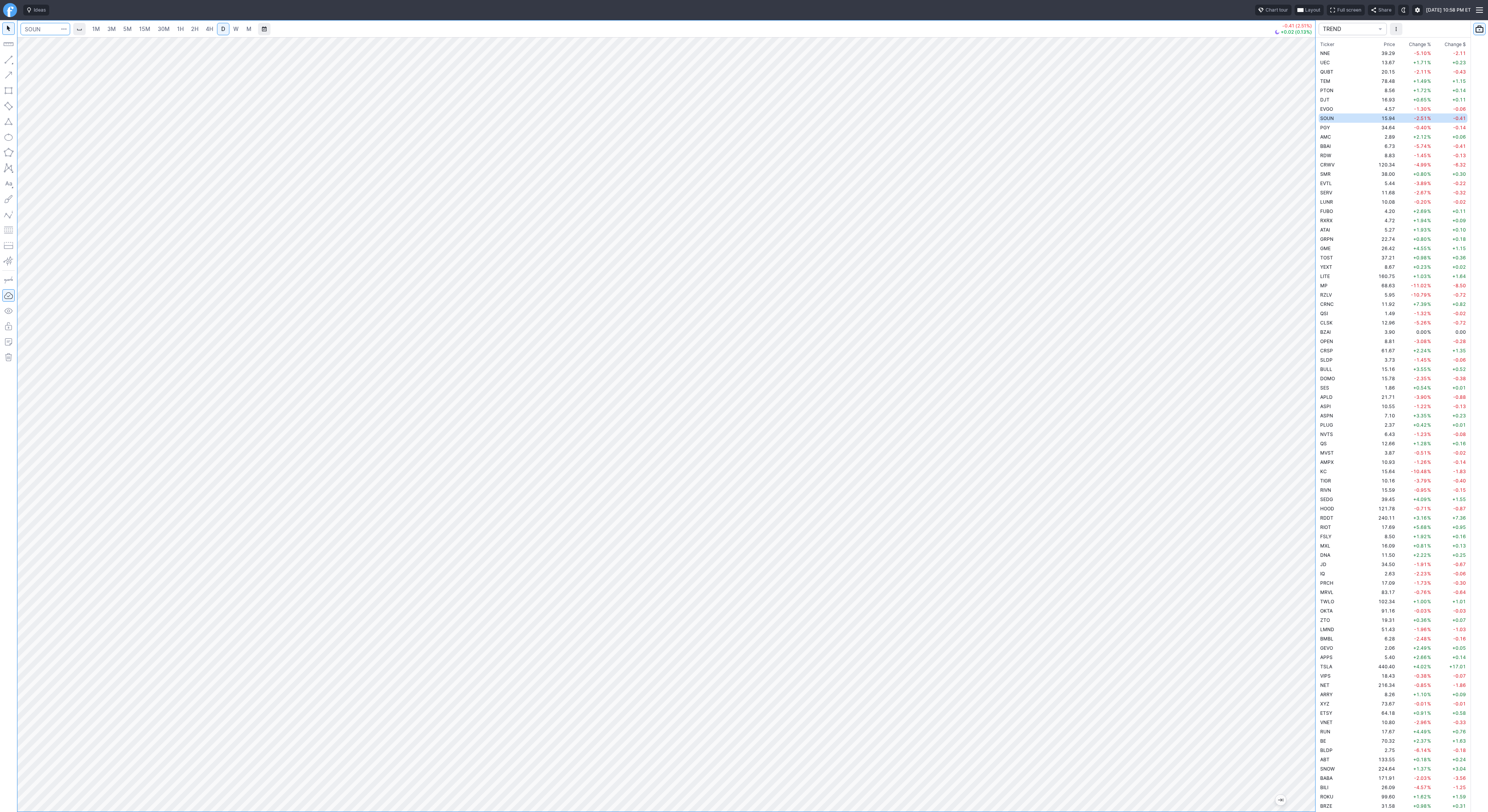
click at [46, 28] on input "Search" at bounding box center [46, 29] width 50 height 12
type input "bbai"
drag, startPoint x: 1307, startPoint y: 458, endPoint x: 1298, endPoint y: 602, distance: 144.3
click at [1300, 610] on div at bounding box center [1307, 422] width 17 height 755
drag, startPoint x: 29, startPoint y: 62, endPoint x: 41, endPoint y: 89, distance: 29.5
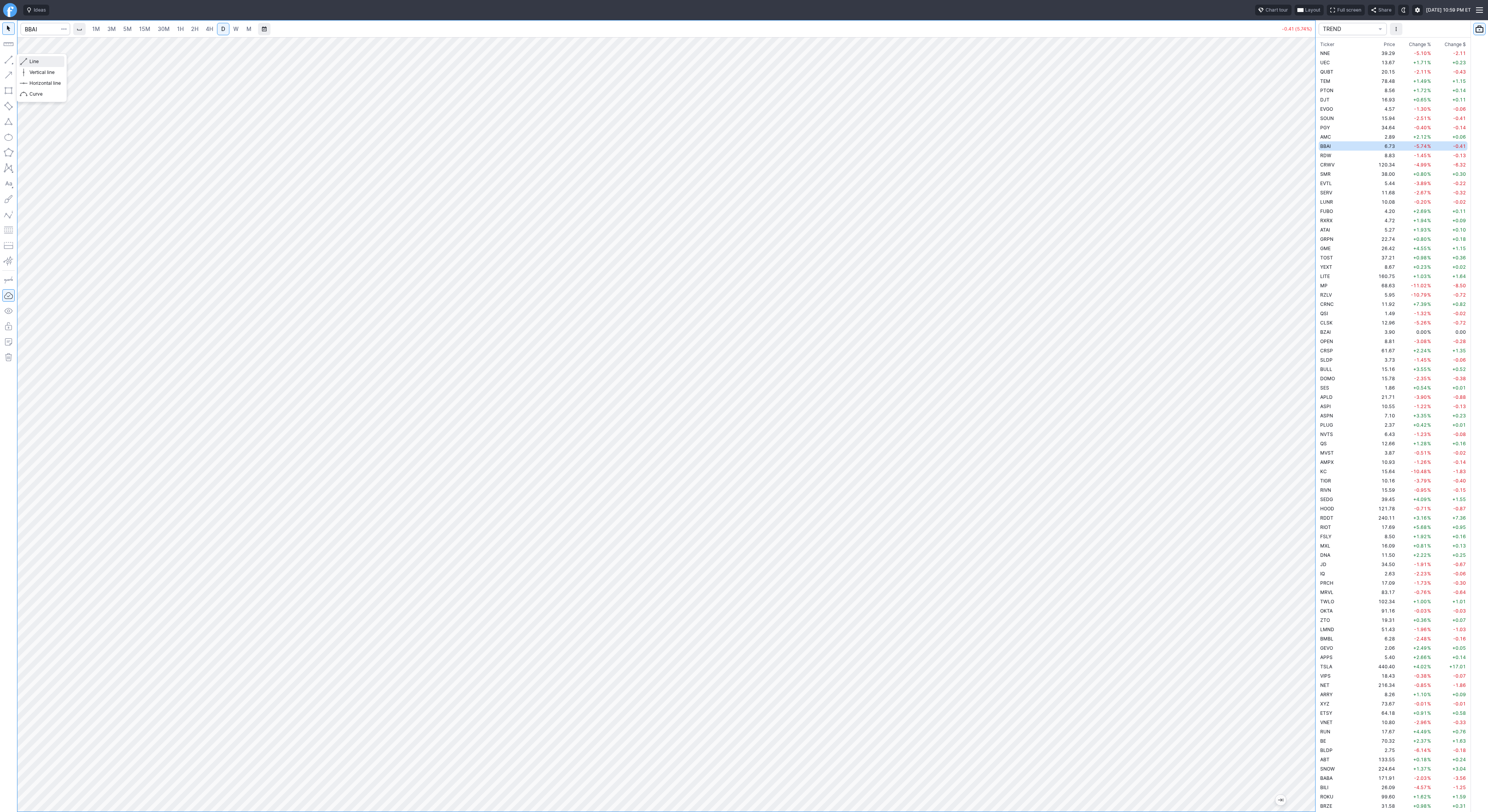
click at [29, 64] on button "Line" at bounding box center [41, 61] width 46 height 11
click at [7, 60] on button "button" at bounding box center [8, 59] width 12 height 12
drag, startPoint x: 26, startPoint y: 57, endPoint x: 46, endPoint y: 92, distance: 40.3
click at [26, 58] on span "button" at bounding box center [25, 61] width 5 height 11
drag, startPoint x: 1311, startPoint y: 348, endPoint x: 1301, endPoint y: 428, distance: 80.6
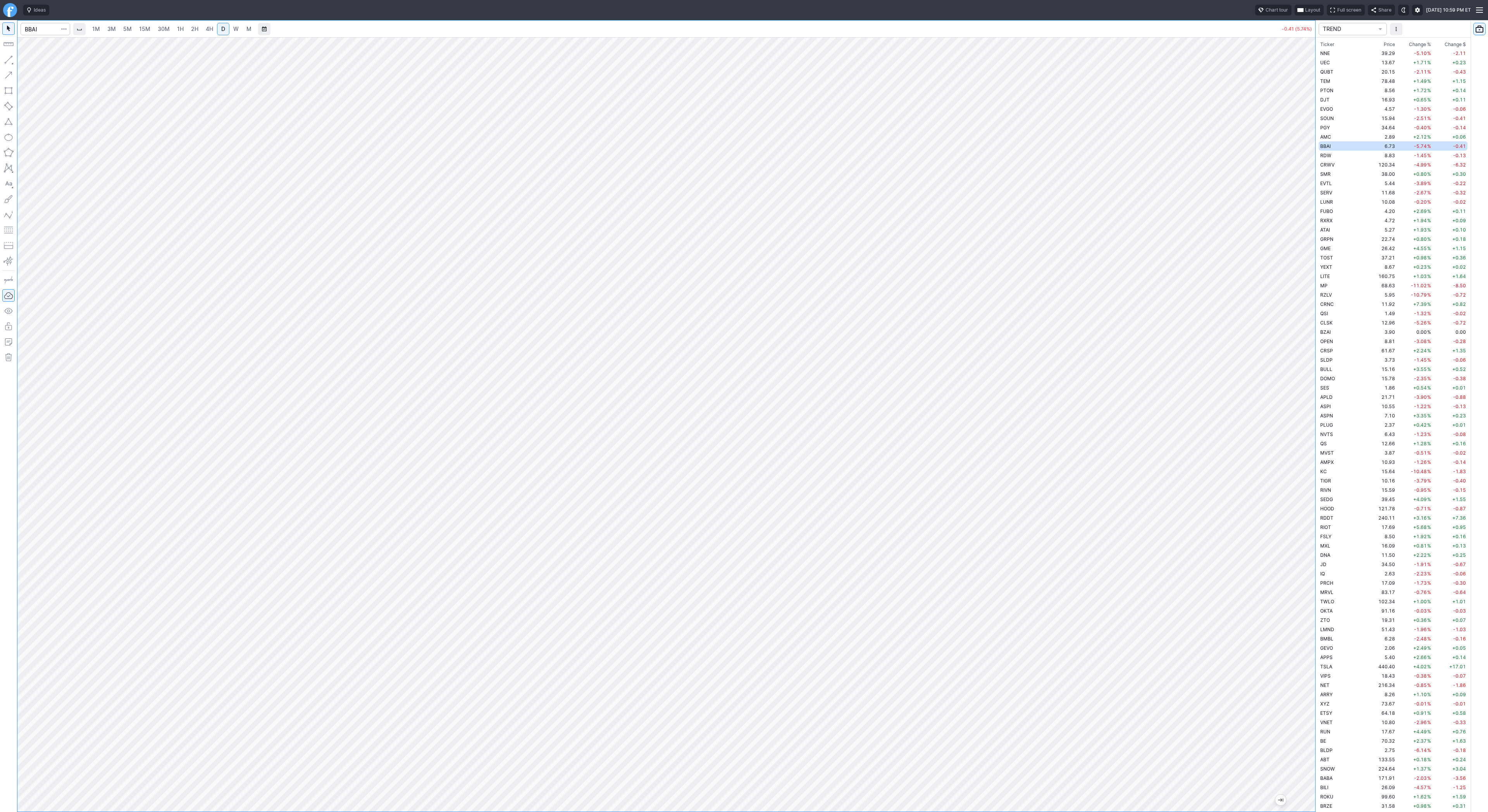
click at [1301, 428] on div at bounding box center [1307, 422] width 17 height 755
drag, startPoint x: 1311, startPoint y: 294, endPoint x: 1305, endPoint y: 312, distance: 19.0
click at [1305, 312] on div at bounding box center [1307, 422] width 17 height 755
click at [1304, 59] on div at bounding box center [666, 425] width 1297 height 775
click at [6, 57] on button "button" at bounding box center [8, 59] width 12 height 12
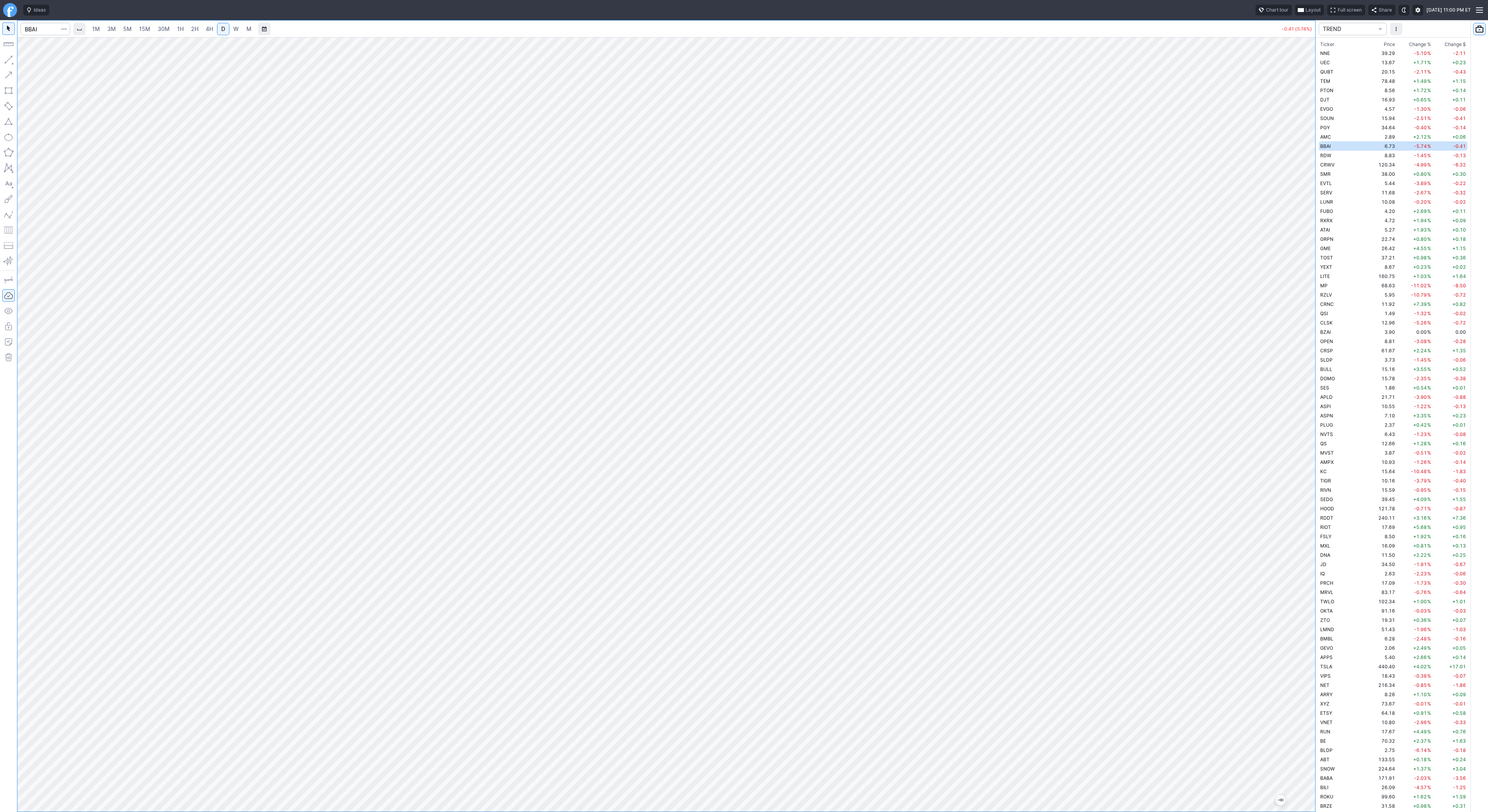
drag, startPoint x: 1308, startPoint y: 481, endPoint x: 1308, endPoint y: 330, distance: 151.0
click at [1308, 330] on div at bounding box center [1307, 422] width 17 height 755
click at [1295, 478] on div at bounding box center [666, 425] width 1297 height 775
click at [1300, 344] on div at bounding box center [1307, 422] width 17 height 755
drag, startPoint x: 1310, startPoint y: 338, endPoint x: 1300, endPoint y: 387, distance: 50.0
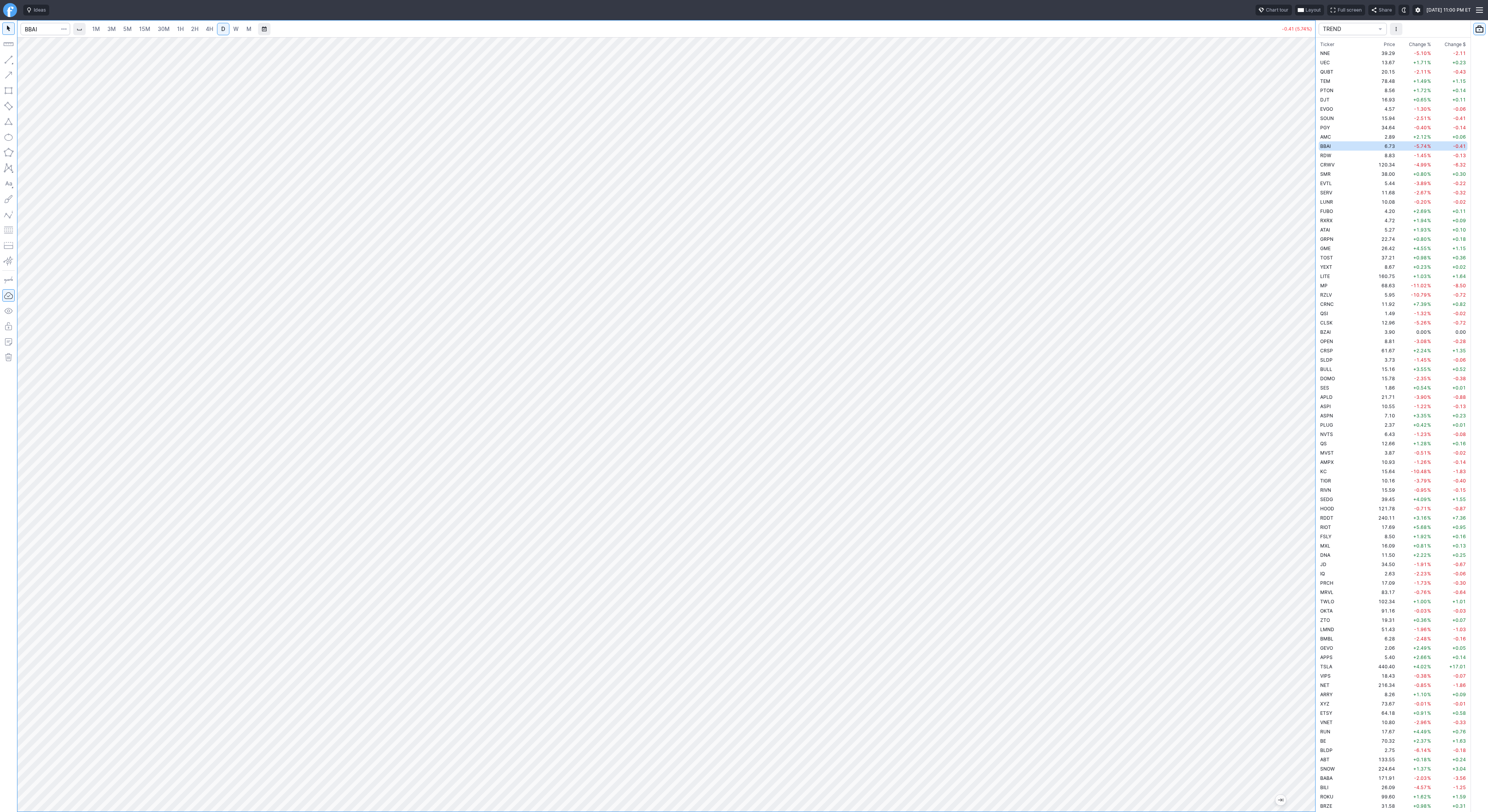
click at [1300, 387] on div at bounding box center [1307, 422] width 17 height 755
click at [31, 28] on input "Search" at bounding box center [46, 29] width 50 height 12
click at [1335, 508] on td "HOOD" at bounding box center [1343, 508] width 49 height 9
click at [10, 58] on button "button" at bounding box center [8, 59] width 12 height 12
drag, startPoint x: 5, startPoint y: 56, endPoint x: 12, endPoint y: 85, distance: 29.8
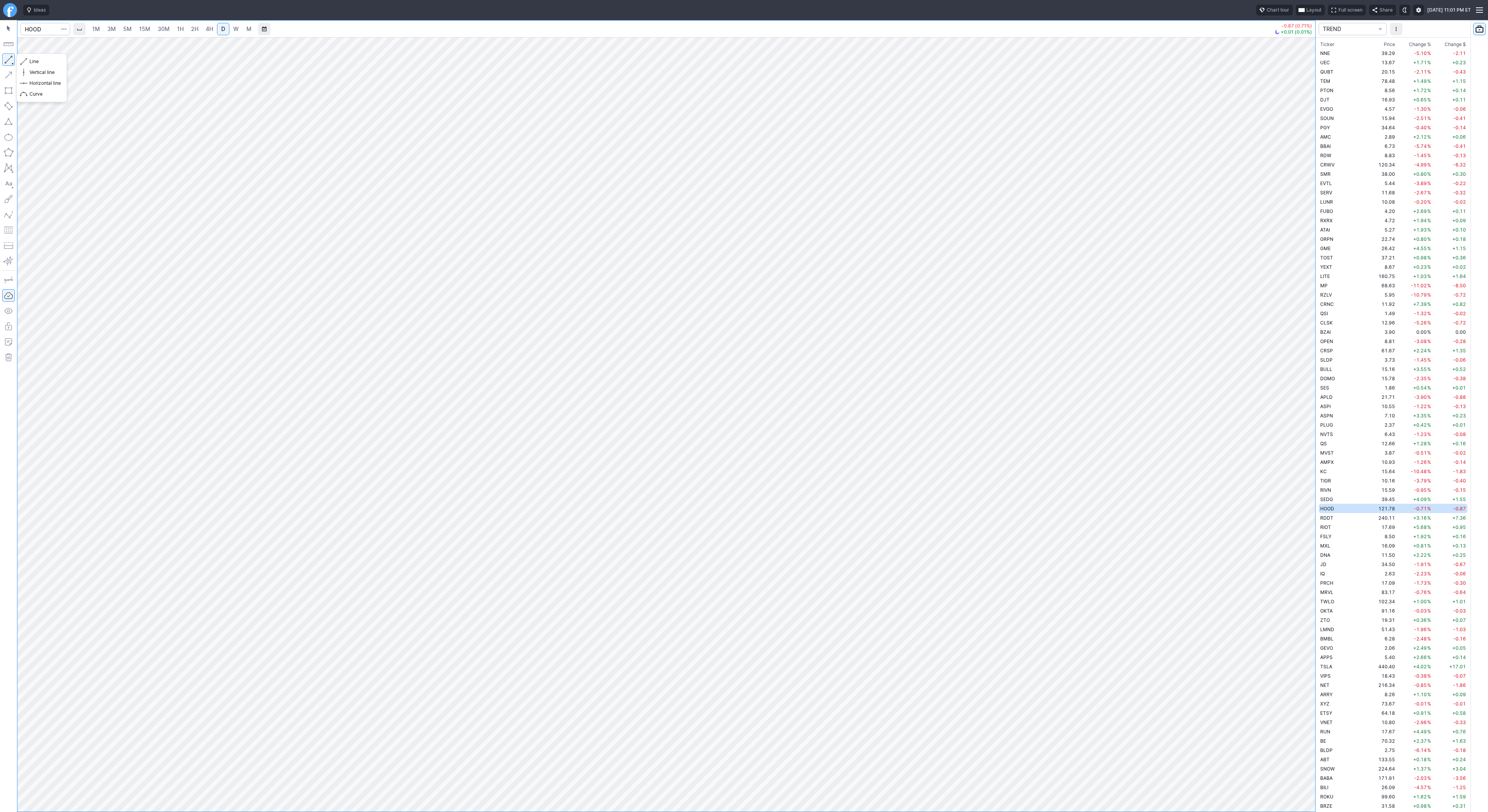
click at [4, 62] on button "button" at bounding box center [8, 59] width 12 height 12
click at [5, 58] on button "button" at bounding box center [8, 59] width 12 height 12
drag, startPoint x: 7, startPoint y: 54, endPoint x: 12, endPoint y: 75, distance: 21.6
click at [6, 55] on button "button" at bounding box center [8, 59] width 12 height 12
click at [36, 59] on span "Line" at bounding box center [45, 61] width 32 height 7
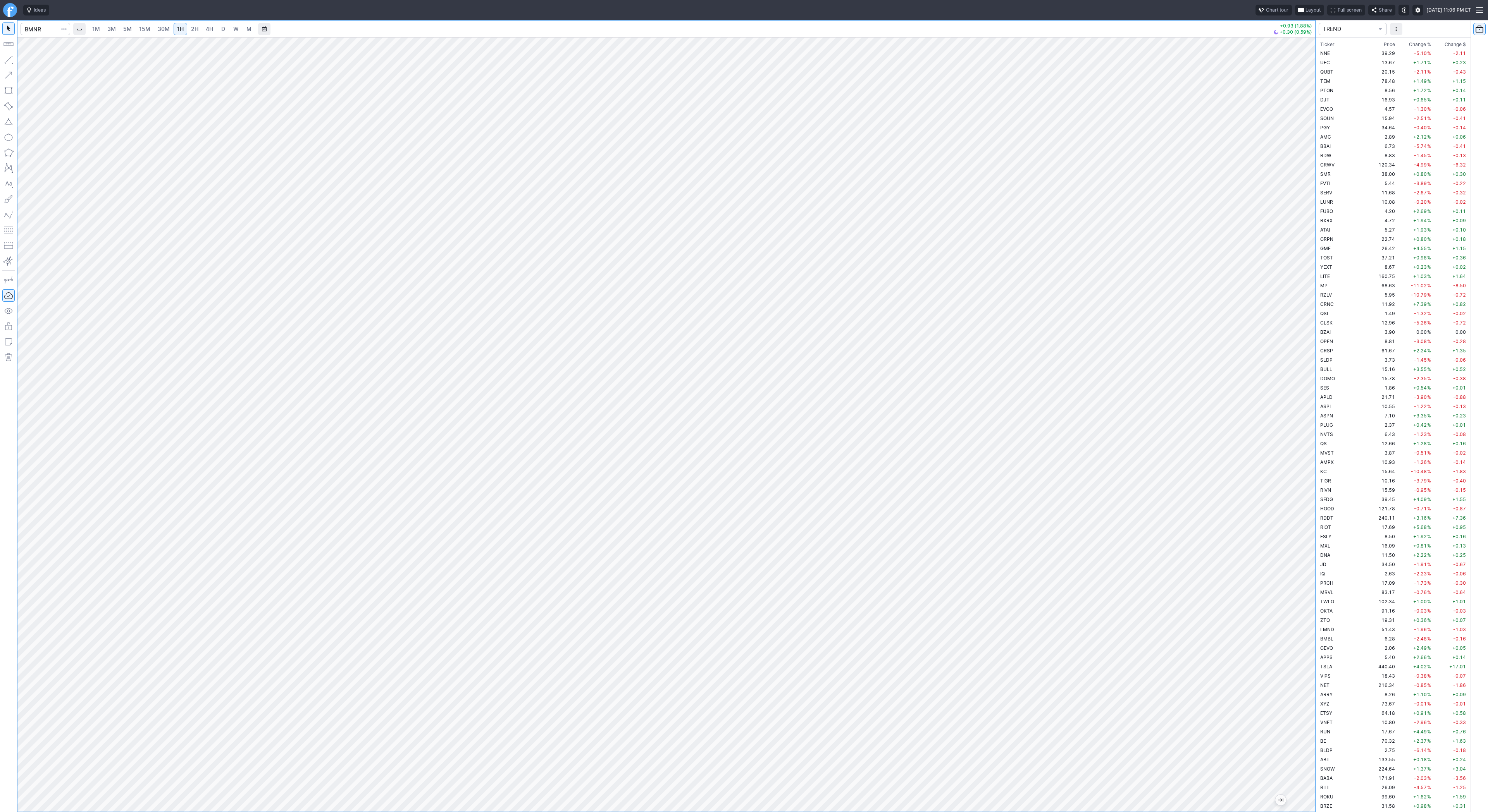
scroll to position [1682, 0]
